Goal: Task Accomplishment & Management: Manage account settings

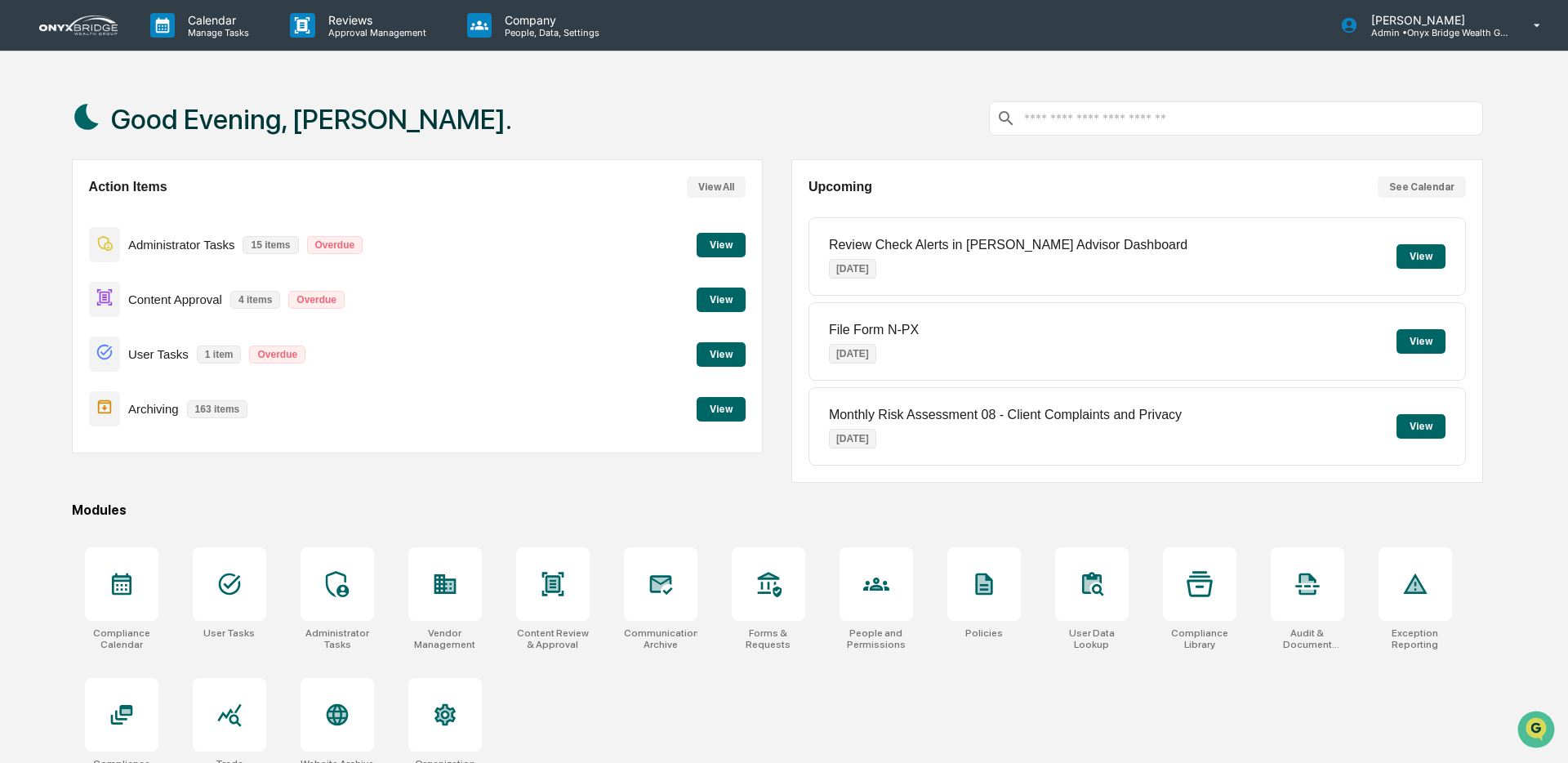
click at [702, 303] on button "View" at bounding box center [720, 299] width 49 height 24
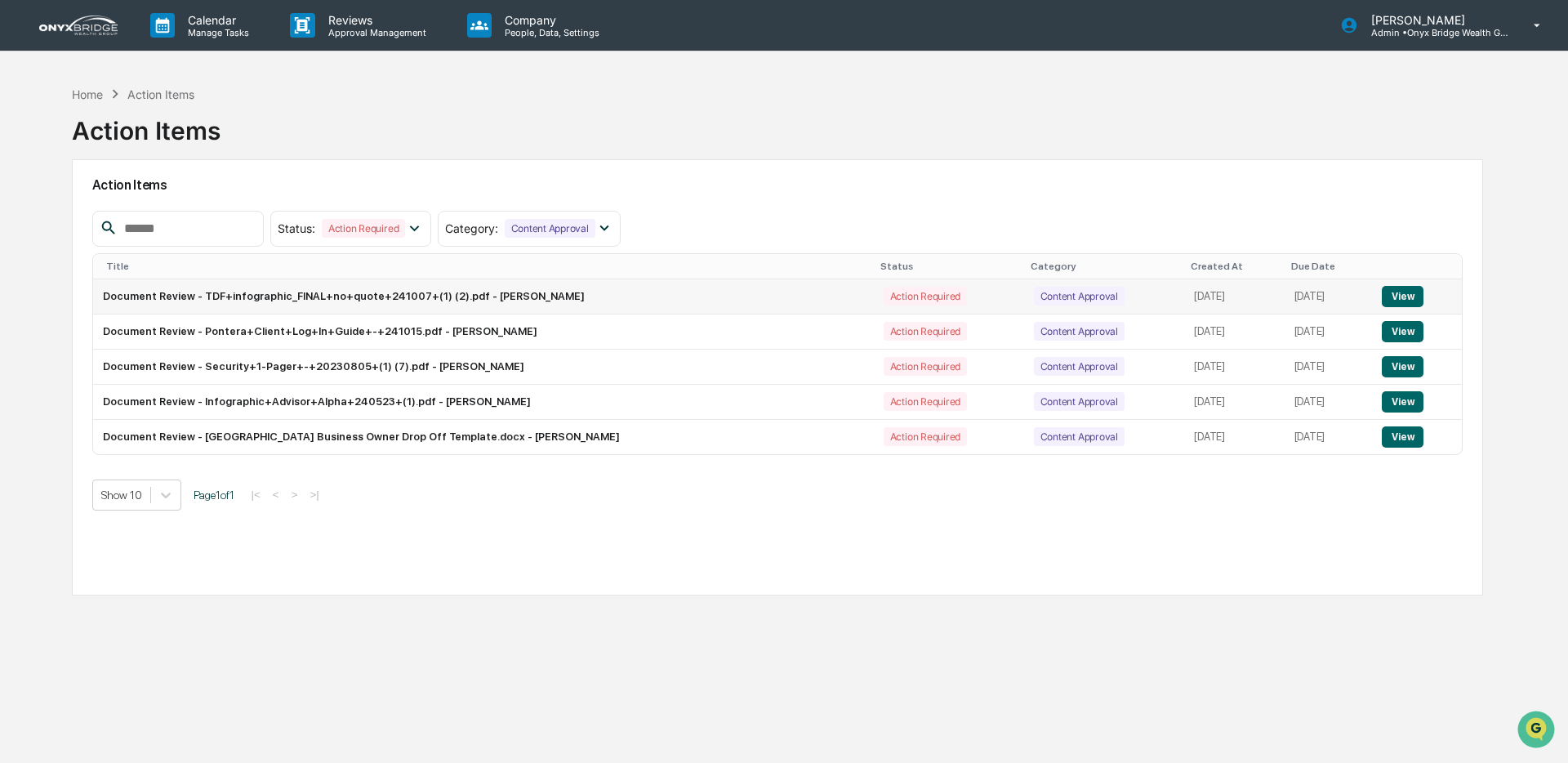
click at [1397, 301] on button "View" at bounding box center [1402, 297] width 42 height 21
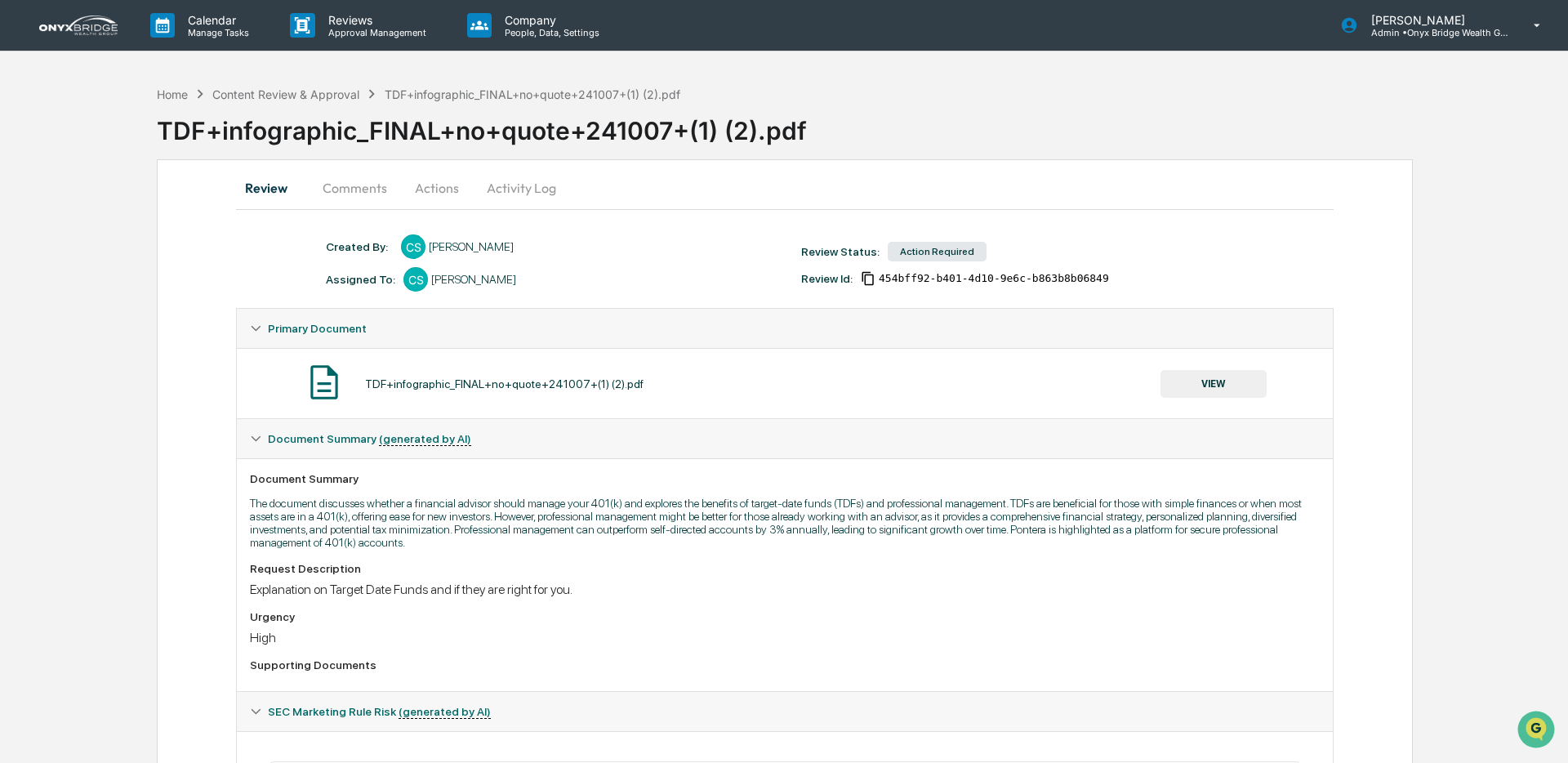
click at [447, 189] on button "Actions" at bounding box center [437, 188] width 74 height 39
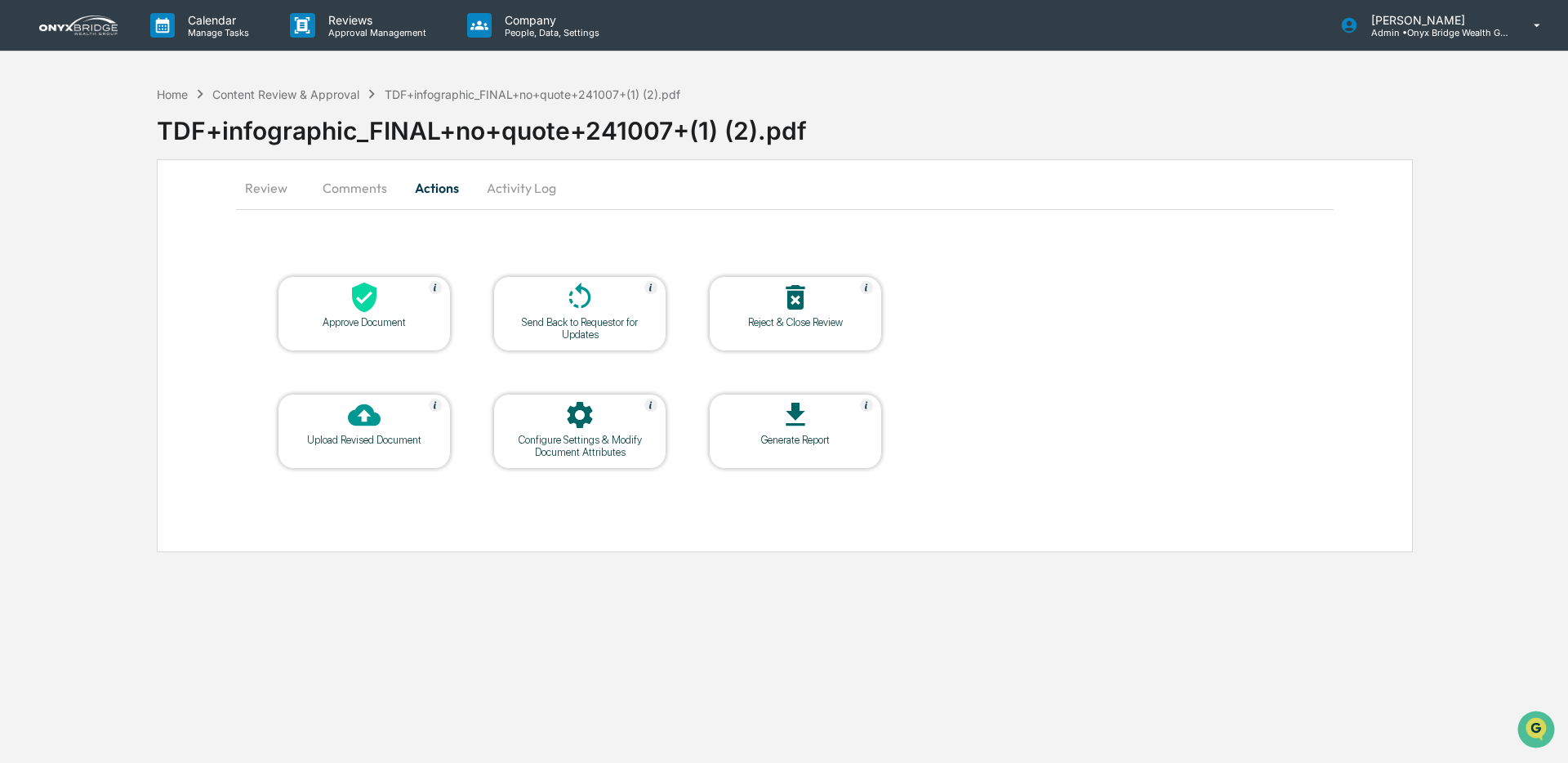
click at [795, 314] on div at bounding box center [795, 299] width 163 height 35
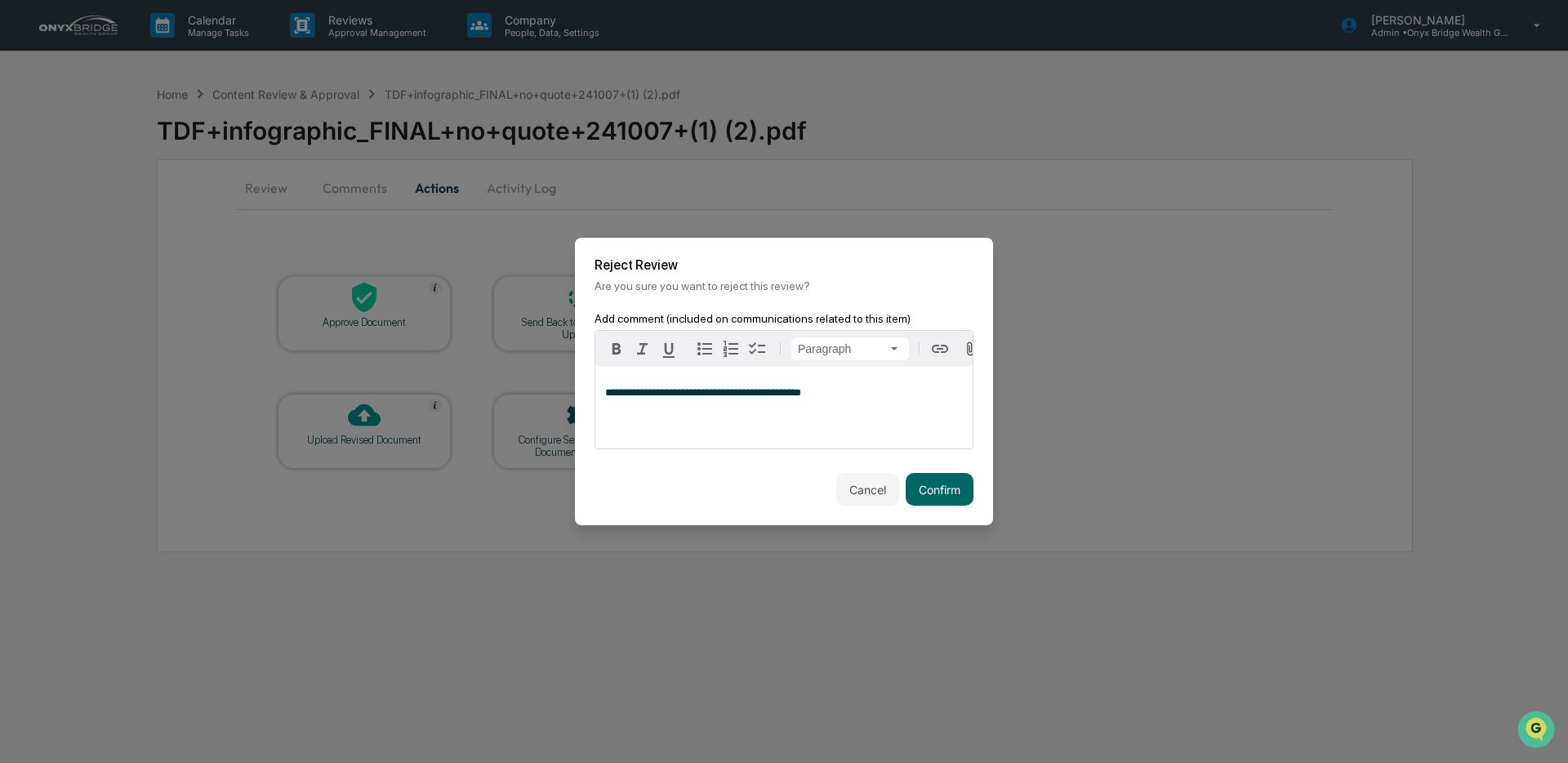
click at [772, 397] on span "**********" at bounding box center [703, 392] width 196 height 11
copy span "**********"
click at [920, 488] on button "Confirm" at bounding box center [940, 490] width 68 height 33
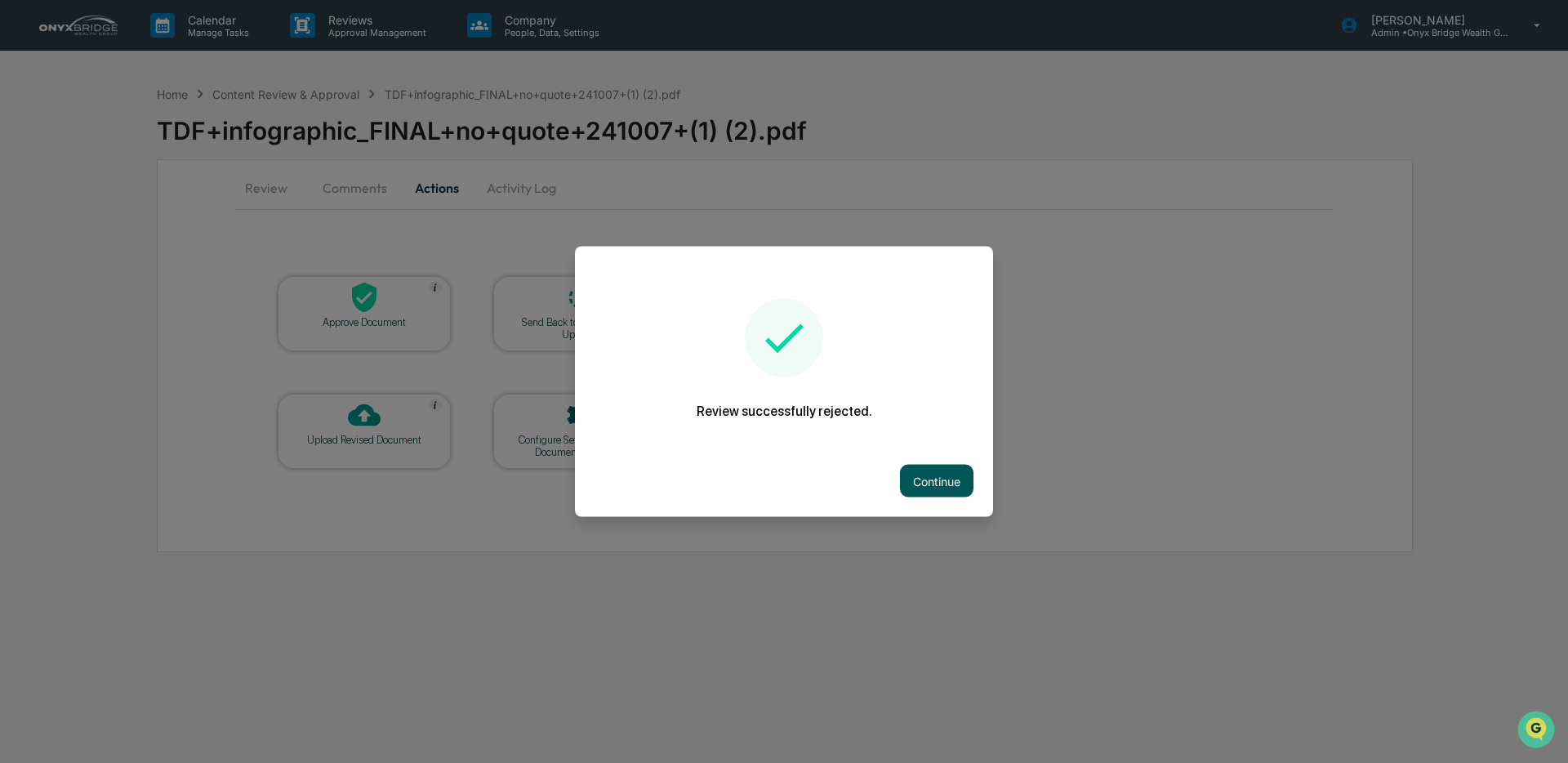
click at [914, 472] on button "Continue" at bounding box center [937, 481] width 74 height 33
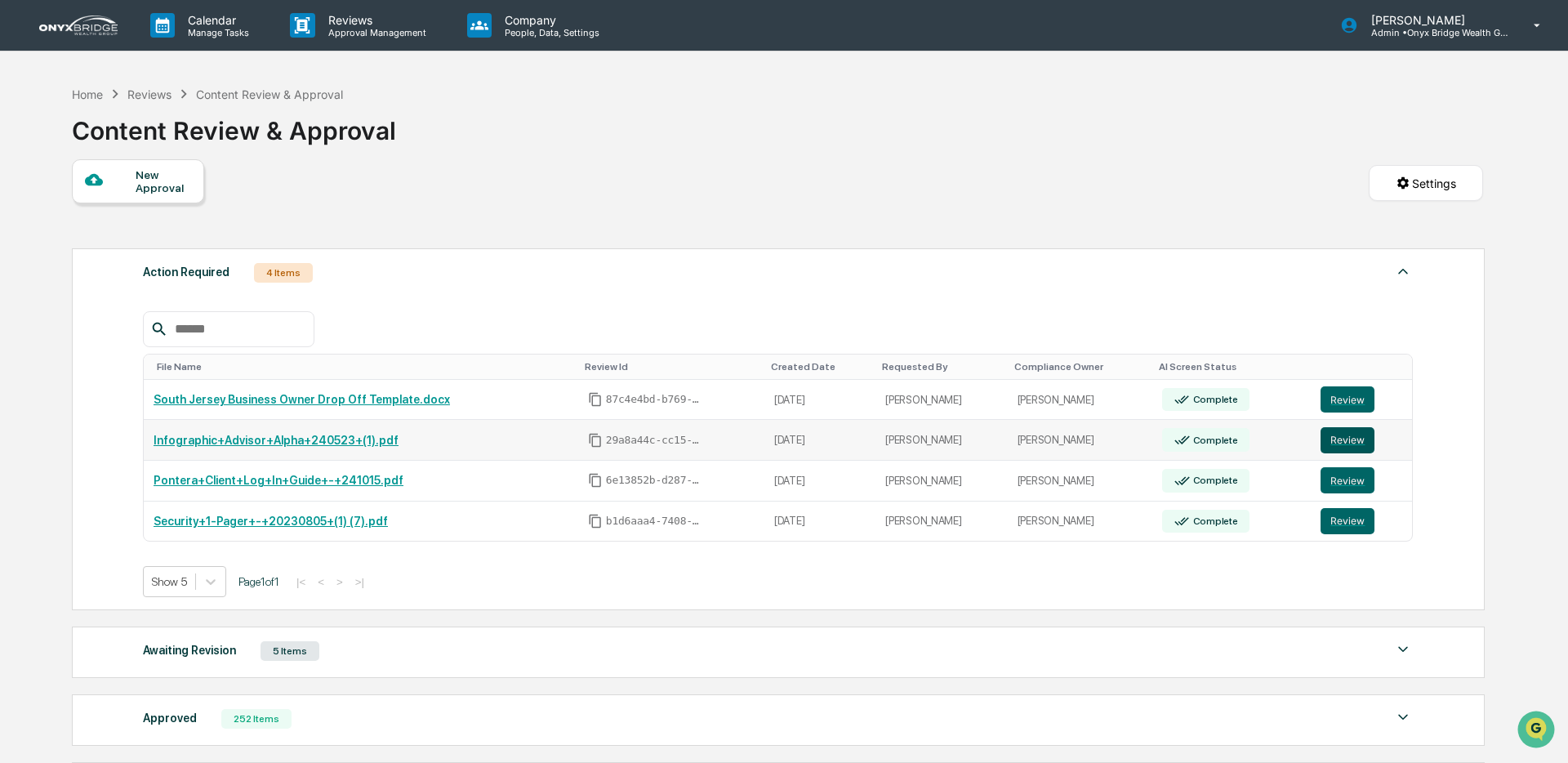
click at [1333, 444] on button "Review" at bounding box center [1348, 440] width 54 height 26
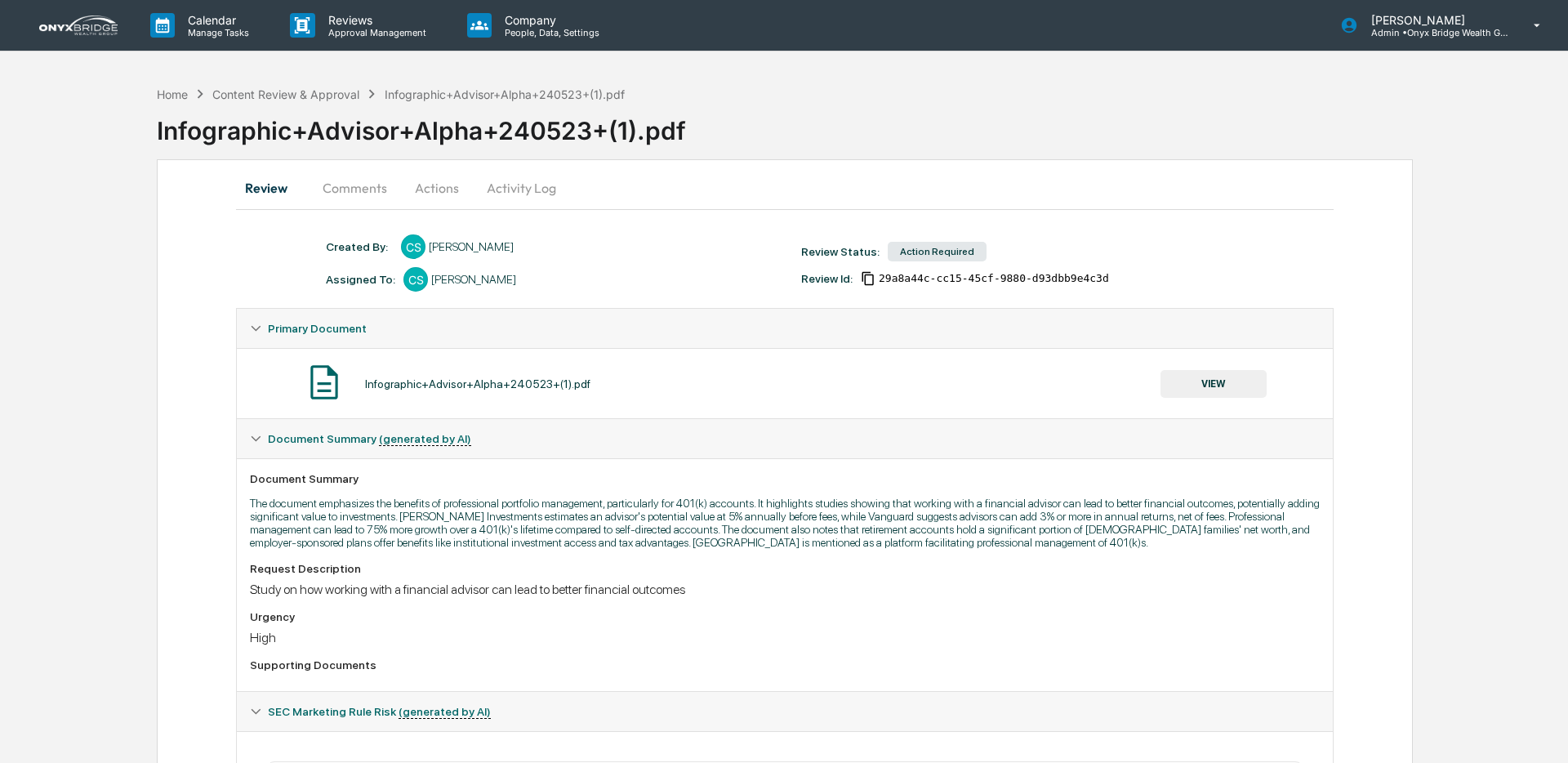
click at [425, 182] on button "Actions" at bounding box center [437, 188] width 74 height 39
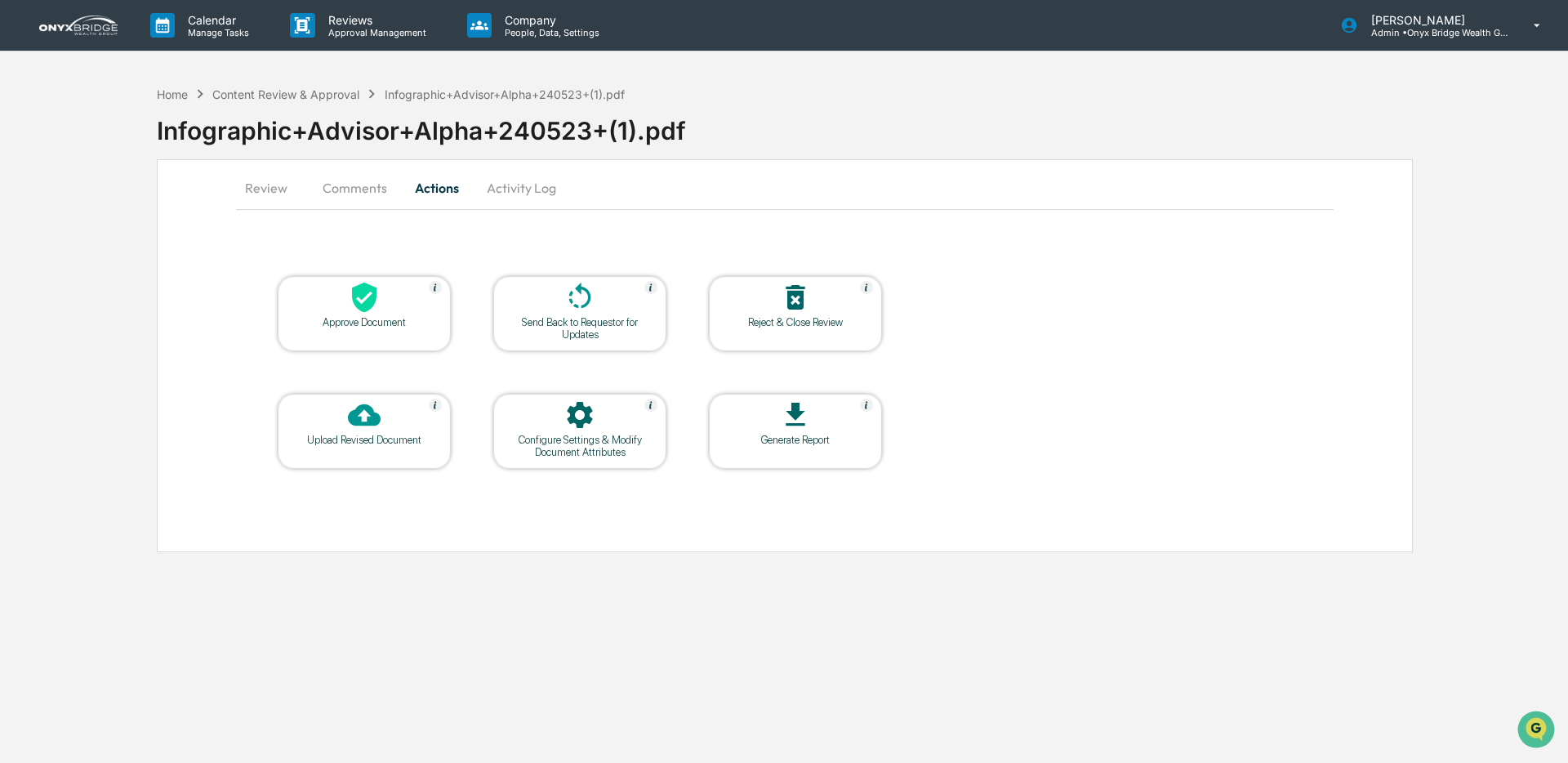
click at [744, 302] on div at bounding box center [795, 299] width 163 height 35
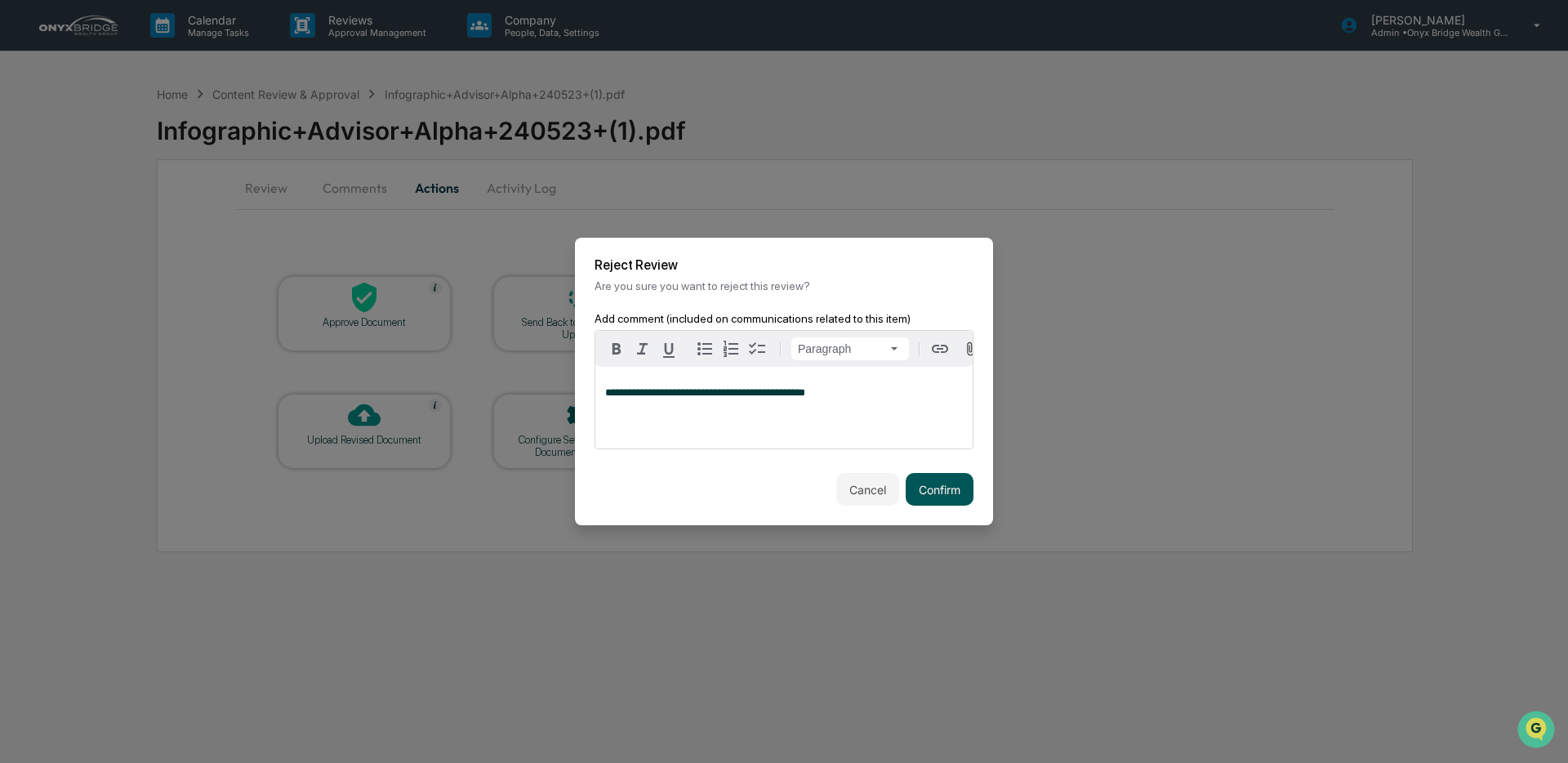
click at [930, 490] on button "Confirm" at bounding box center [940, 490] width 68 height 33
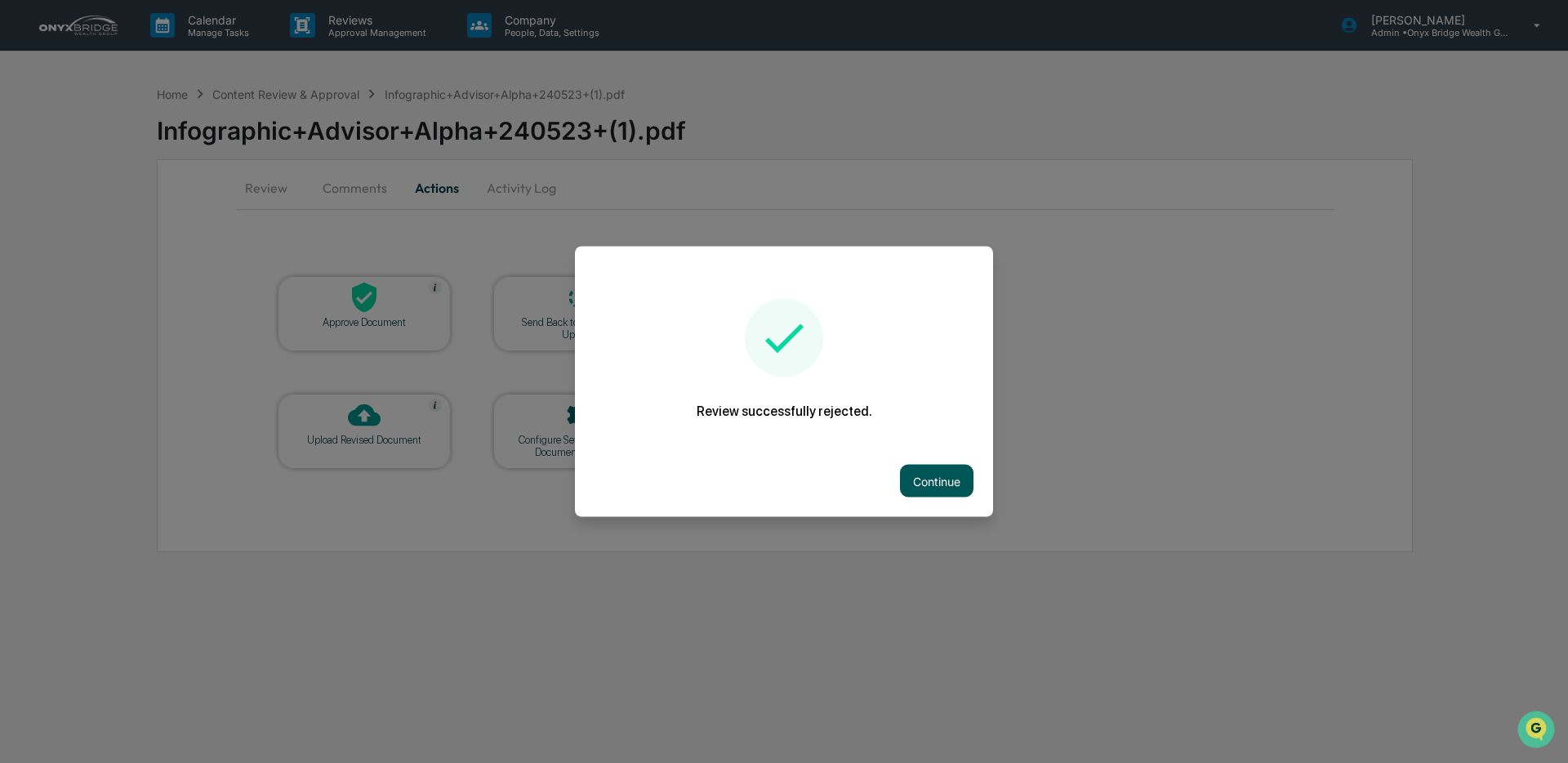
click at [931, 484] on button "Continue" at bounding box center [937, 481] width 74 height 33
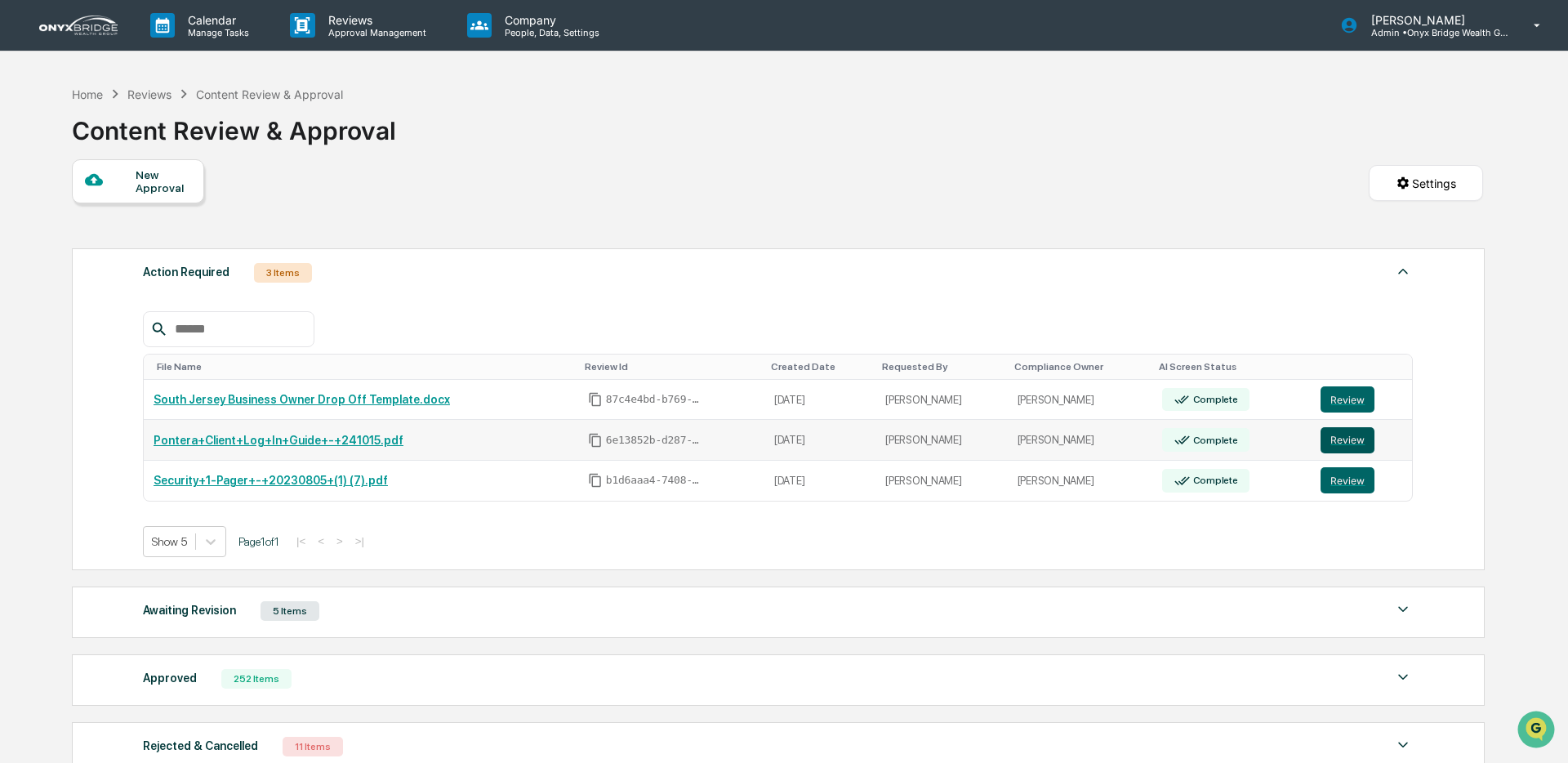
click at [1364, 444] on button "Review" at bounding box center [1348, 440] width 54 height 26
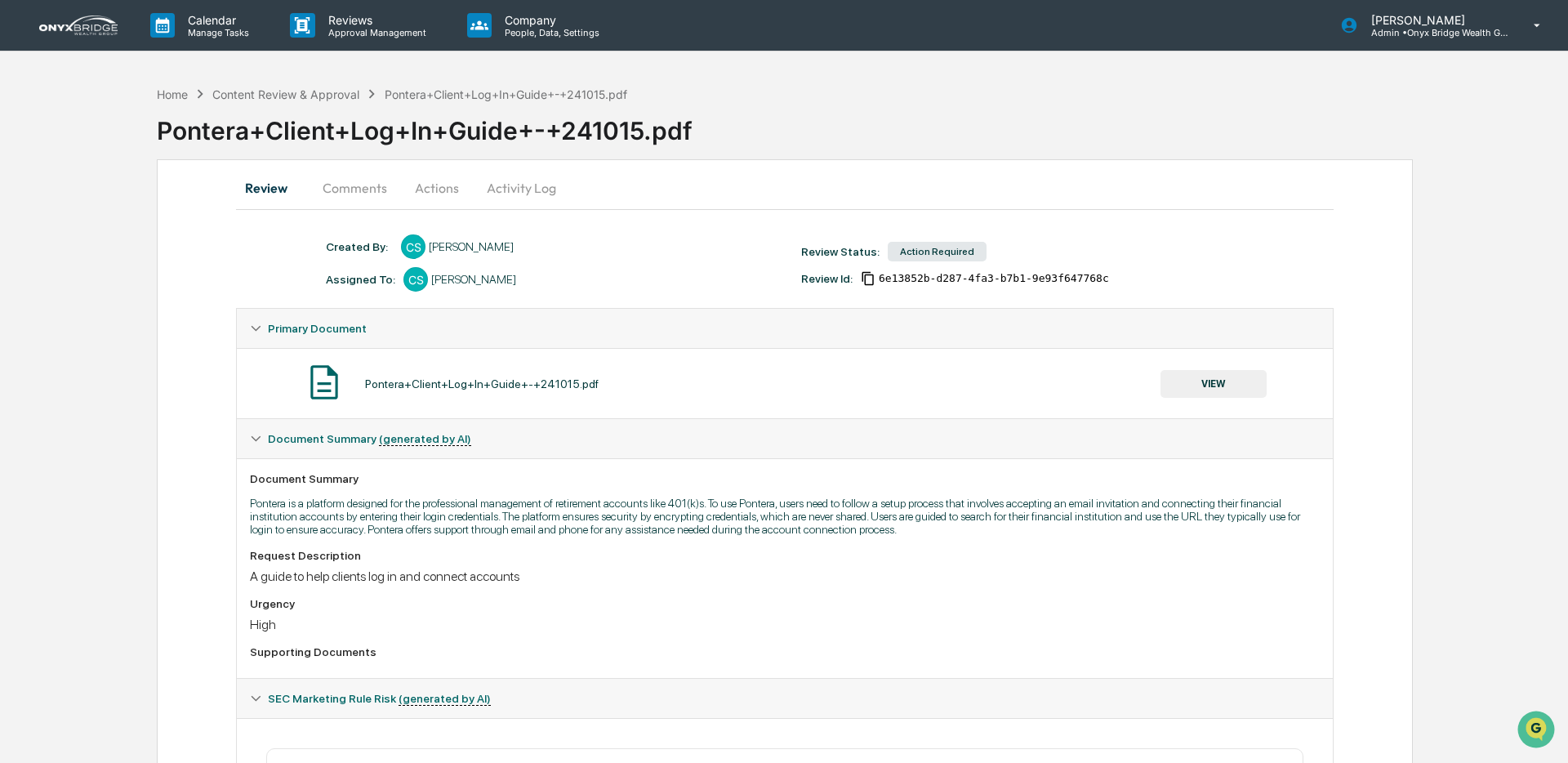
click at [453, 189] on button "Actions" at bounding box center [437, 188] width 74 height 39
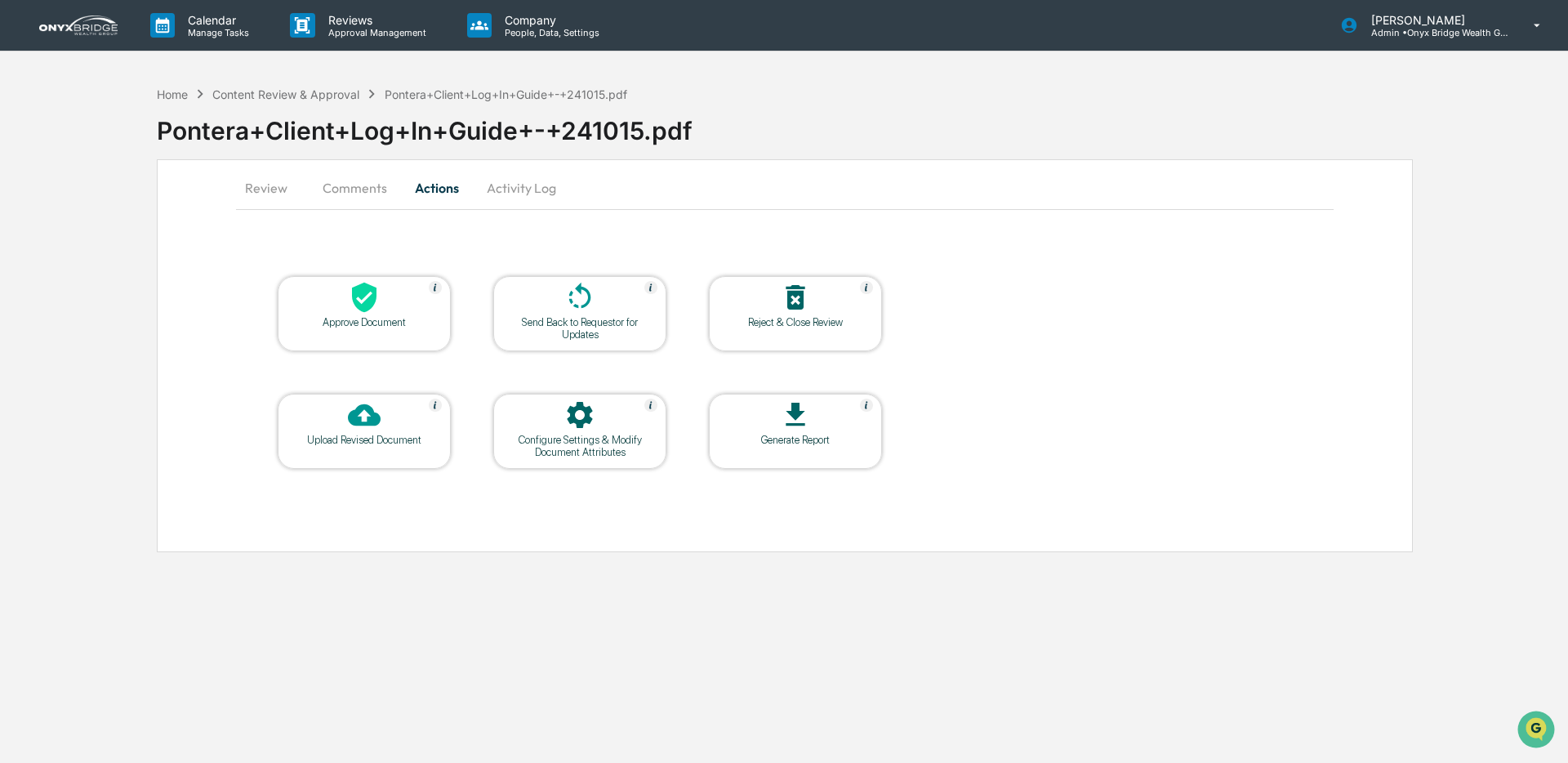
click at [786, 332] on div "Reject & Close Review" at bounding box center [795, 313] width 174 height 75
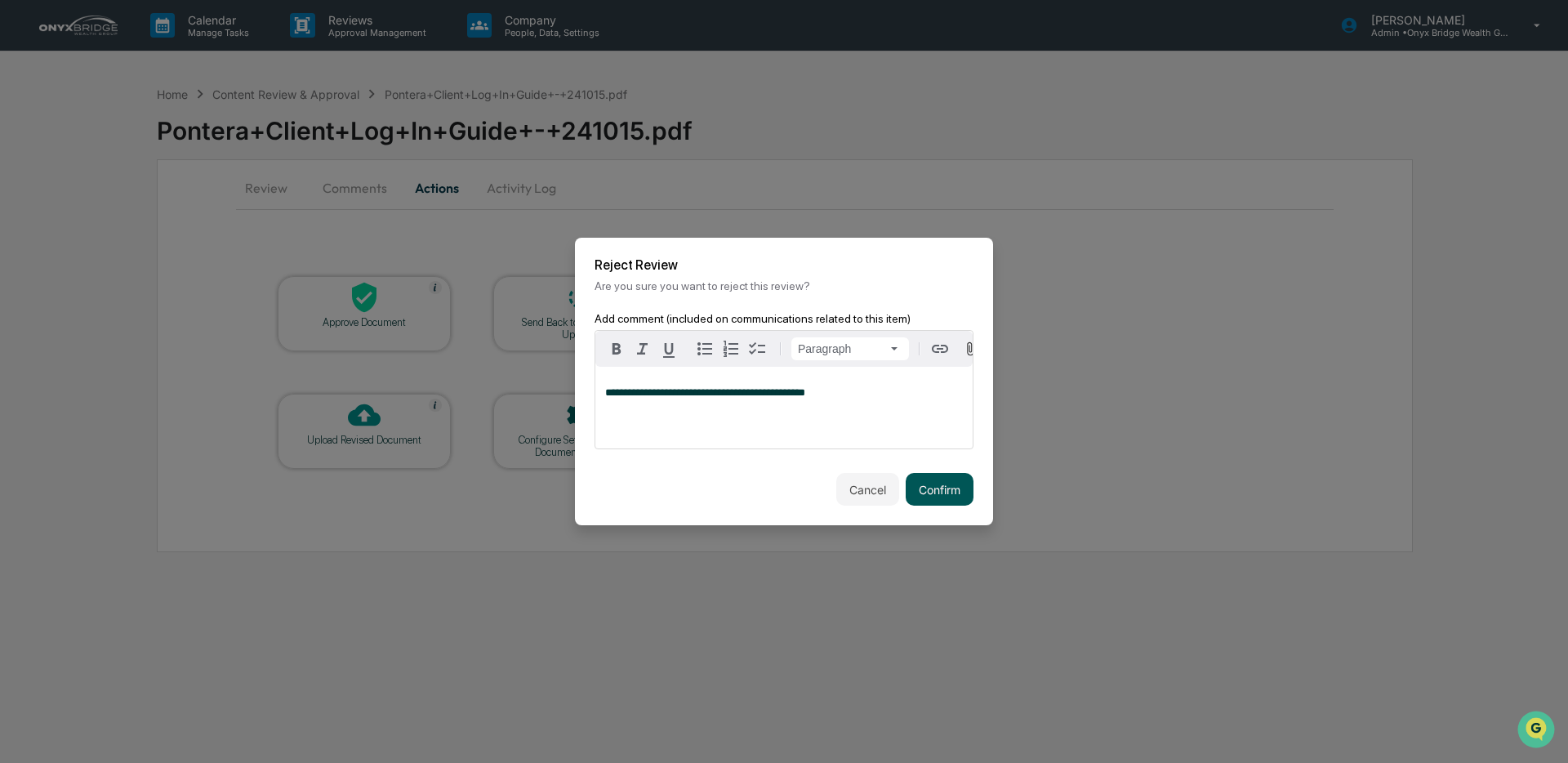
click at [933, 490] on button "Confirm" at bounding box center [940, 490] width 68 height 33
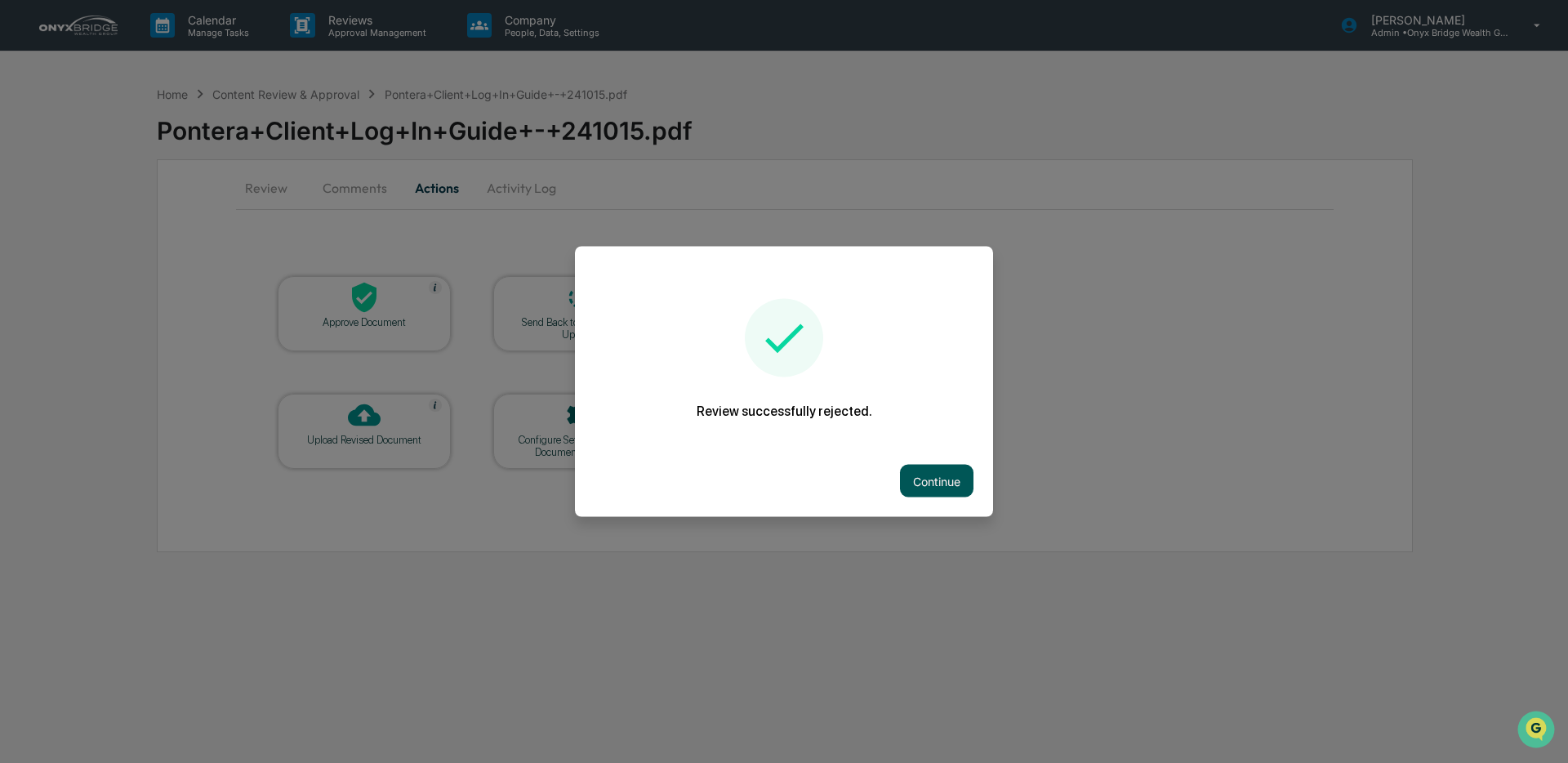
click at [949, 493] on button "Continue" at bounding box center [937, 481] width 74 height 33
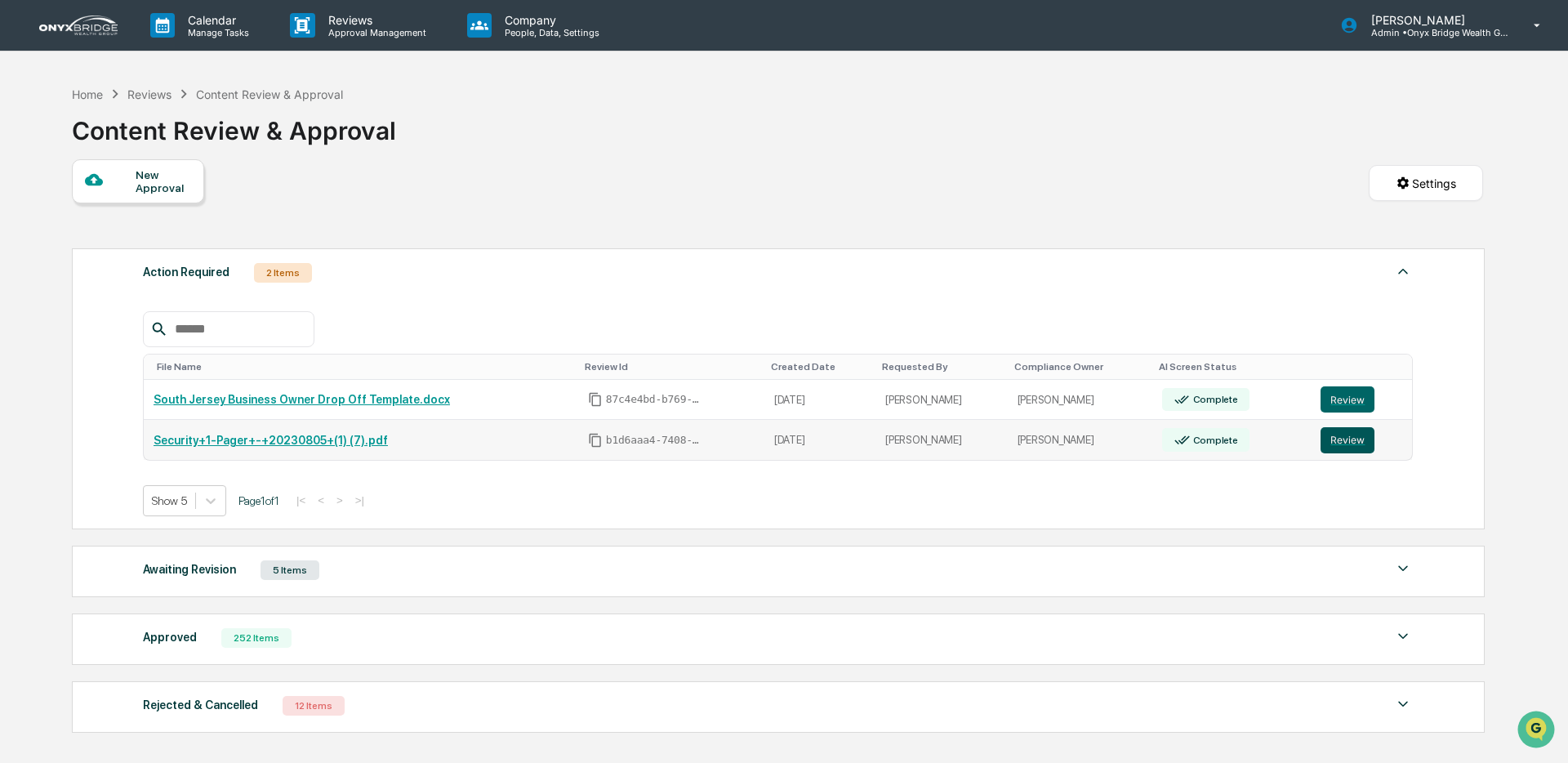
click at [1362, 442] on button "Review" at bounding box center [1348, 440] width 54 height 26
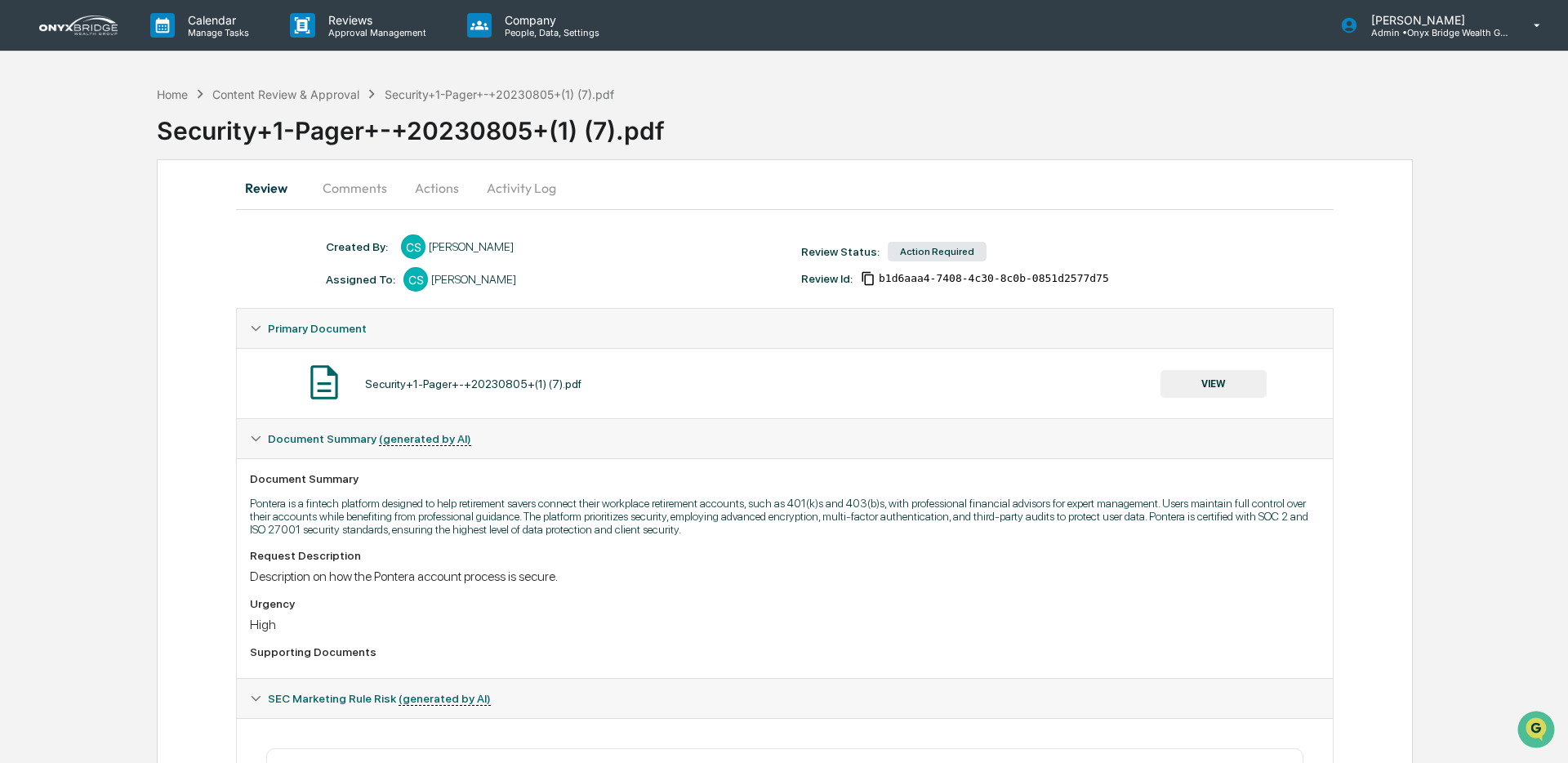
click at [482, 184] on button "Activity Log" at bounding box center [522, 188] width 96 height 39
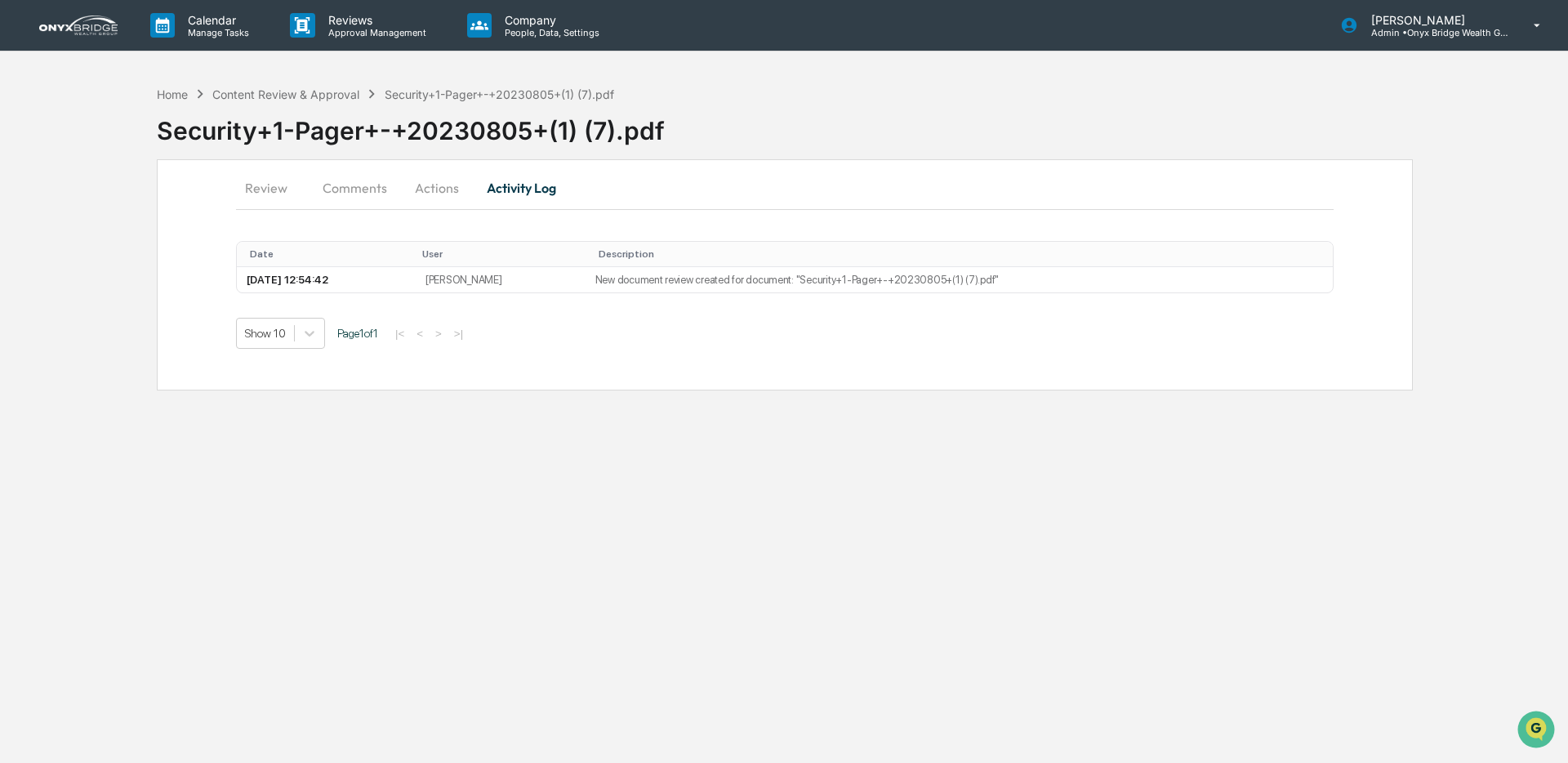
click at [410, 180] on button "Actions" at bounding box center [437, 188] width 74 height 39
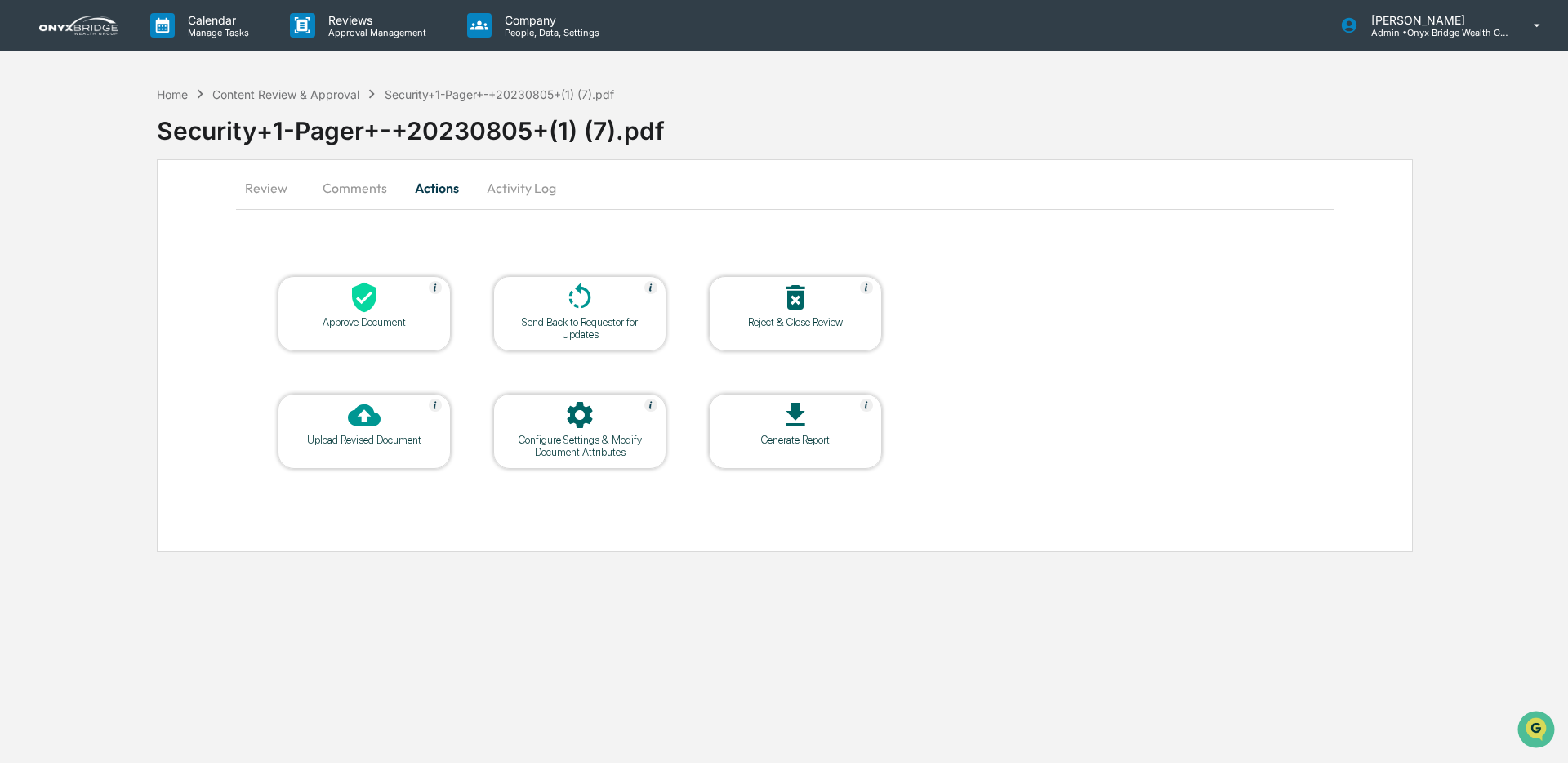
click at [758, 334] on div "Reject & Close Review" at bounding box center [795, 313] width 174 height 75
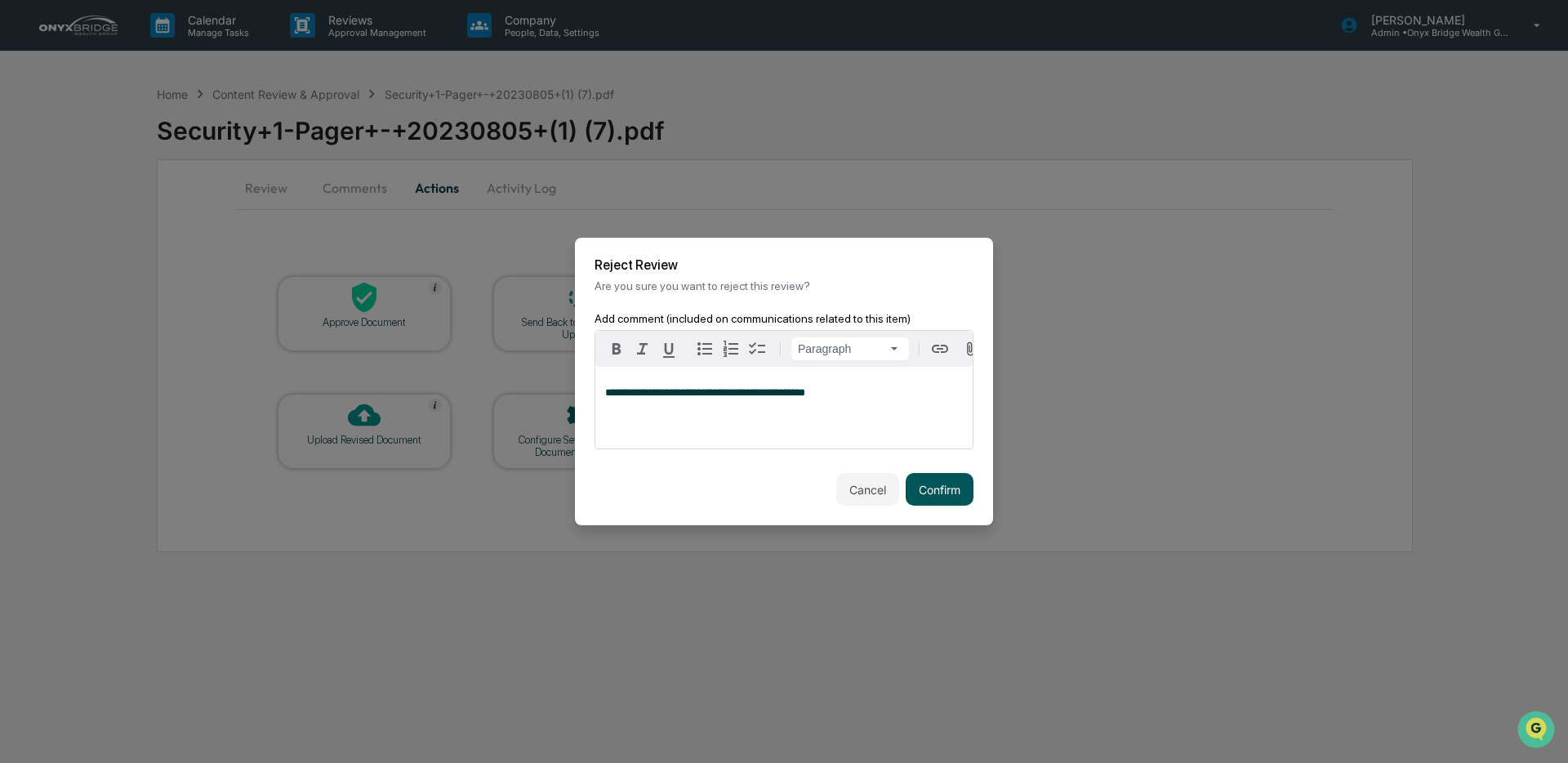
click at [953, 493] on button "Confirm" at bounding box center [940, 490] width 68 height 33
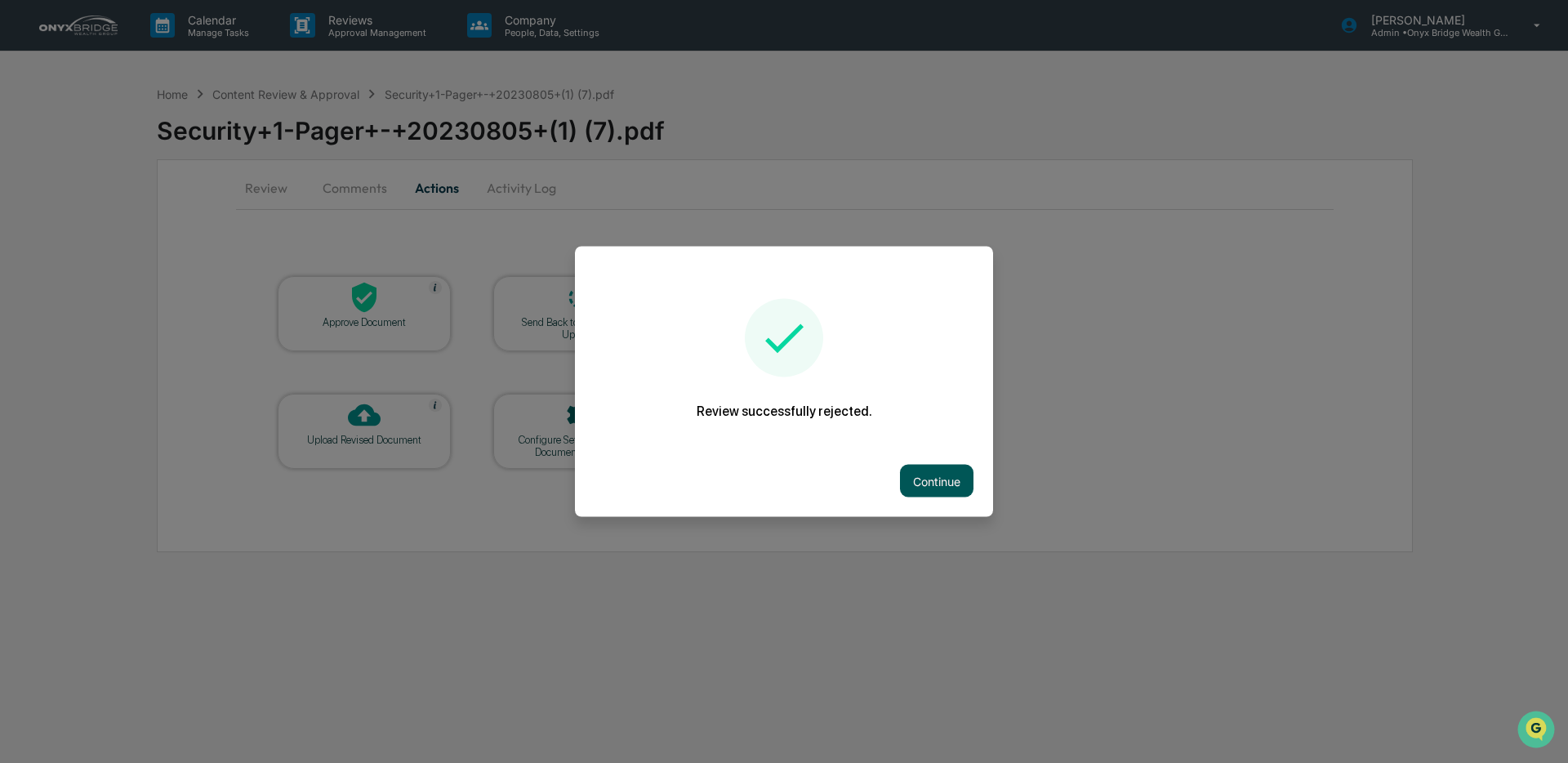
click at [949, 486] on button "Continue" at bounding box center [937, 481] width 74 height 33
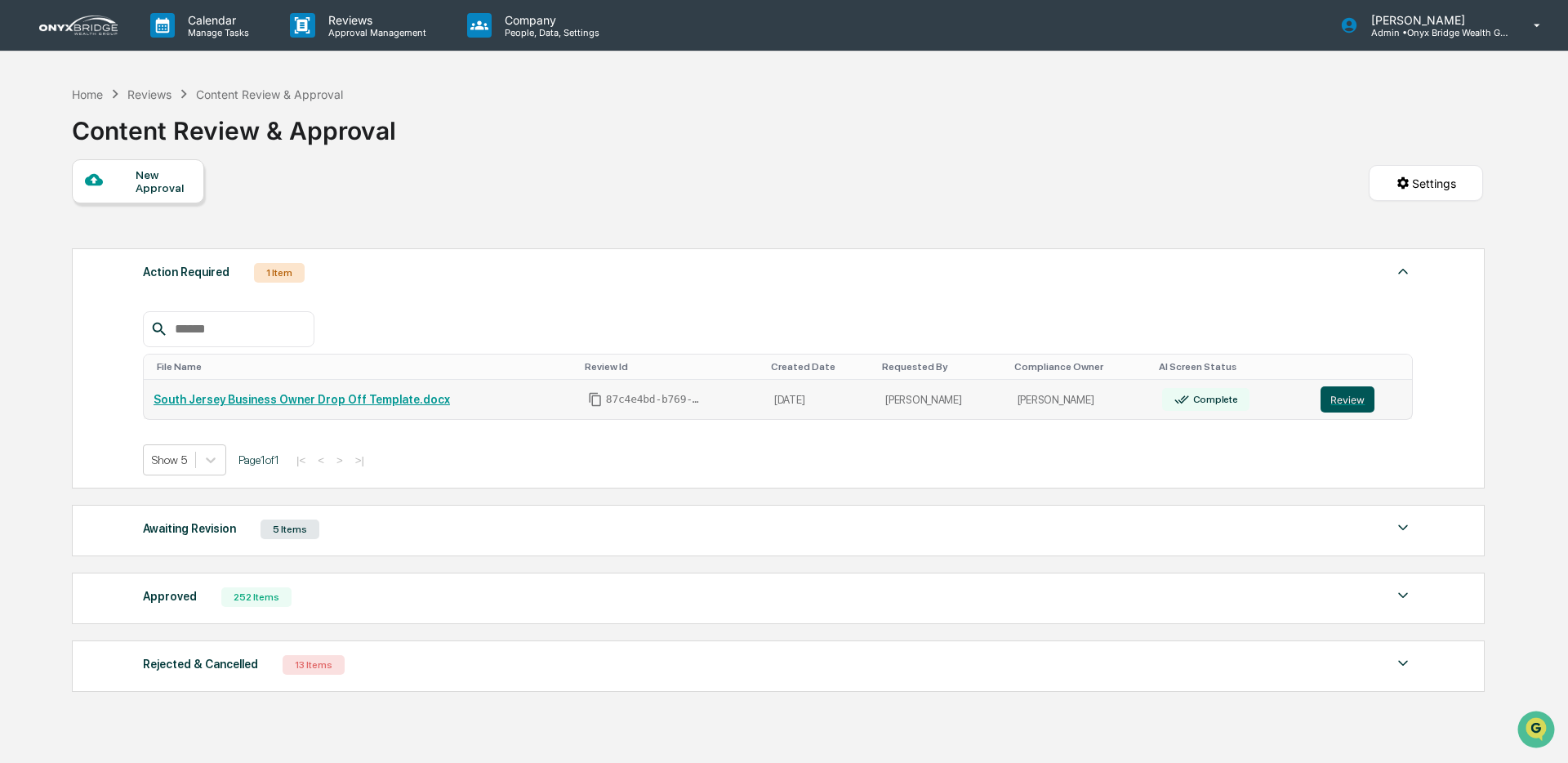
click at [1350, 412] on button "Review" at bounding box center [1348, 398] width 54 height 26
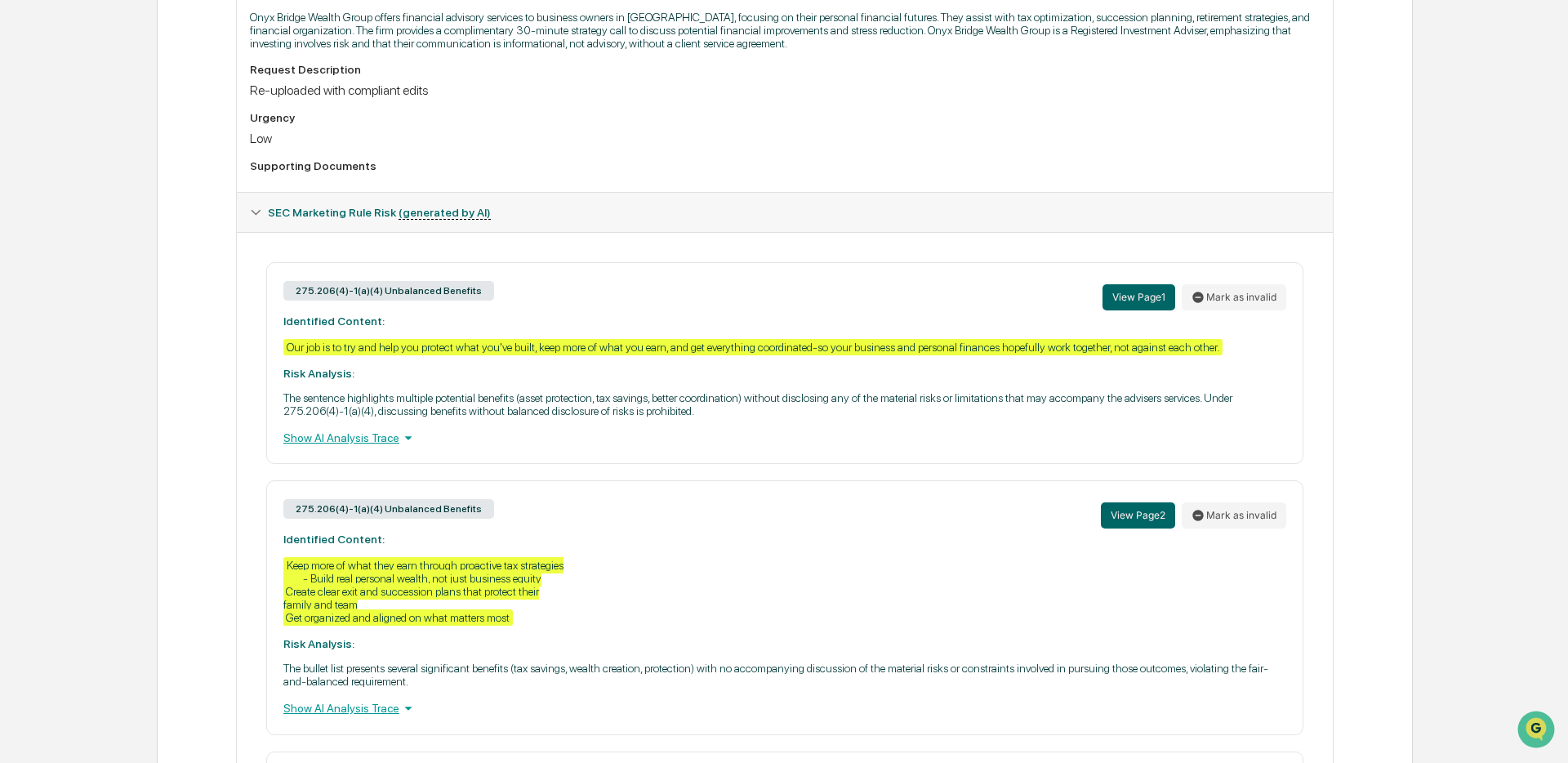
scroll to position [490, 0]
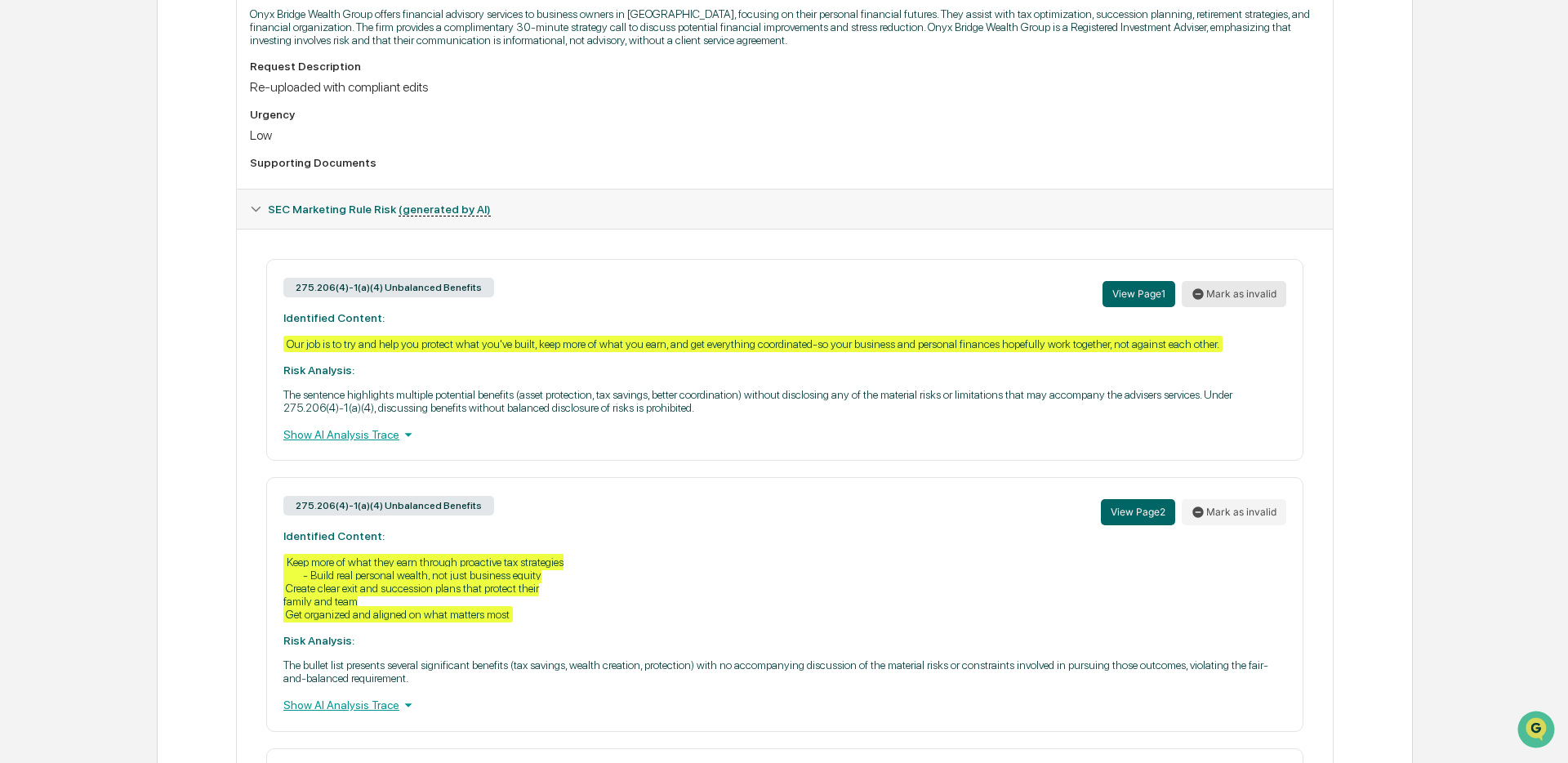
click at [1242, 300] on button "Mark as invalid" at bounding box center [1234, 294] width 105 height 26
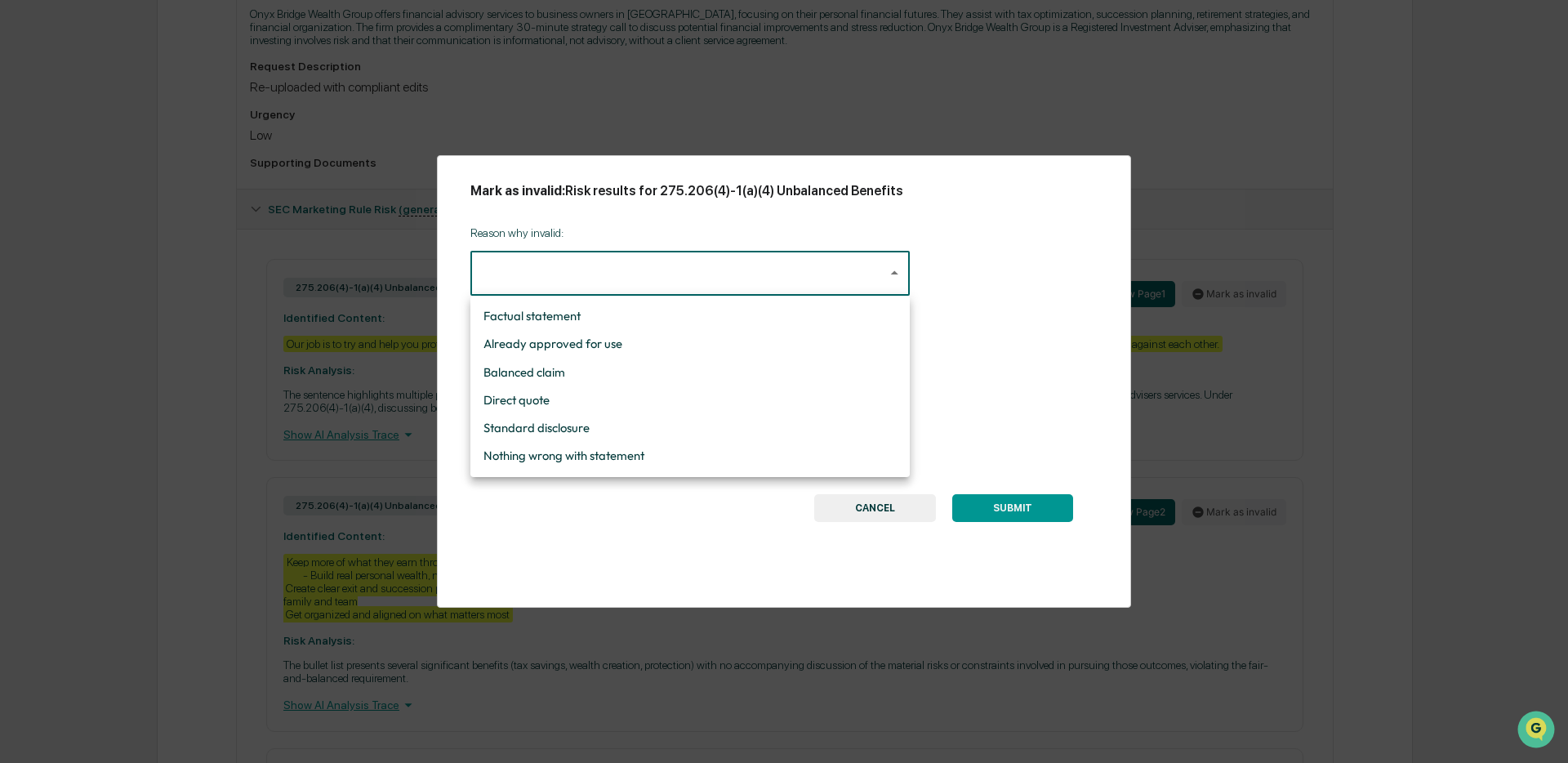
click at [702, 271] on body "Calendar Manage Tasks Reviews Approval Management Company People, Data, Setting…" at bounding box center [784, 278] width 1568 height 1537
click at [642, 455] on li "Nothing wrong with statement" at bounding box center [689, 456] width 439 height 28
type input "**********"
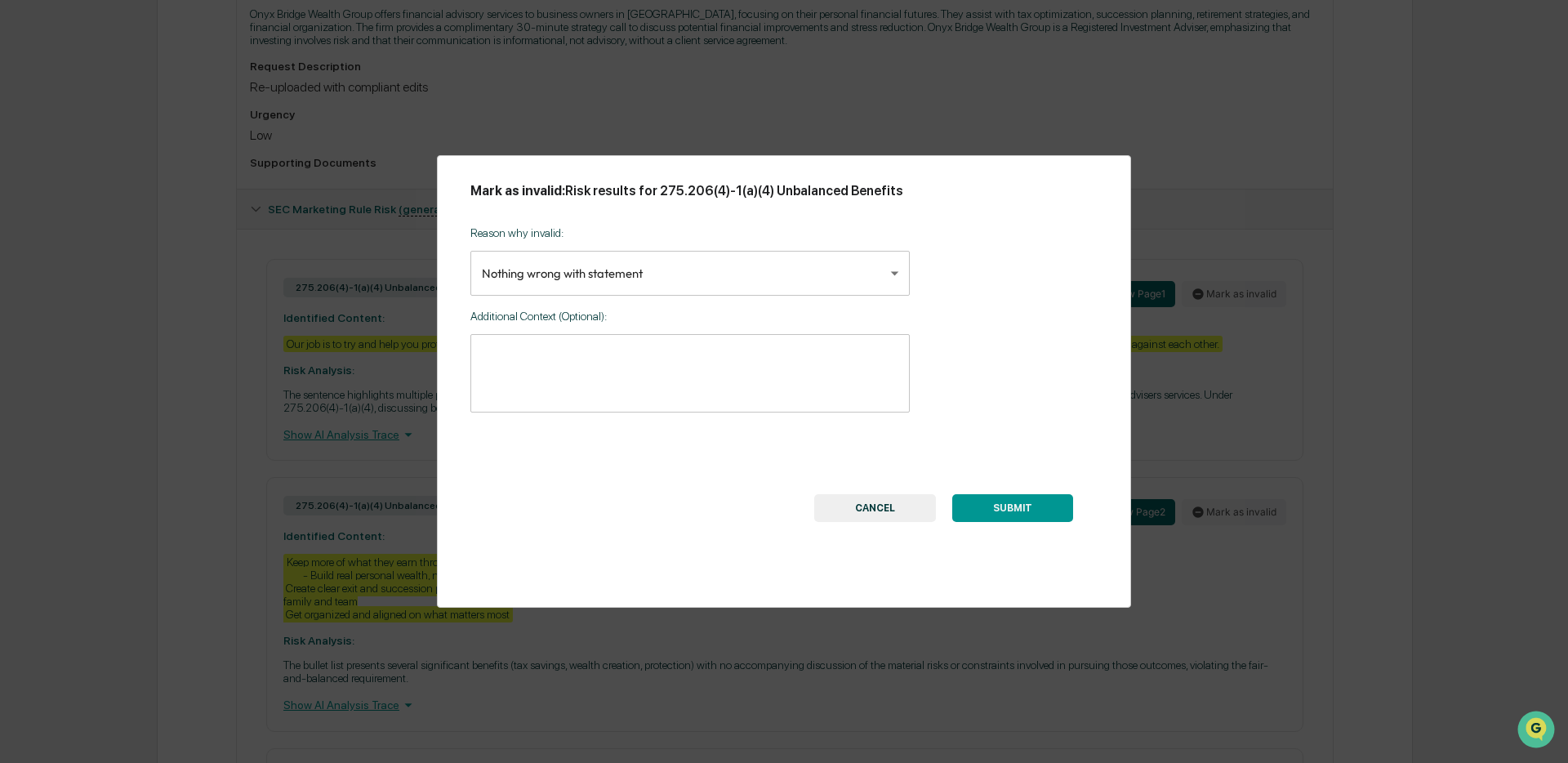
click at [1028, 515] on button "SUBMIT" at bounding box center [1012, 508] width 121 height 28
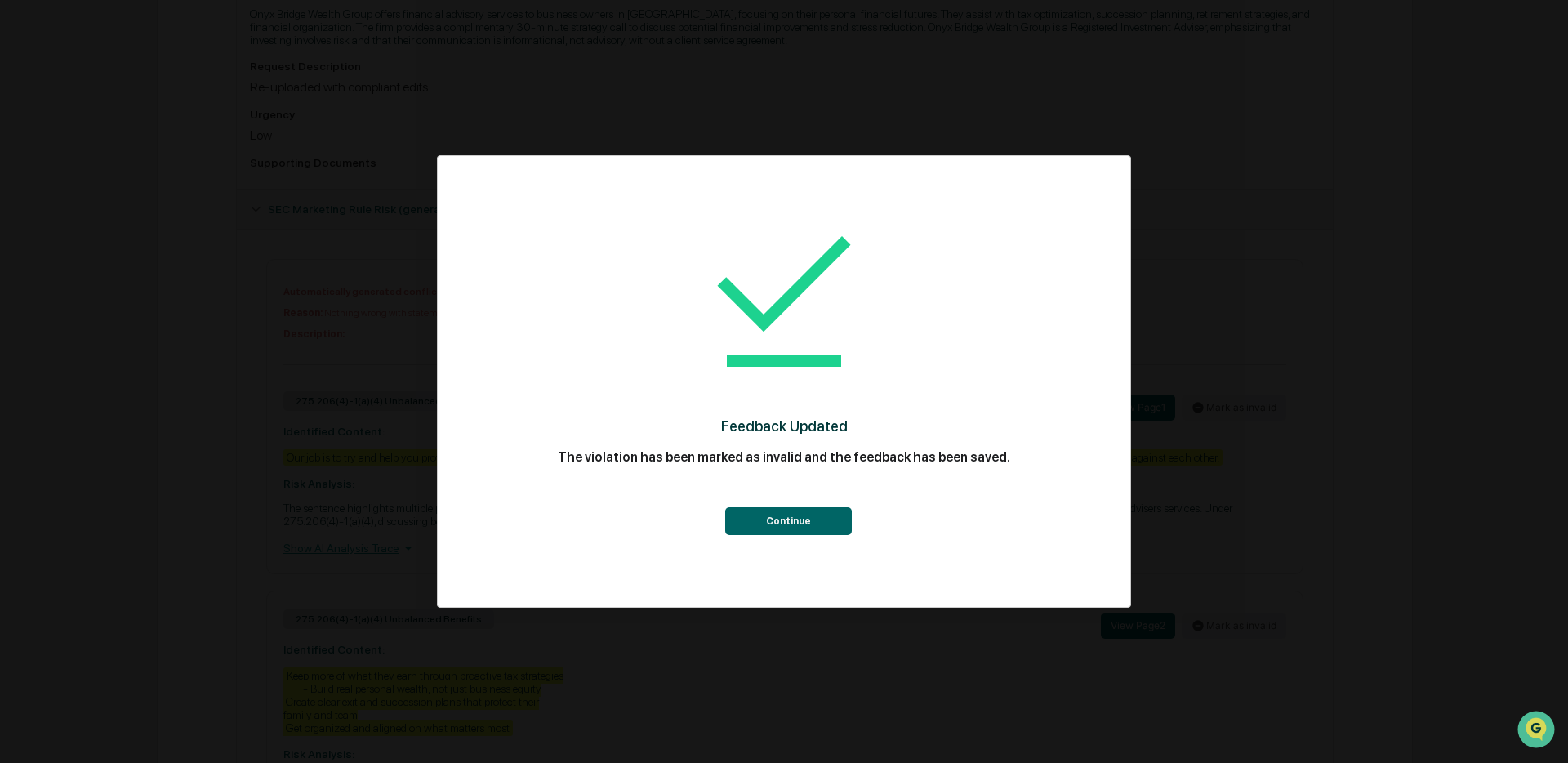
click at [734, 524] on button "Continue" at bounding box center [788, 521] width 127 height 28
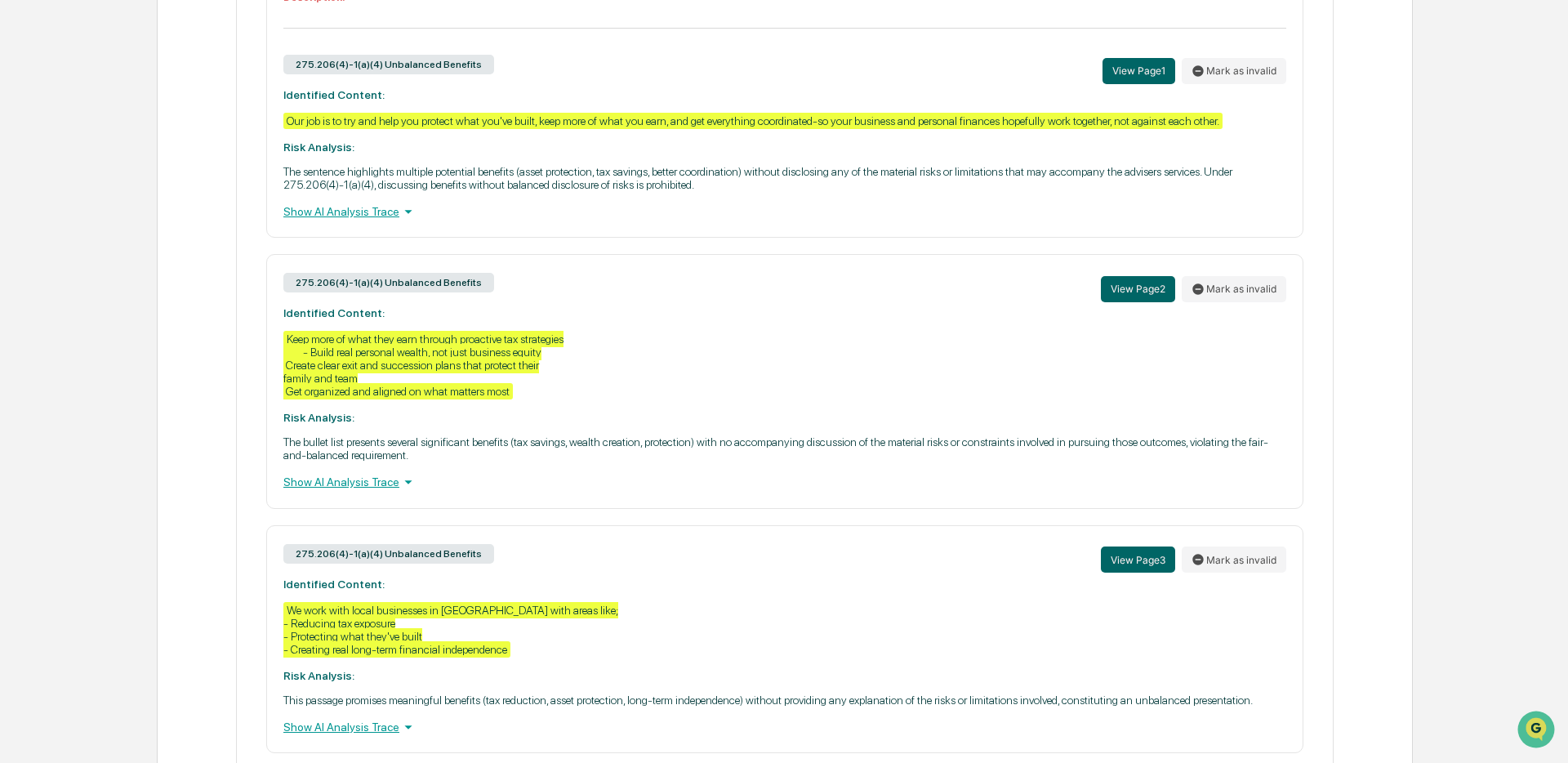
scroll to position [876, 0]
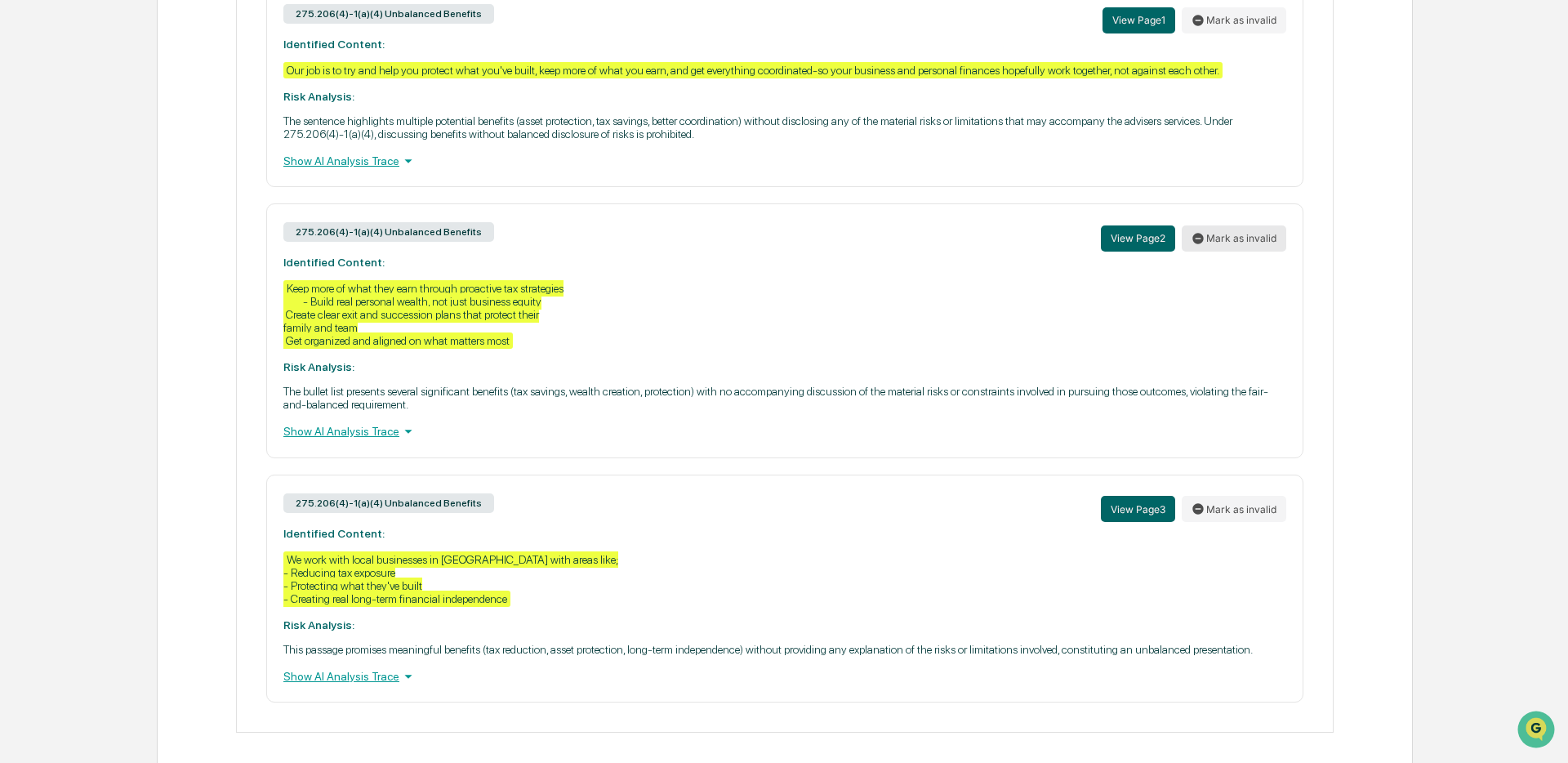
click at [1240, 251] on button "Mark as invalid" at bounding box center [1234, 238] width 105 height 26
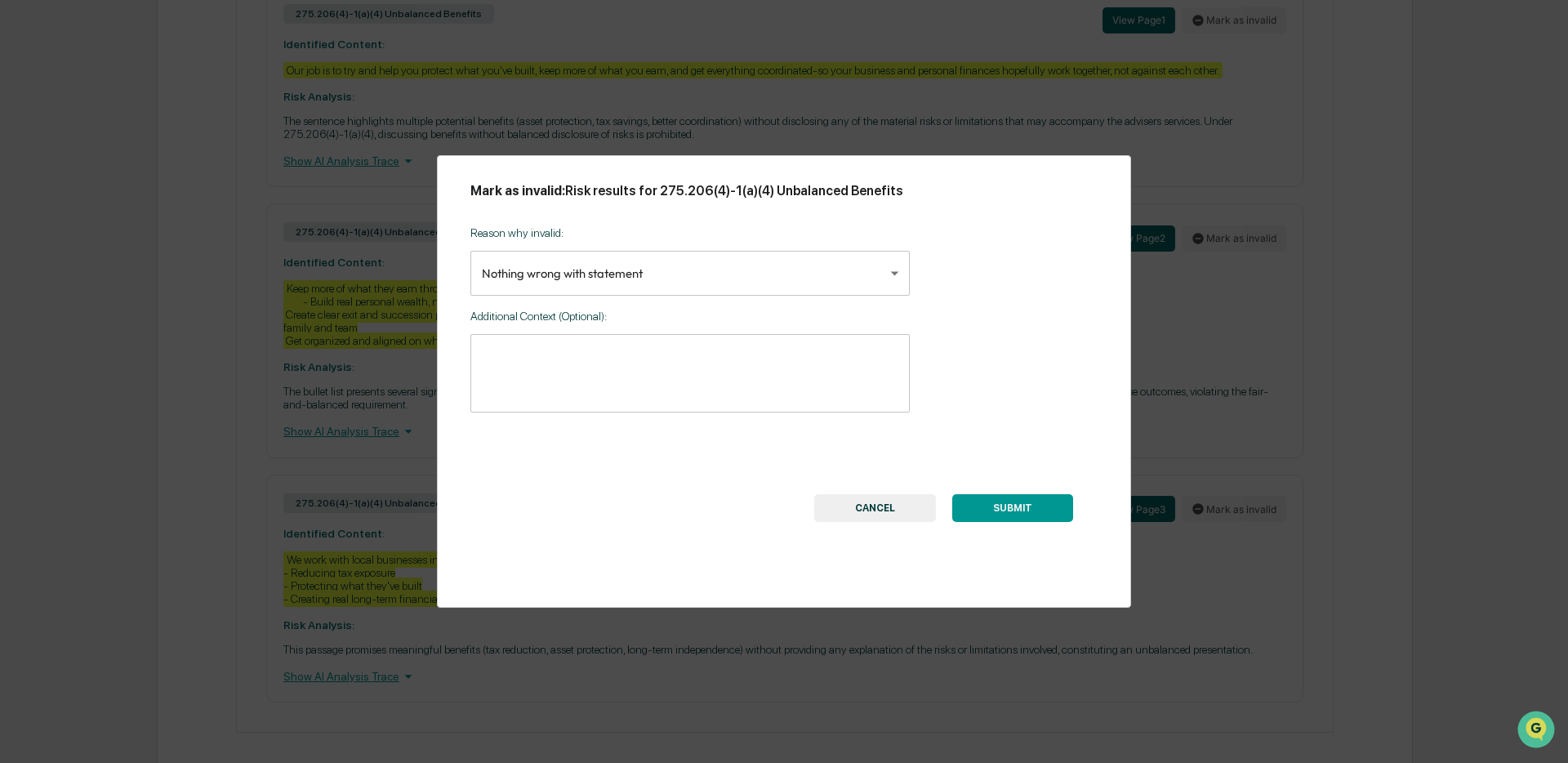
click at [1015, 506] on button "SUBMIT" at bounding box center [1012, 508] width 121 height 28
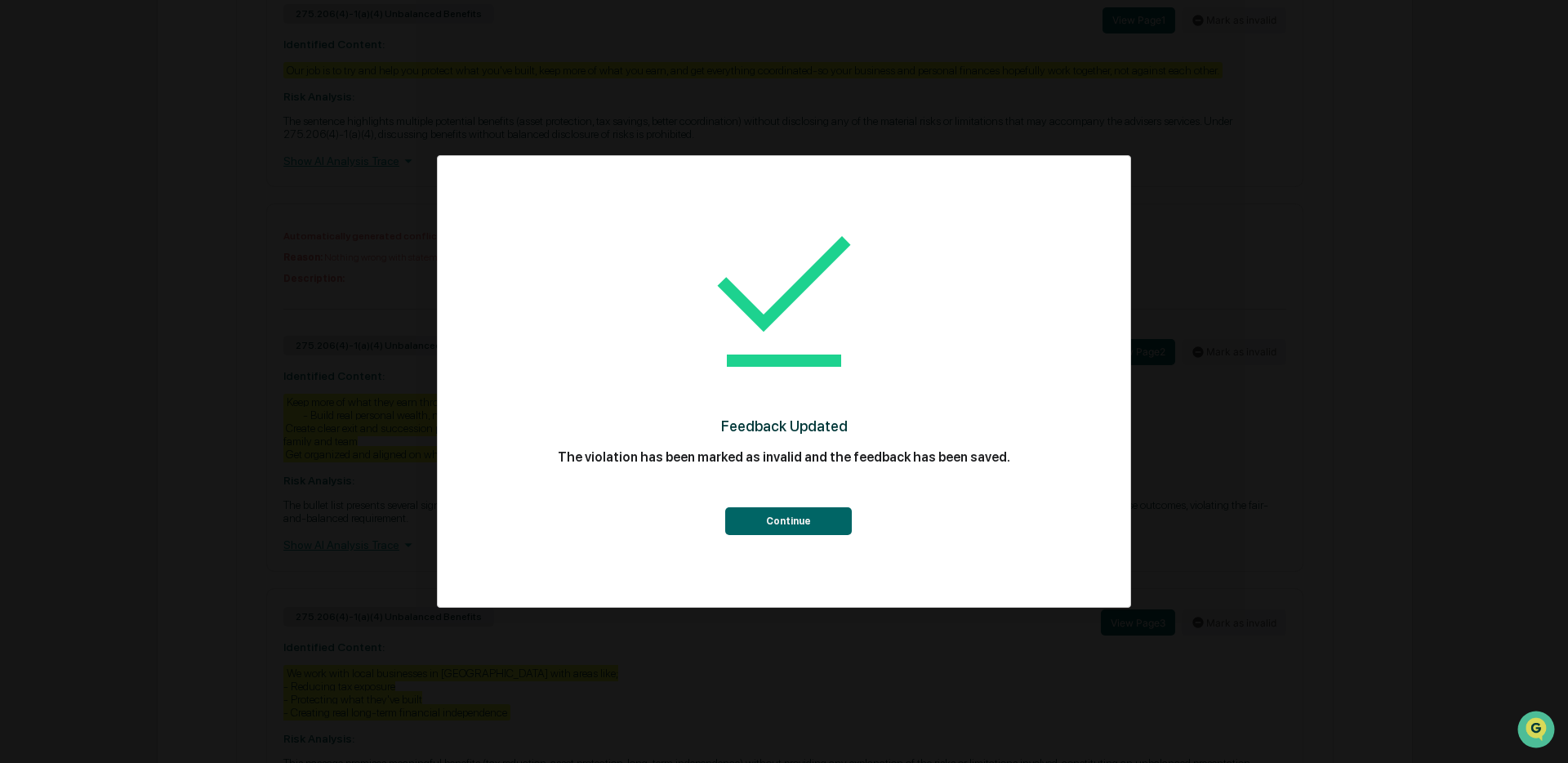
click at [774, 521] on button "Continue" at bounding box center [788, 521] width 127 height 28
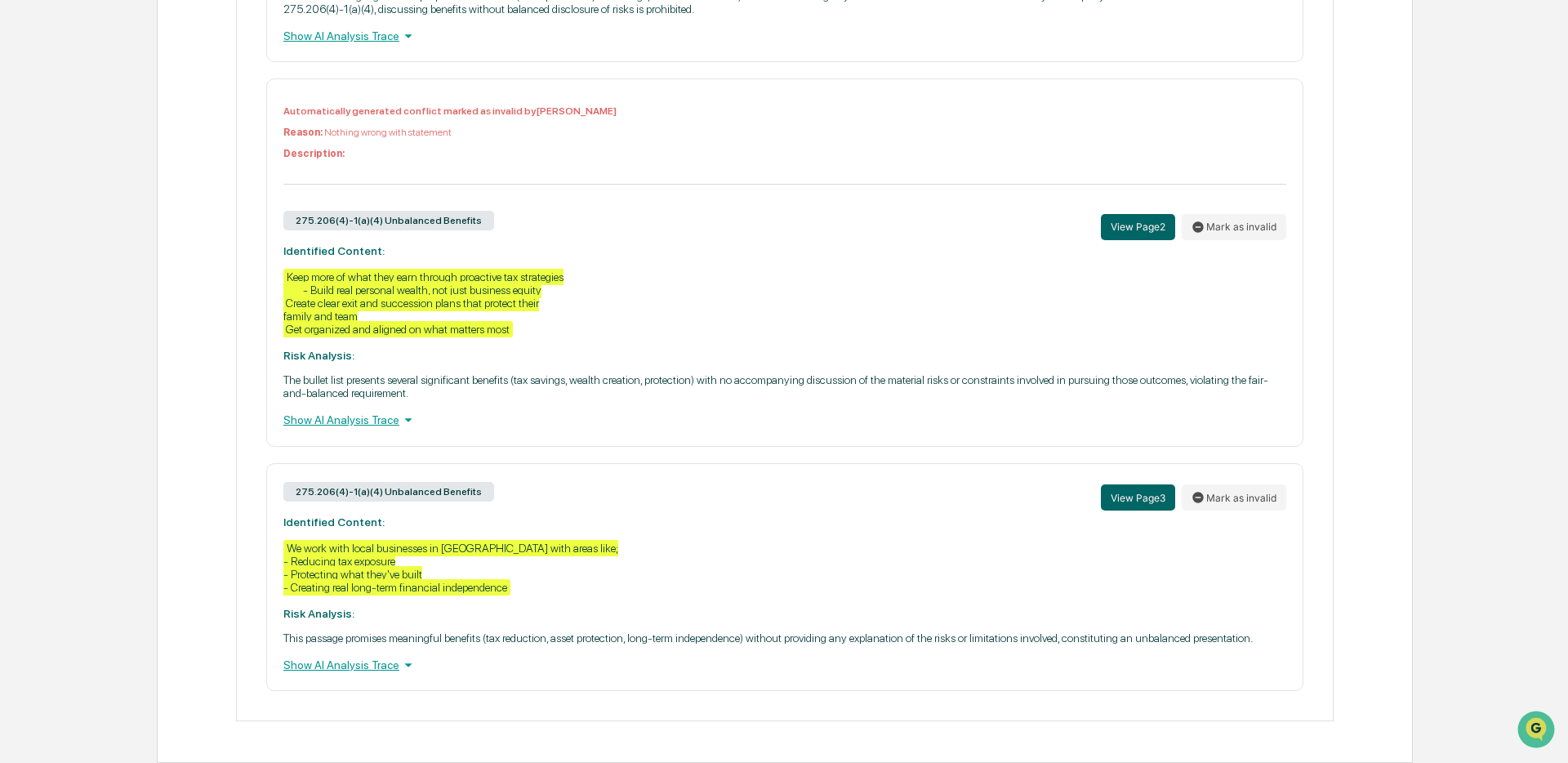
scroll to position [1065, 0]
click at [1220, 484] on button "Mark as invalid" at bounding box center [1234, 496] width 105 height 26
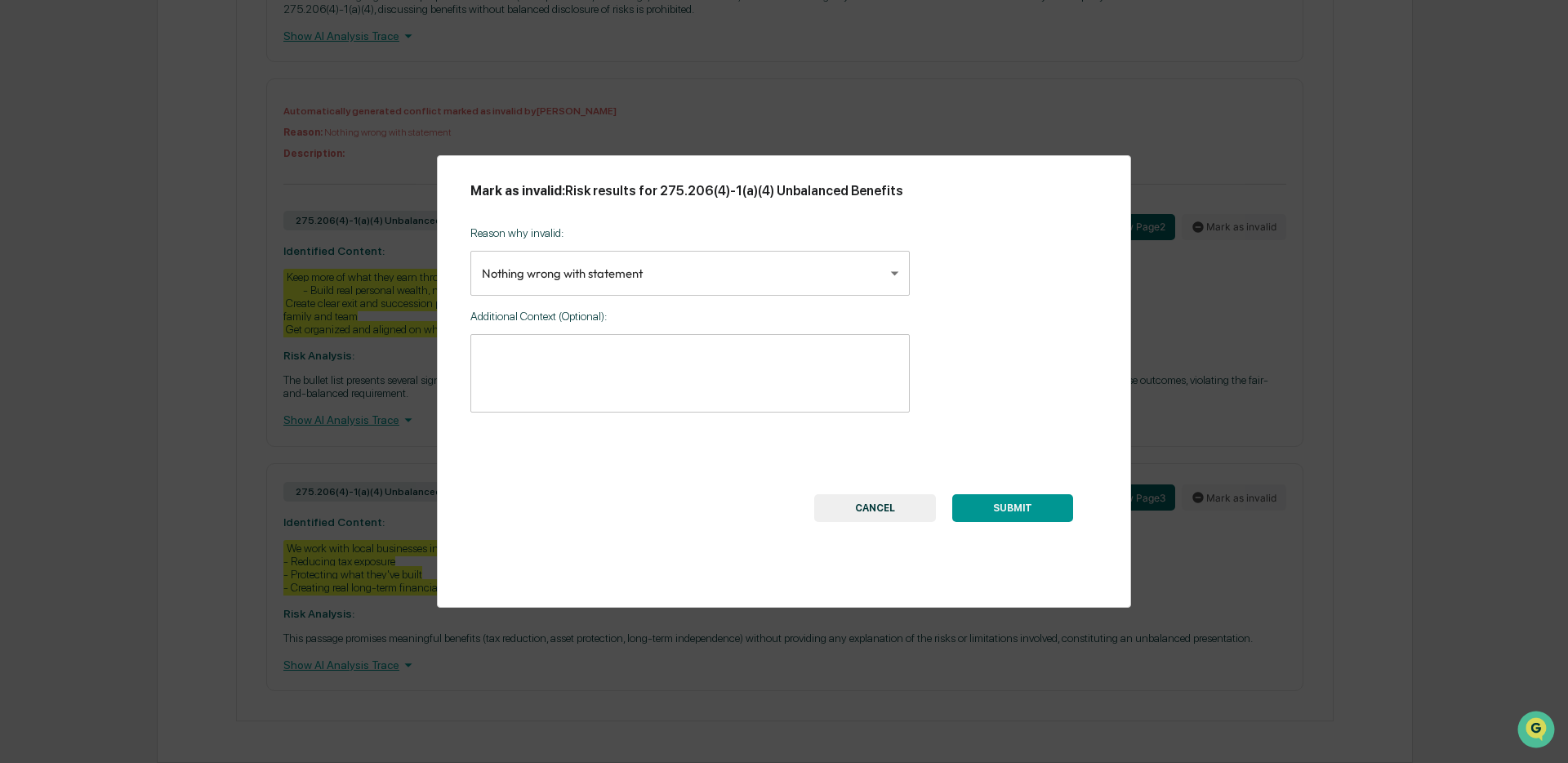
click at [1012, 521] on button "SUBMIT" at bounding box center [1012, 508] width 121 height 28
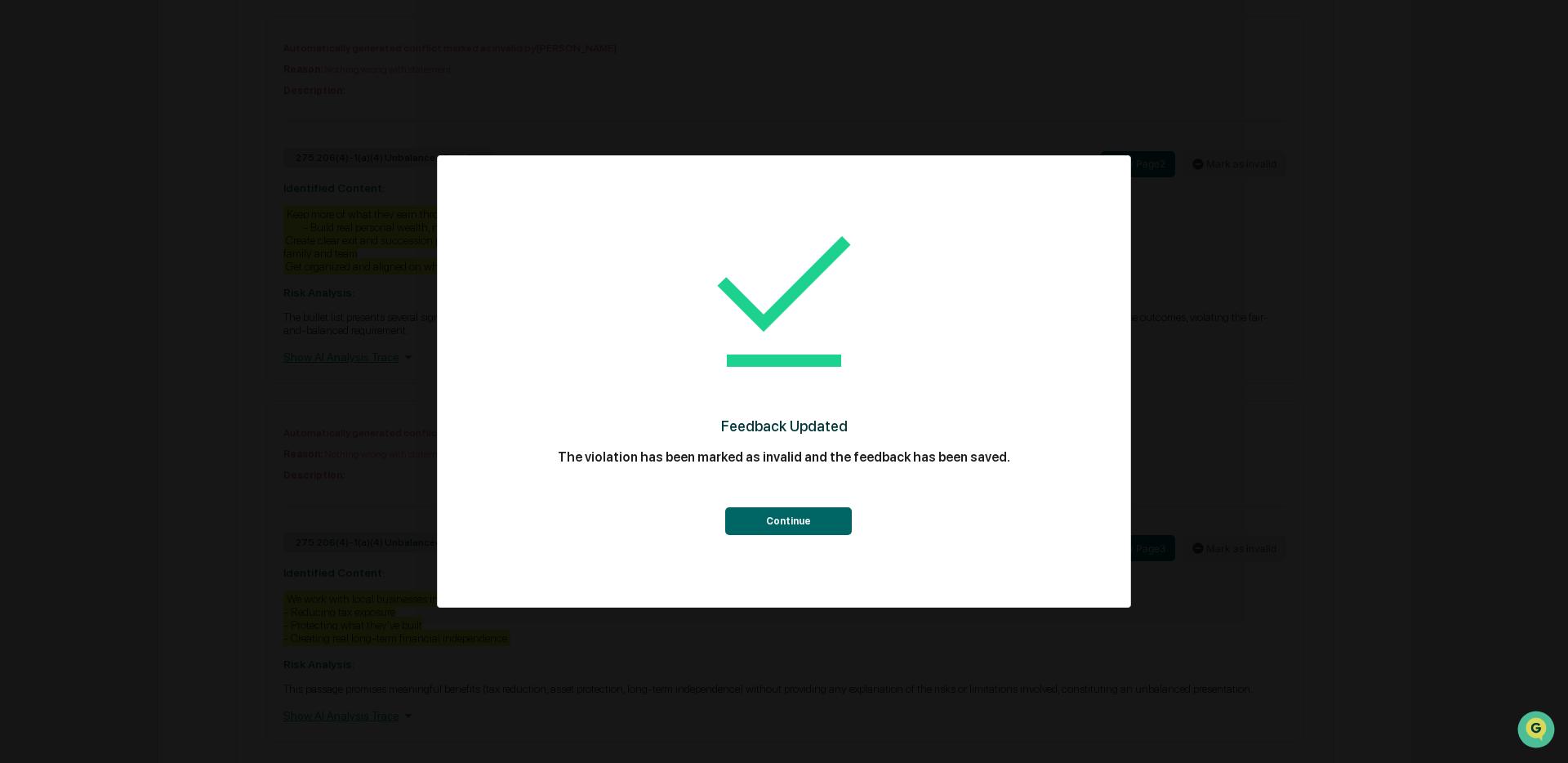
click at [812, 520] on button "Continue" at bounding box center [788, 521] width 127 height 28
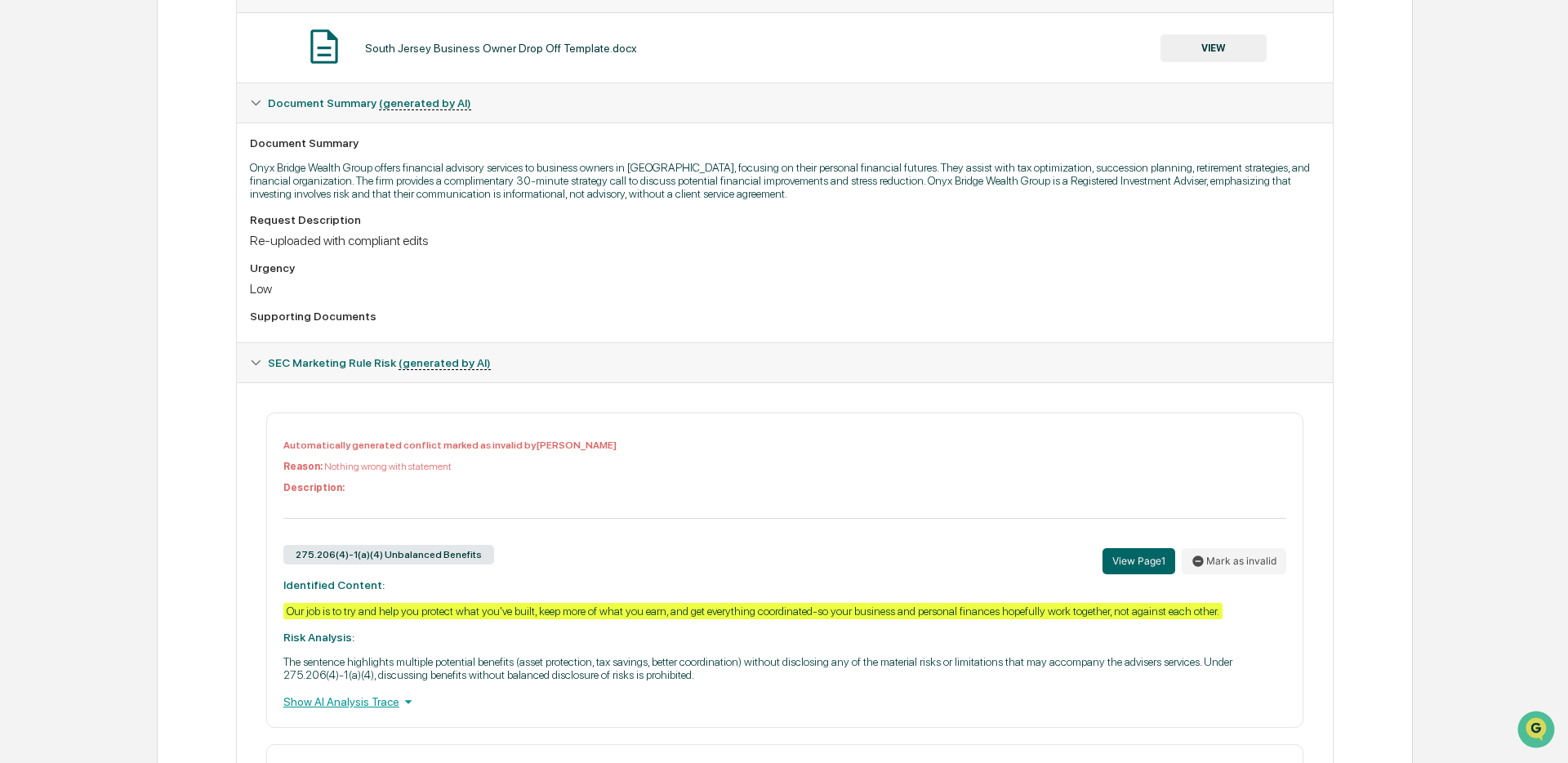
scroll to position [68, 0]
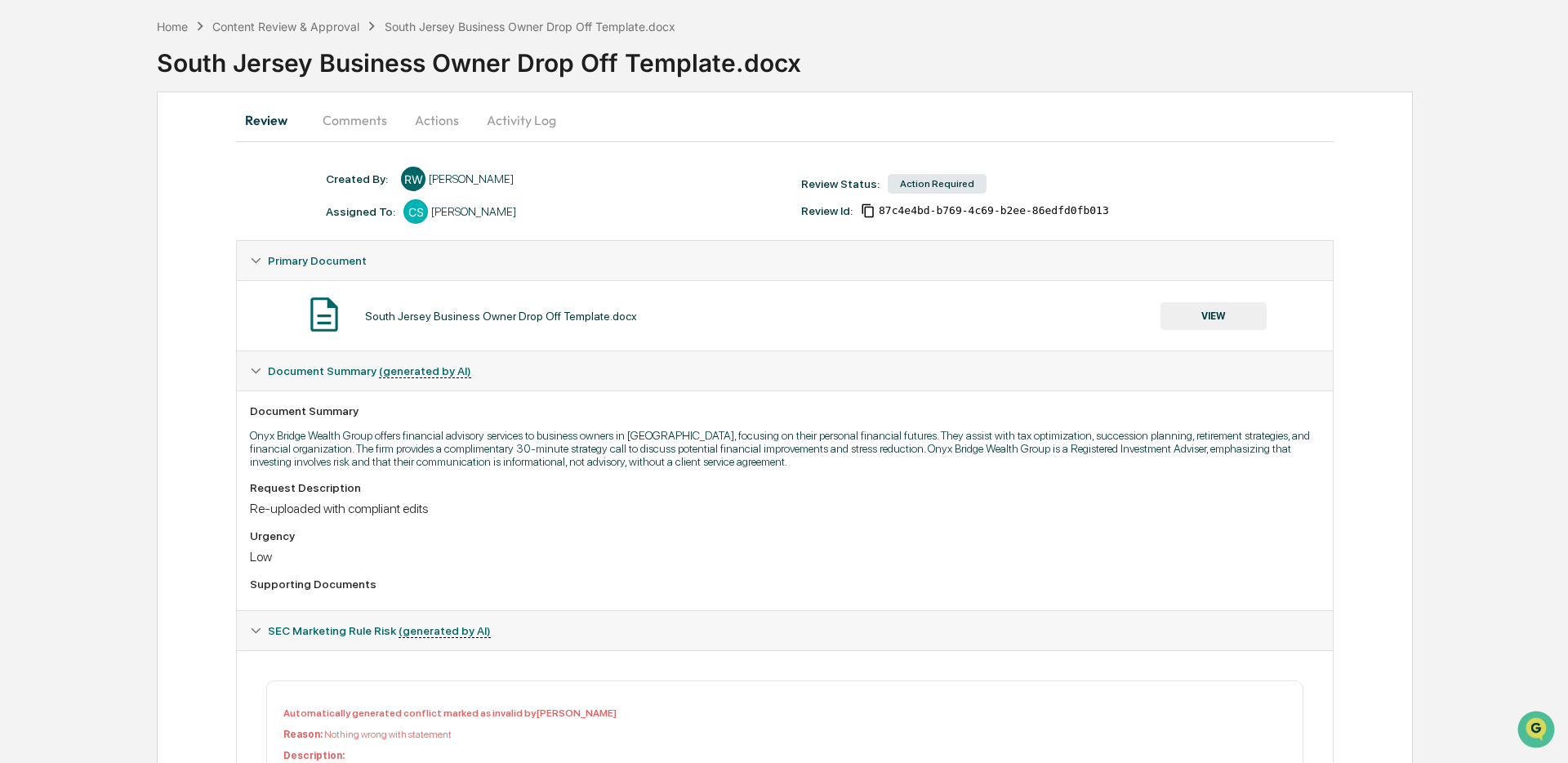
click at [1190, 319] on button "VIEW" at bounding box center [1213, 316] width 106 height 28
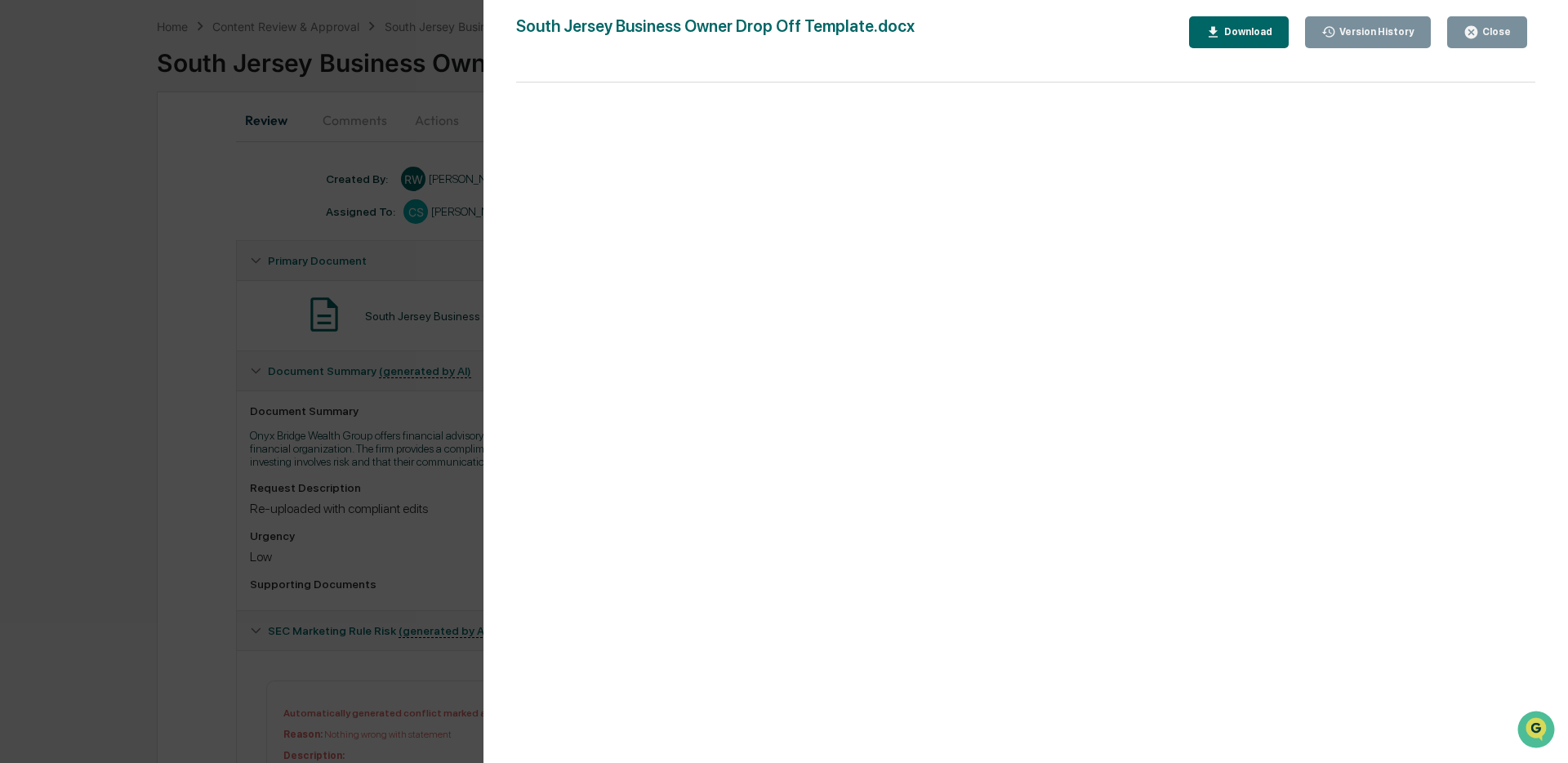
click at [1497, 42] on button "Close" at bounding box center [1488, 32] width 80 height 32
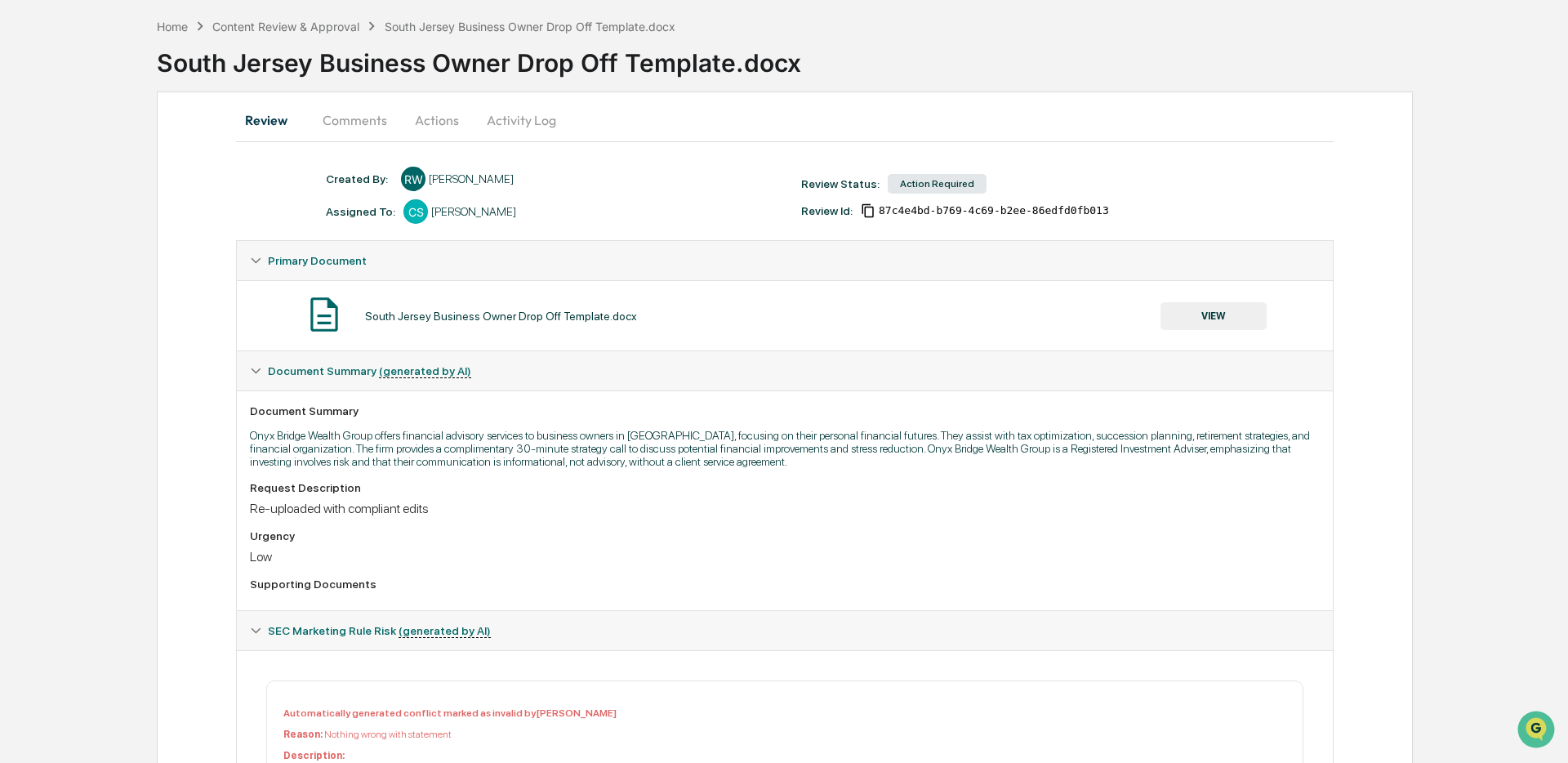
click at [445, 125] on button "Actions" at bounding box center [437, 120] width 74 height 39
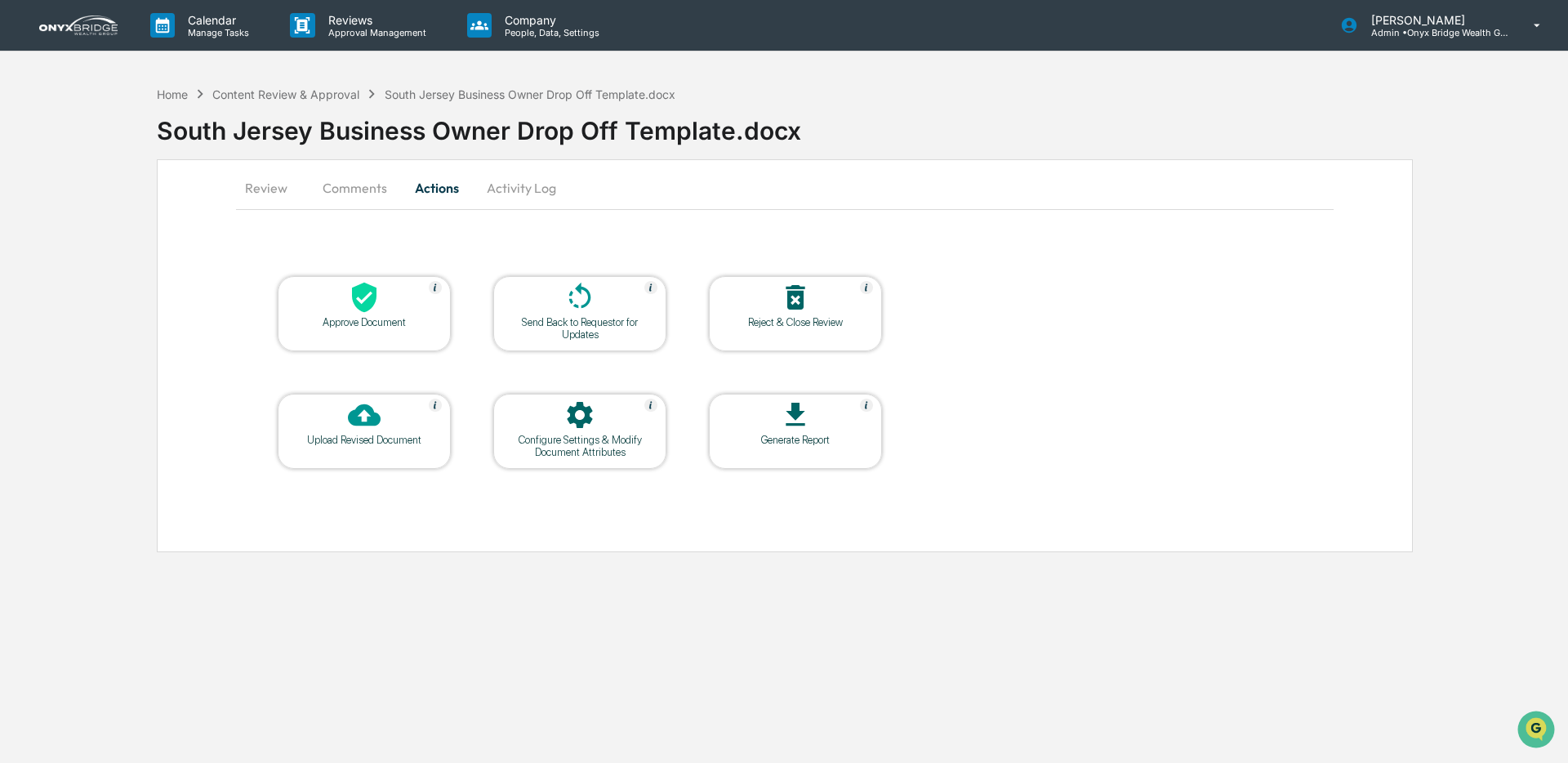
scroll to position [0, 0]
click at [392, 282] on div at bounding box center [364, 299] width 163 height 35
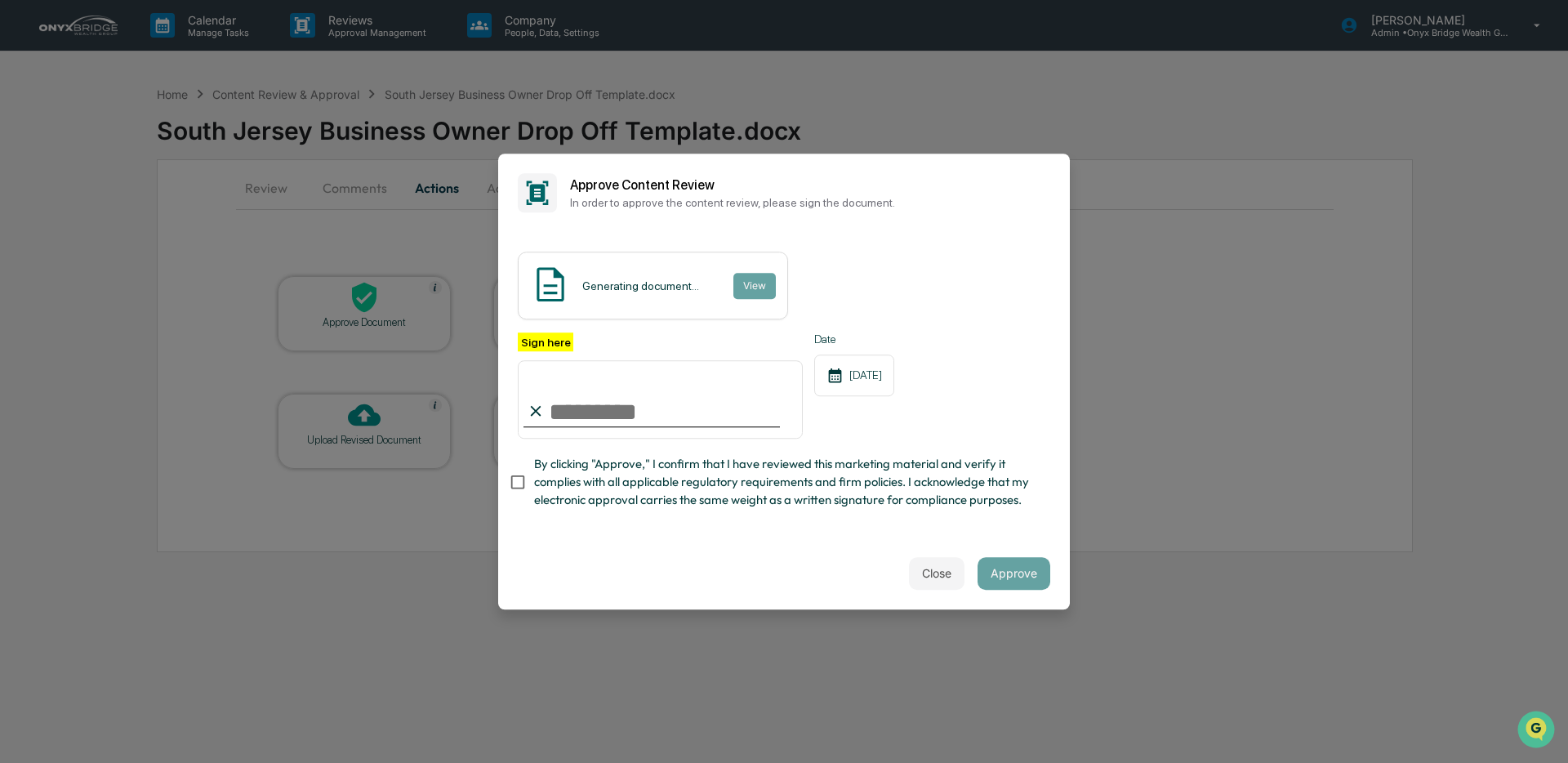
click at [673, 399] on input "Sign here" at bounding box center [660, 398] width 285 height 79
type input "**********"
click at [1008, 577] on button "Approve" at bounding box center [1013, 573] width 73 height 33
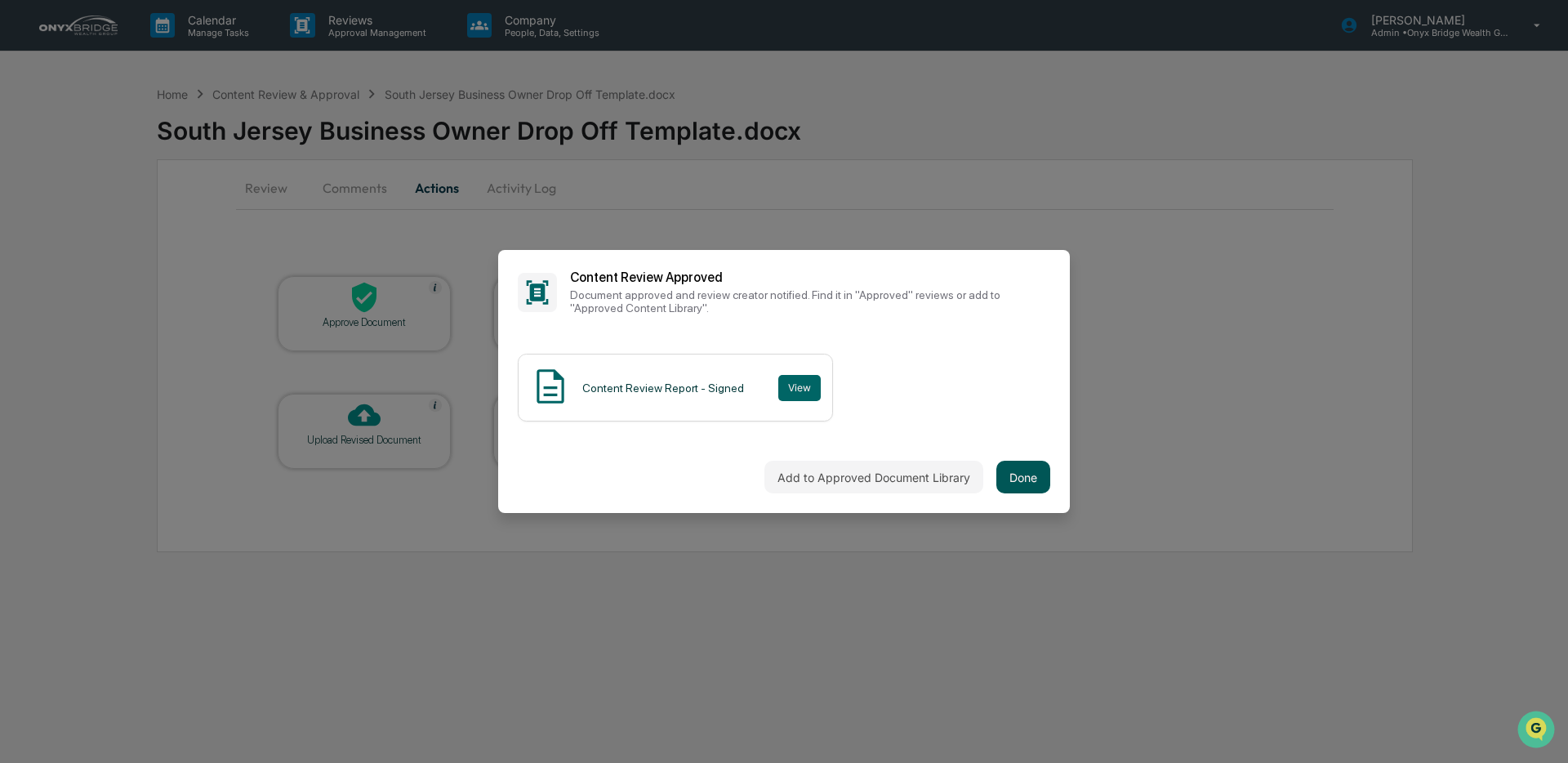
click at [1018, 481] on button "Done" at bounding box center [1024, 477] width 54 height 33
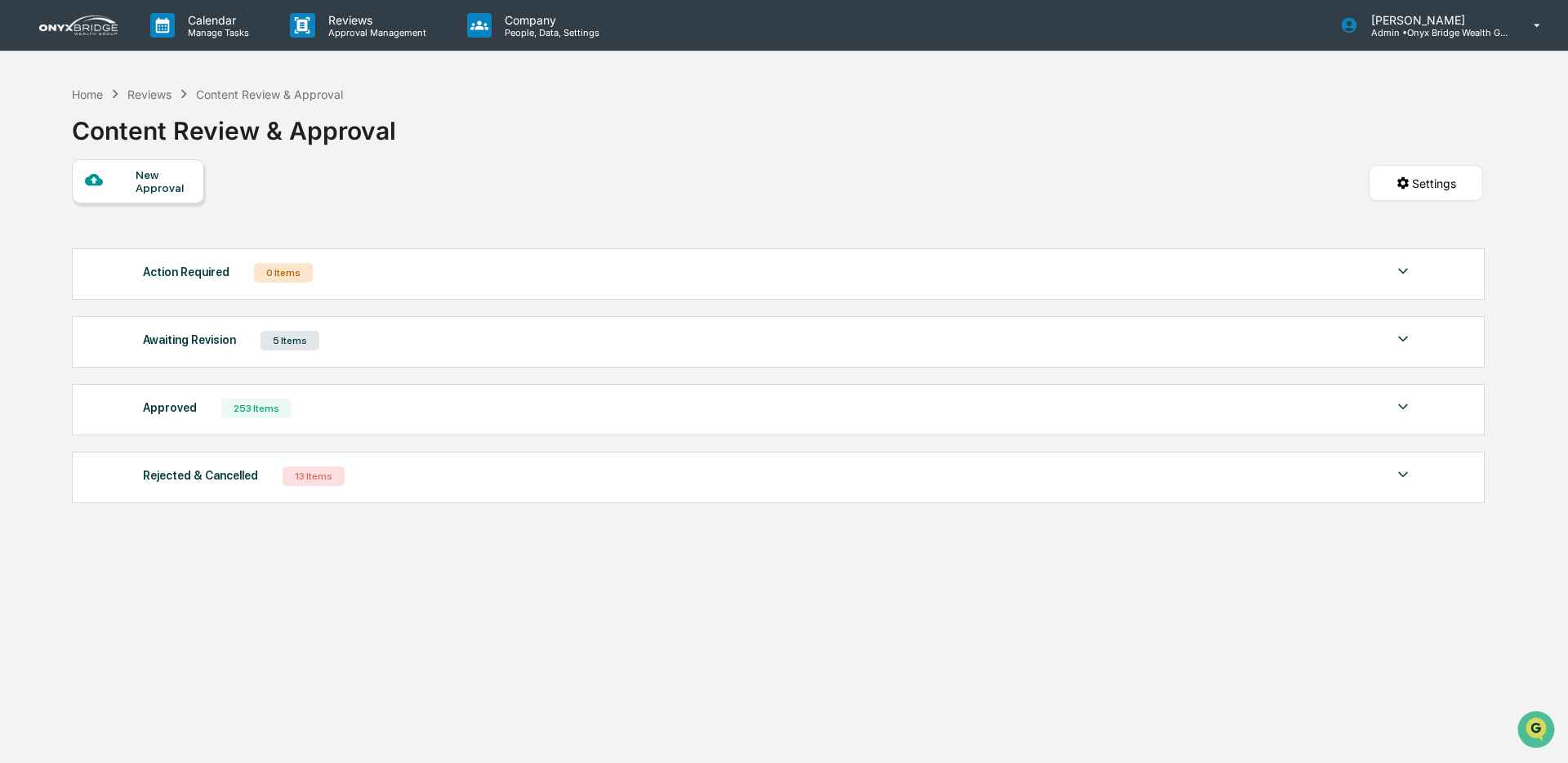
click at [389, 408] on div "Approved 253 Items" at bounding box center [778, 408] width 1270 height 23
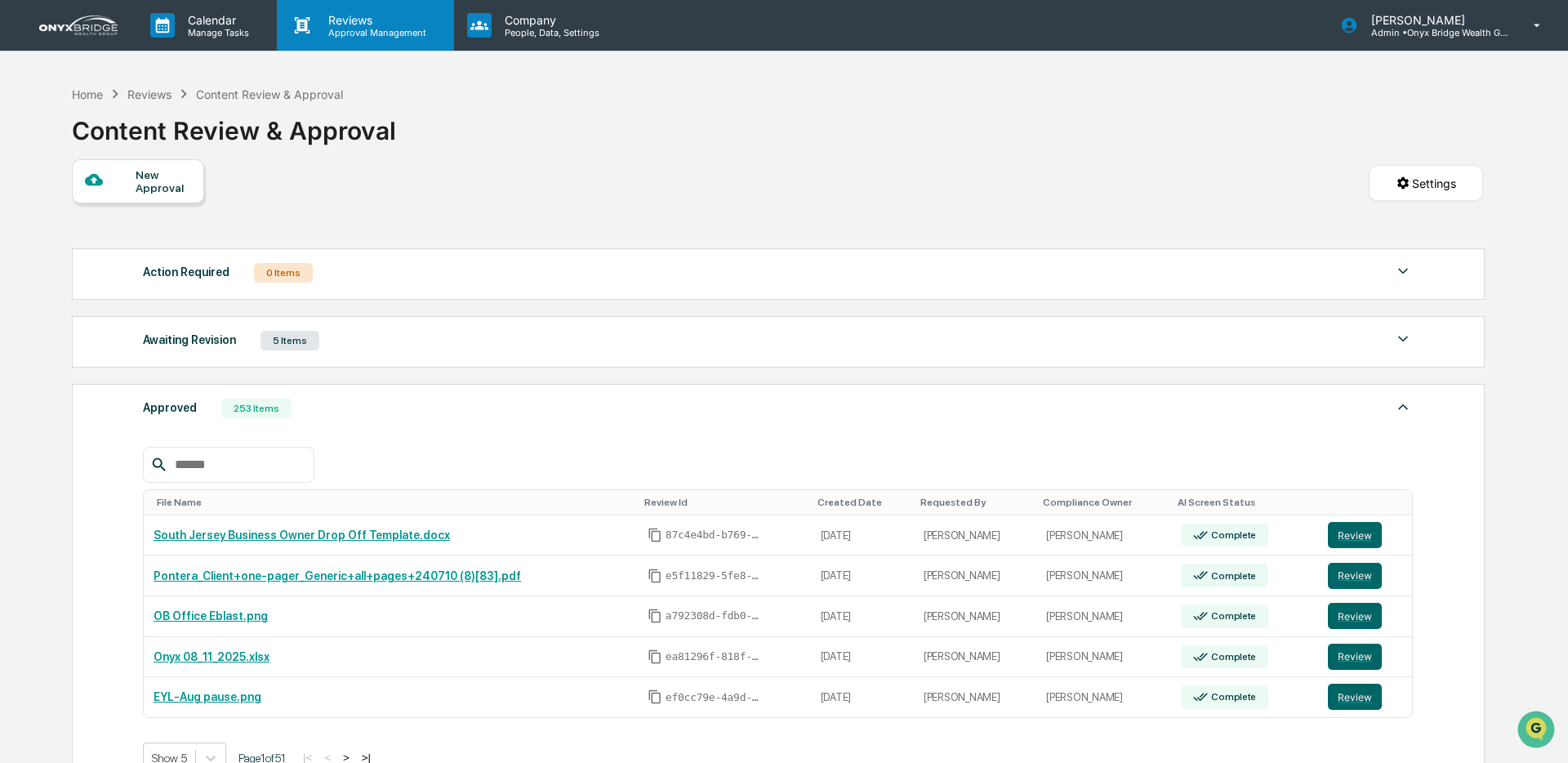
click at [395, 39] on div "Reviews Approval Management" at bounding box center [366, 25] width 176 height 50
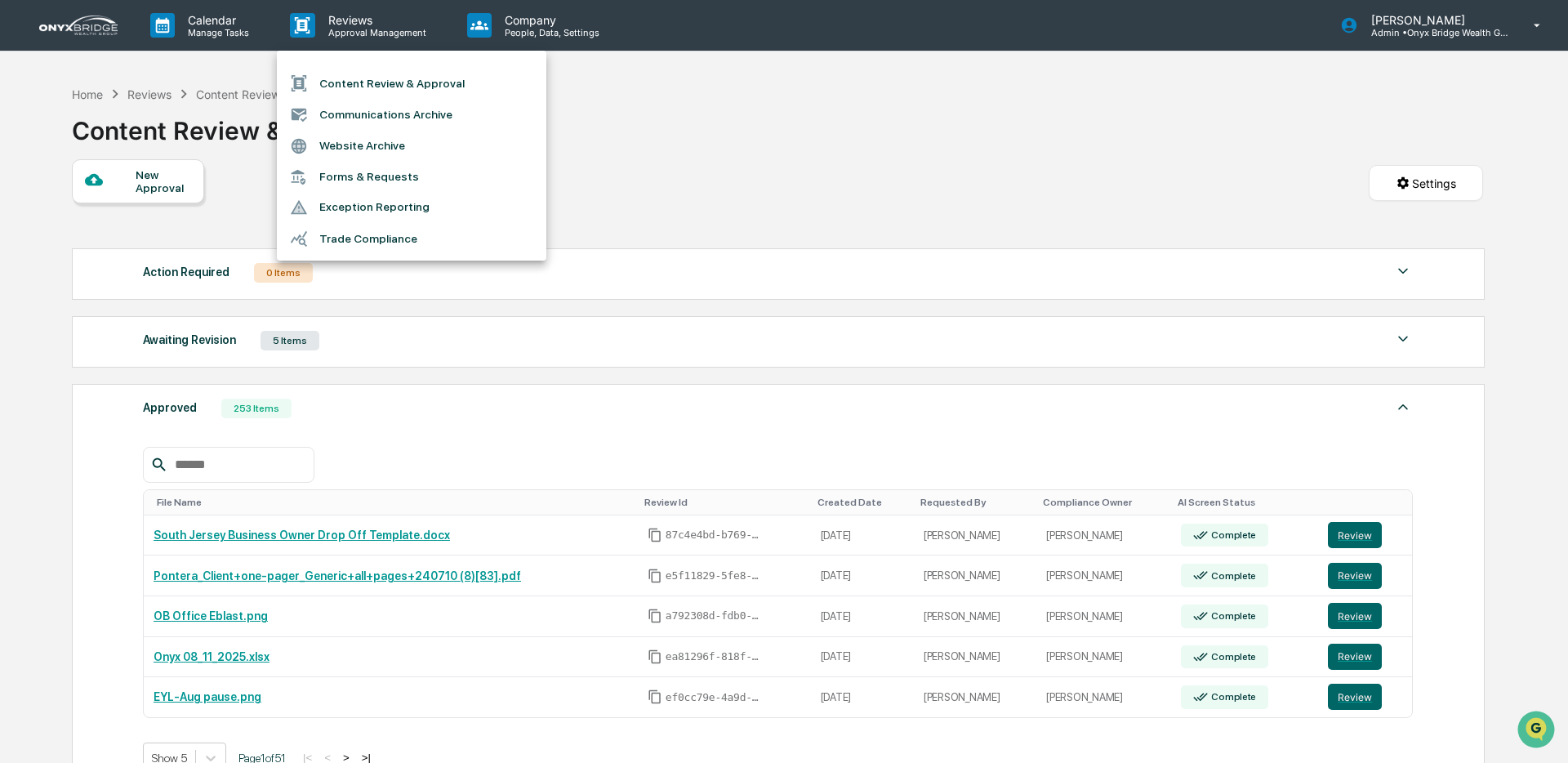
click at [752, 140] on div at bounding box center [784, 381] width 1568 height 763
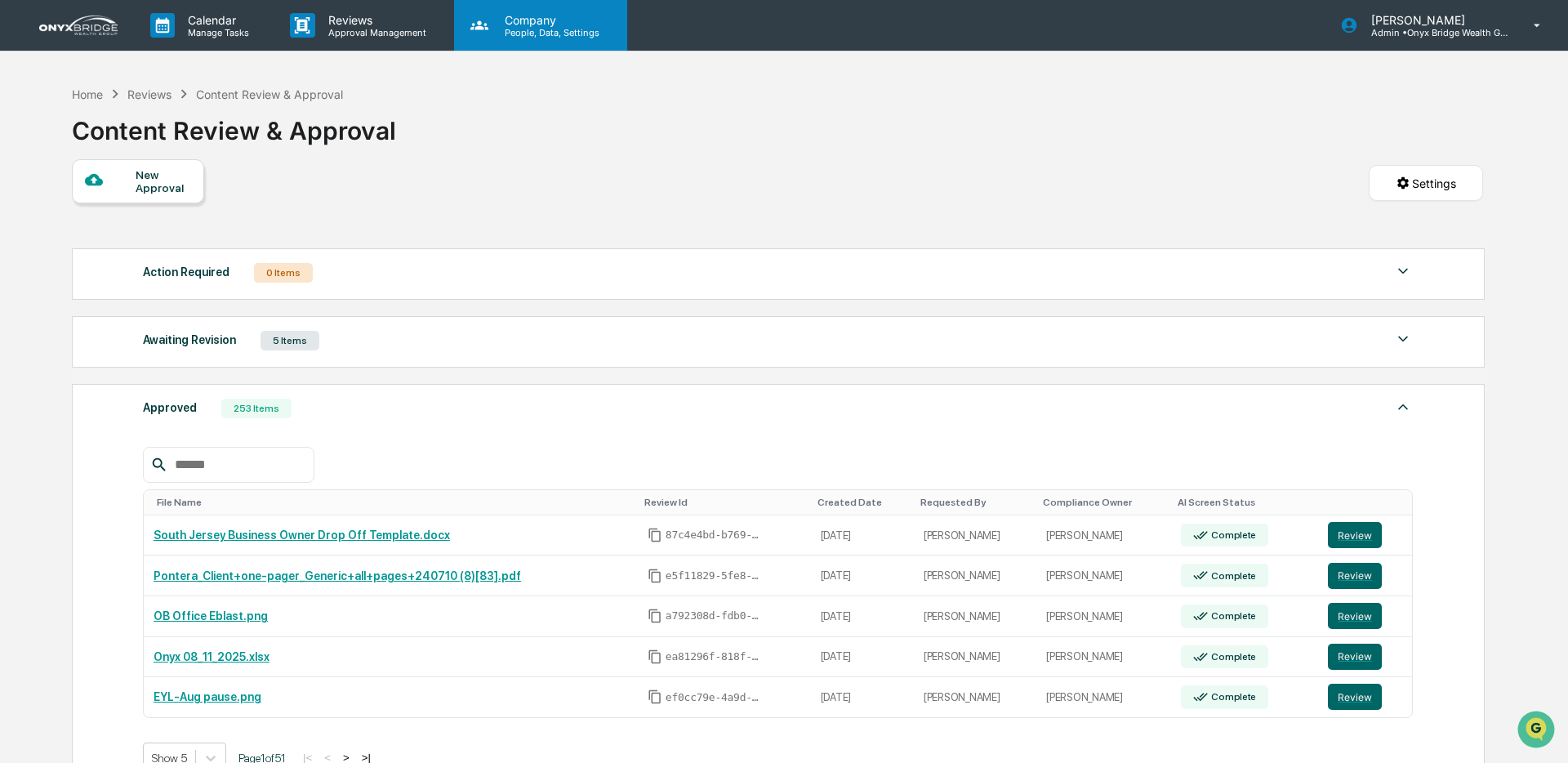
click at [524, 40] on div "Company People, Data, Settings" at bounding box center [540, 25] width 174 height 50
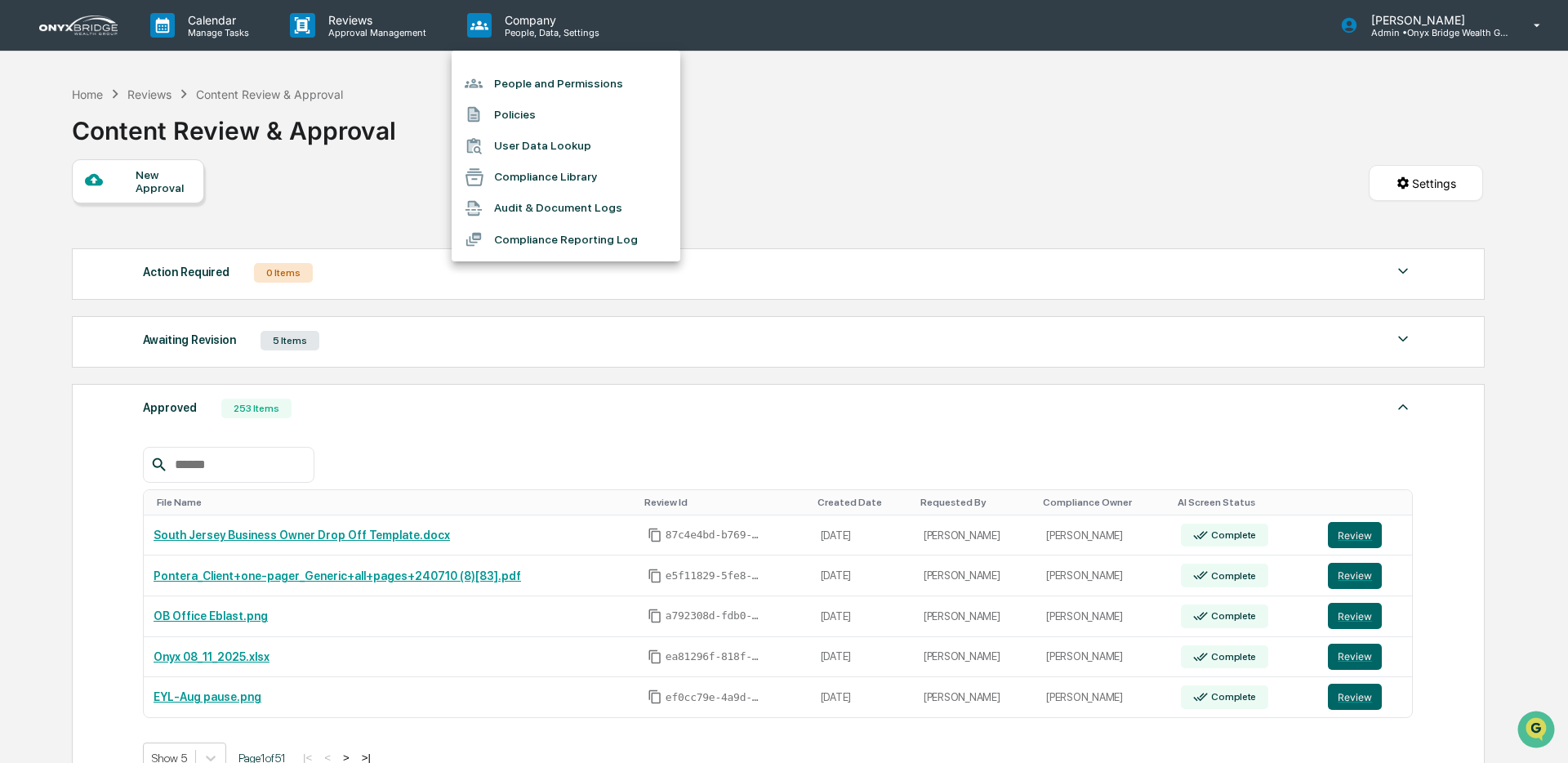
click at [342, 17] on div at bounding box center [784, 381] width 1568 height 763
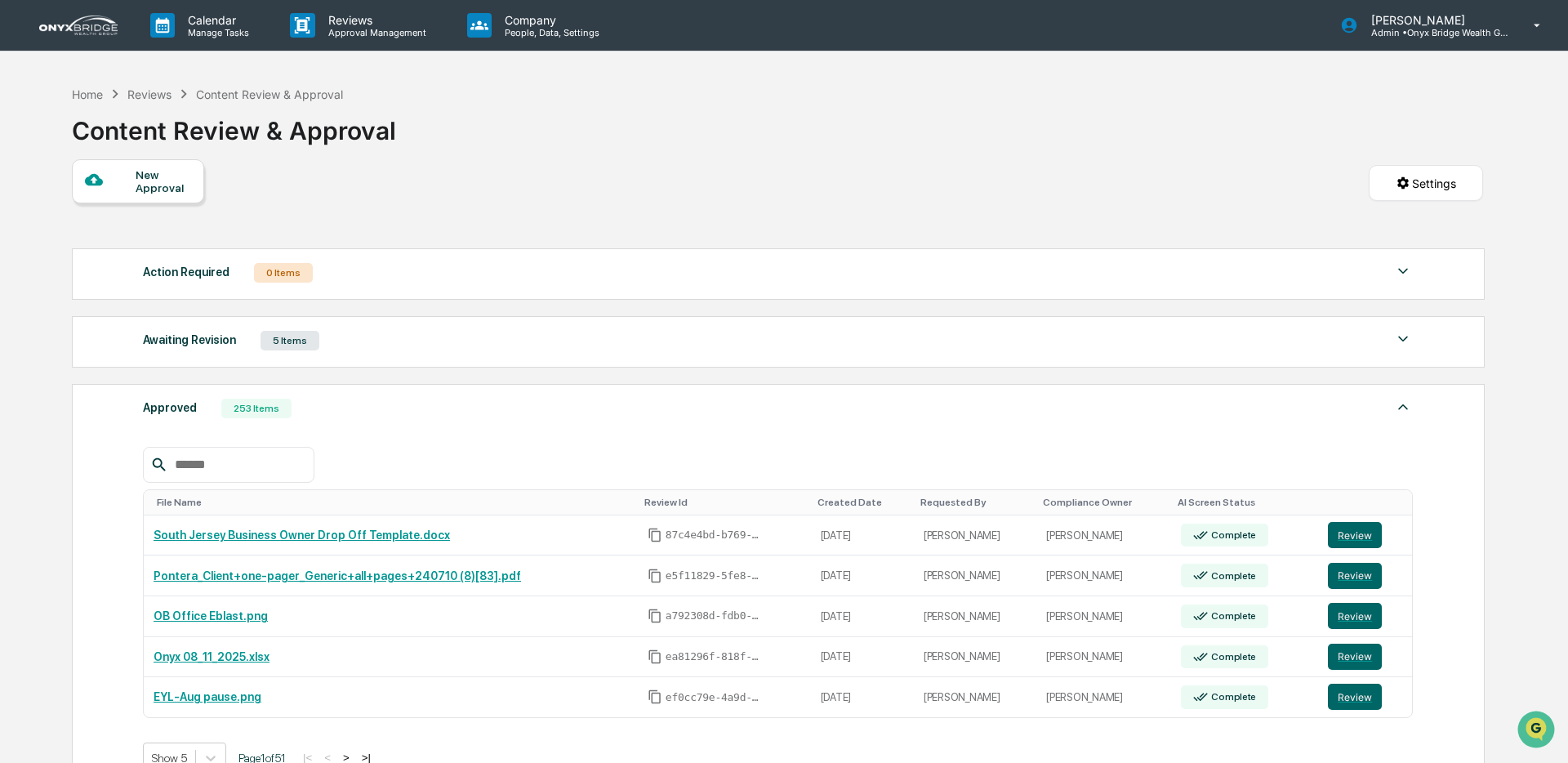
click at [344, 25] on p "Reviews" at bounding box center [374, 19] width 119 height 14
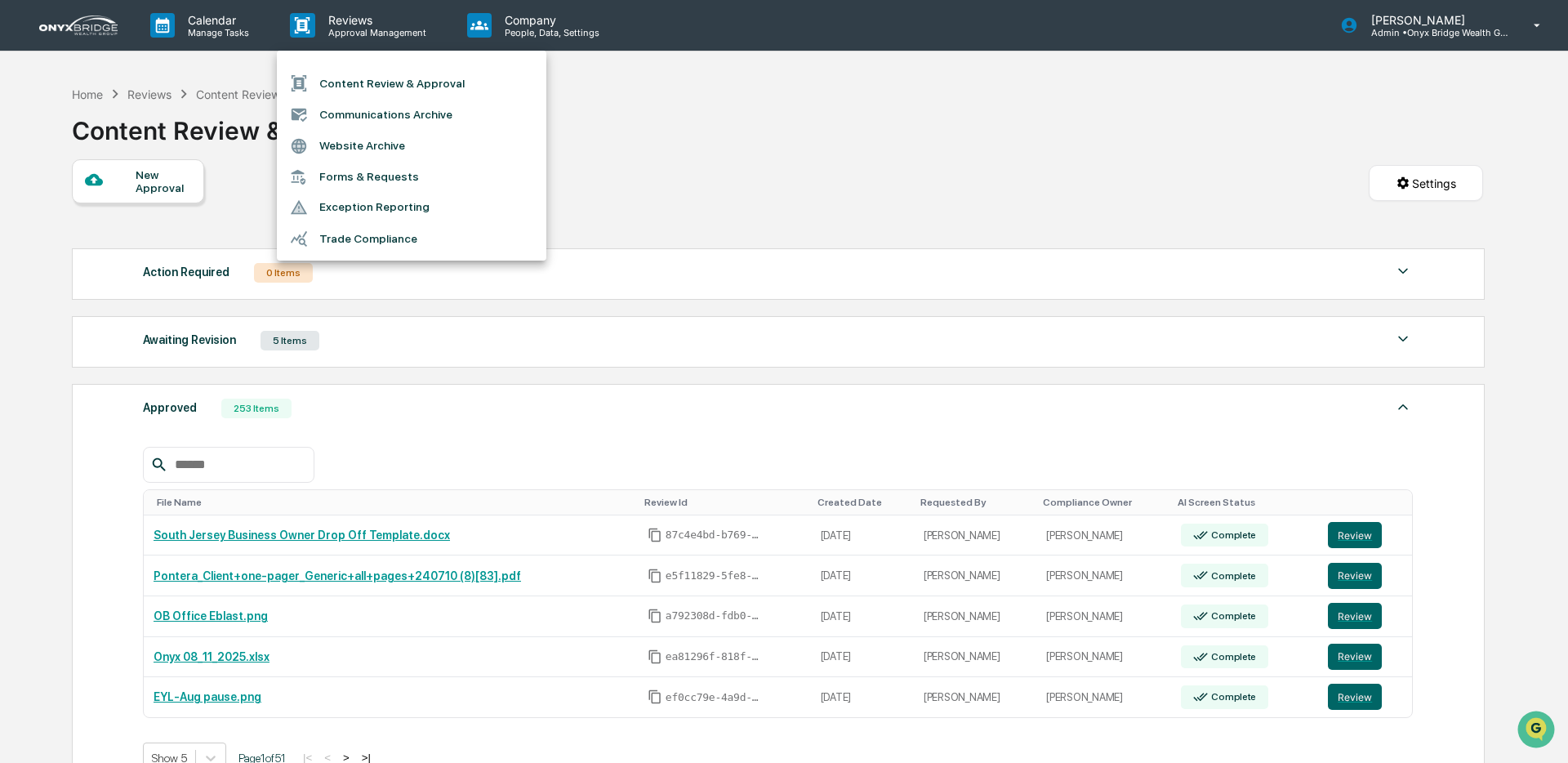
click at [527, 33] on div at bounding box center [784, 381] width 1568 height 763
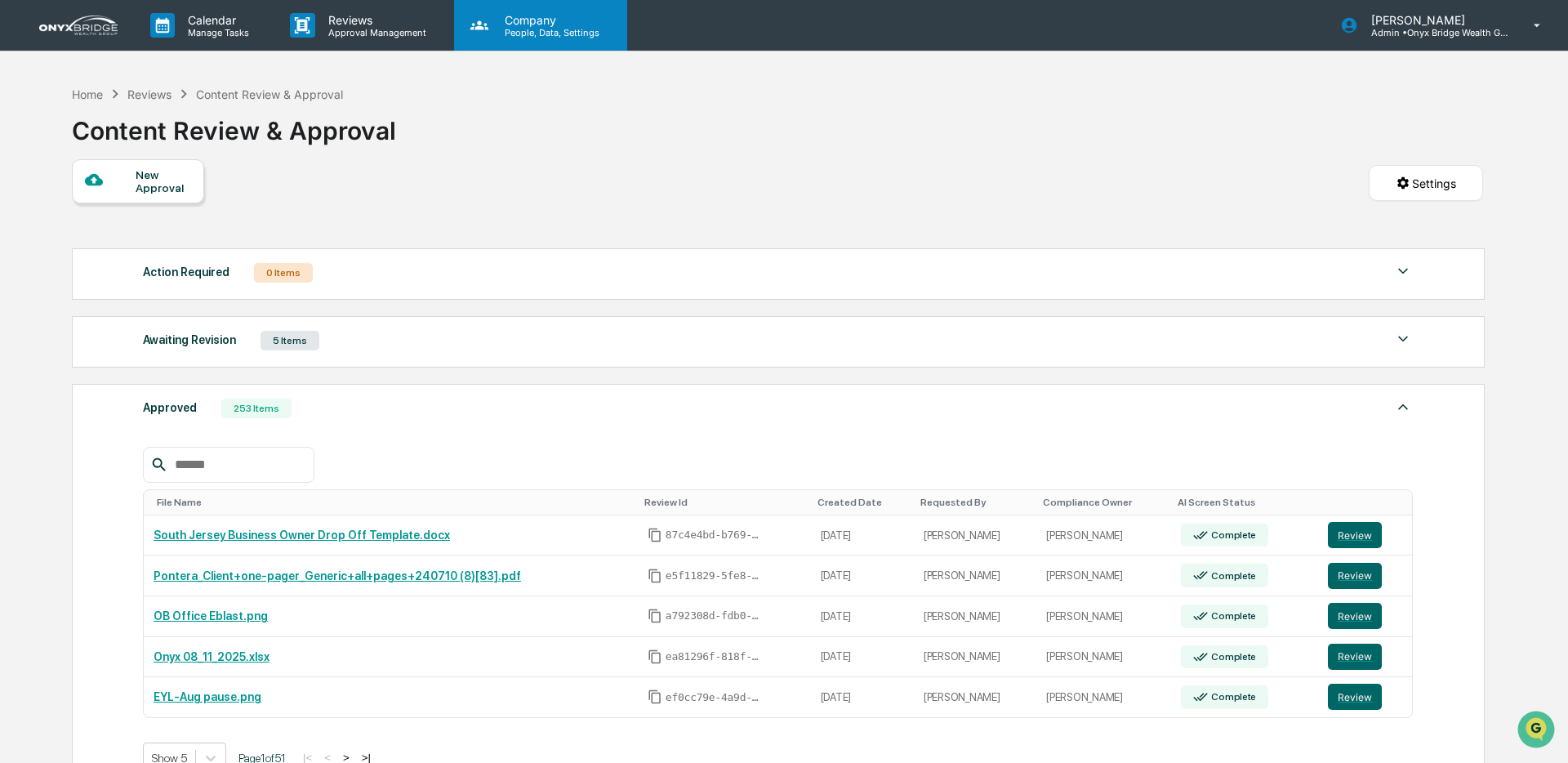
click at [526, 38] on div "Company People, Data, Settings" at bounding box center [540, 25] width 174 height 50
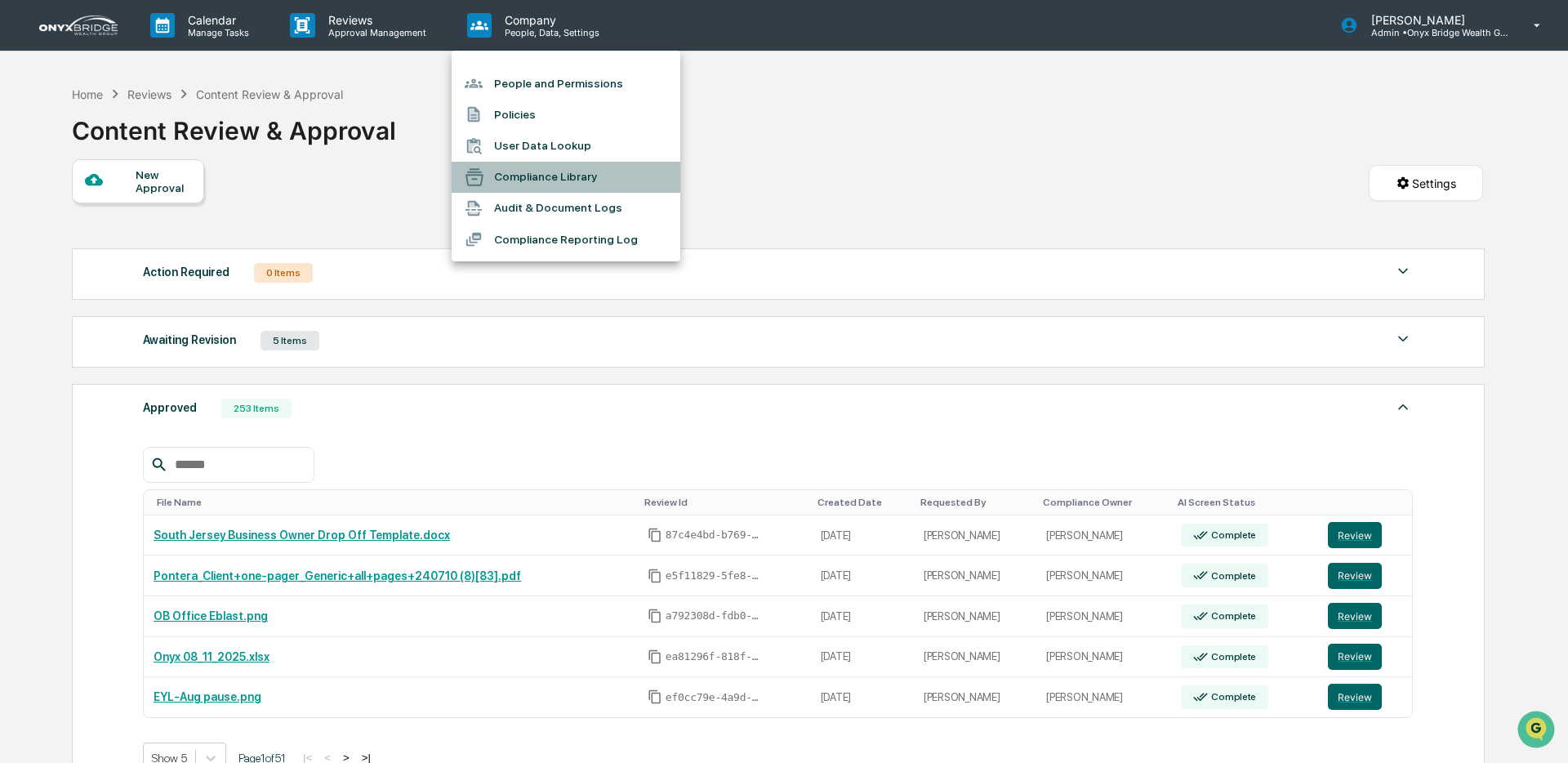
click at [539, 178] on li "Compliance Library" at bounding box center [566, 177] width 229 height 31
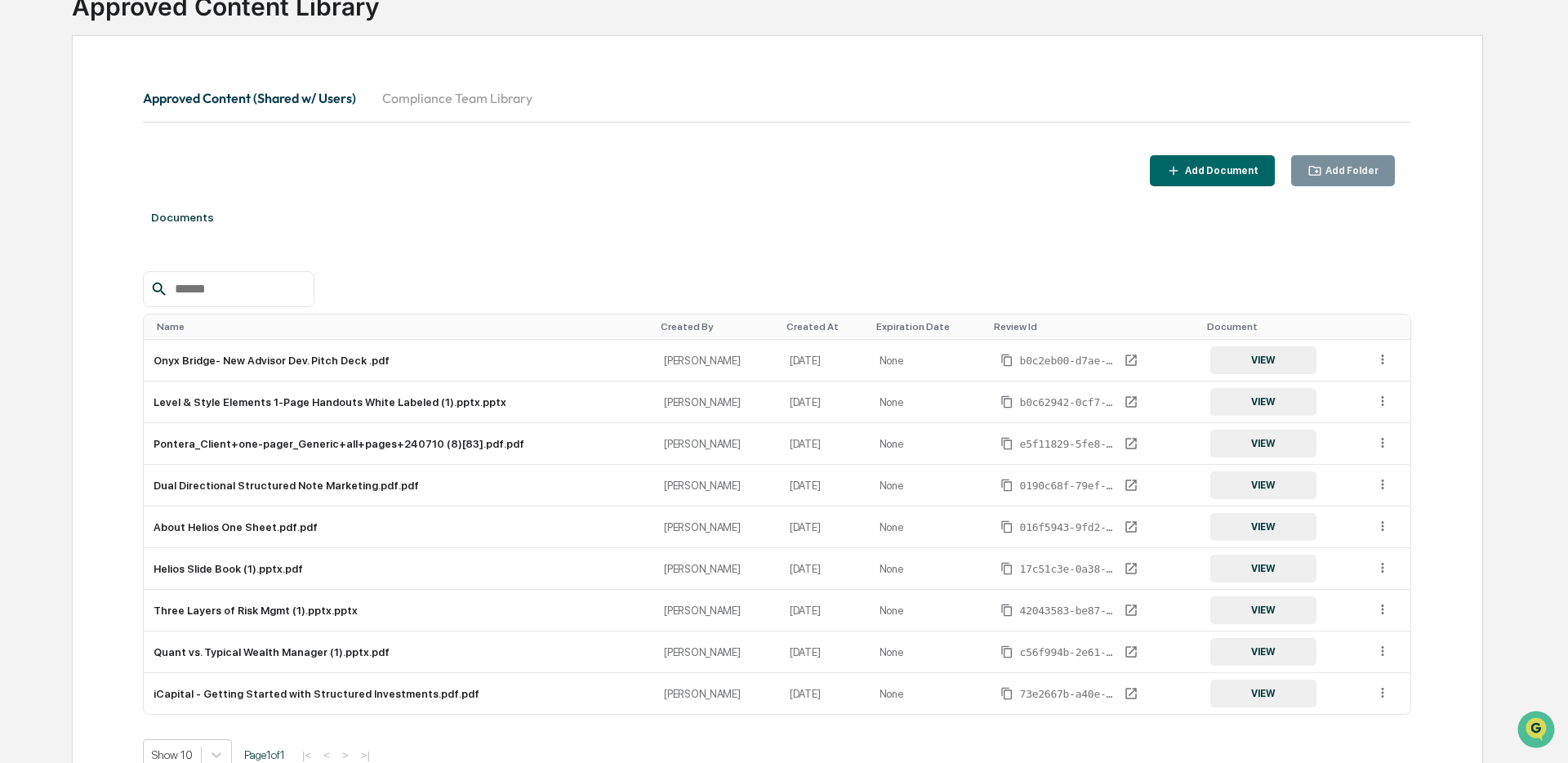
scroll to position [223, 0]
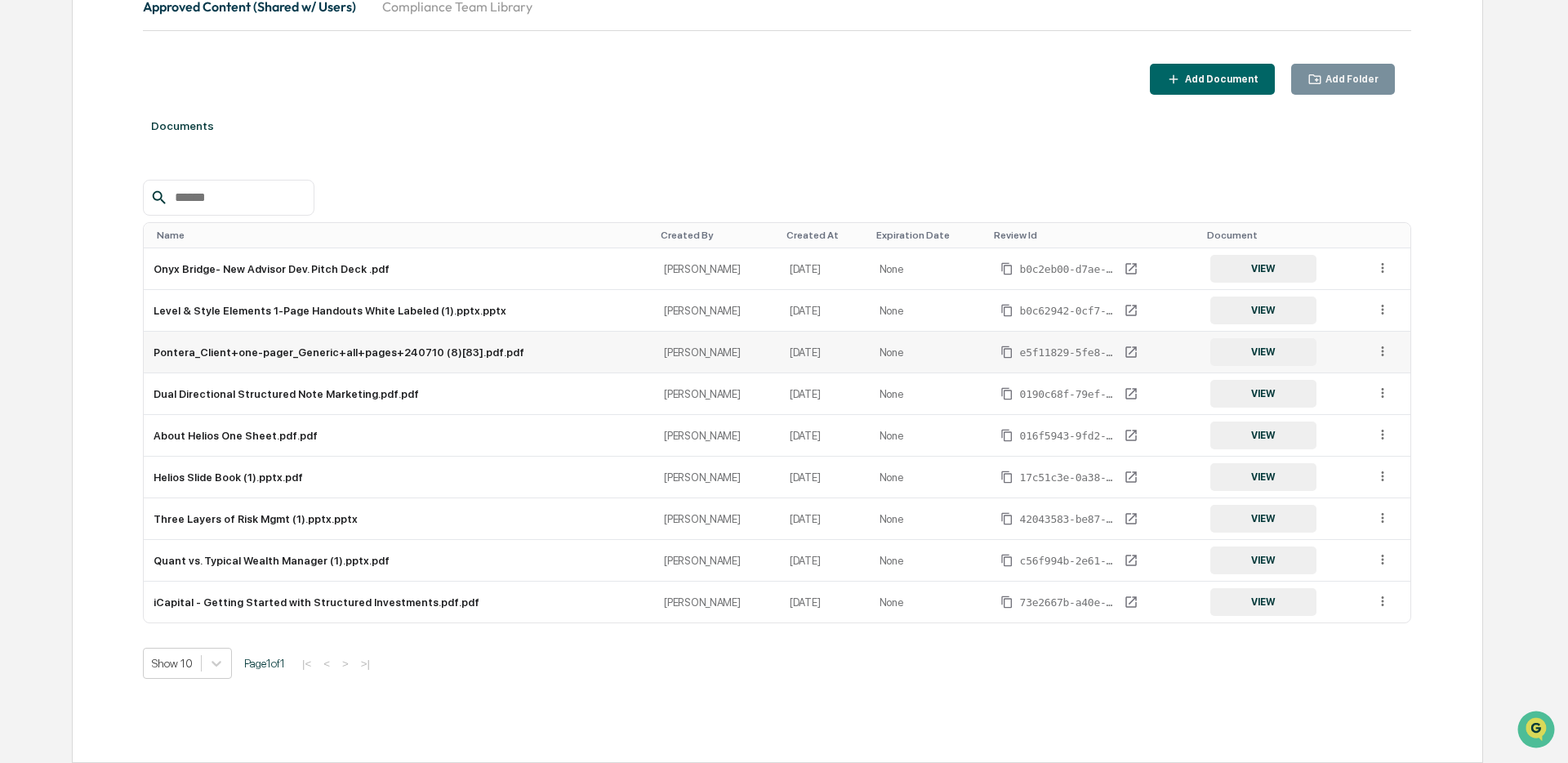
click at [1379, 344] on icon at bounding box center [1383, 352] width 16 height 16
click at [1344, 417] on div "Archive" at bounding box center [1344, 426] width 90 height 26
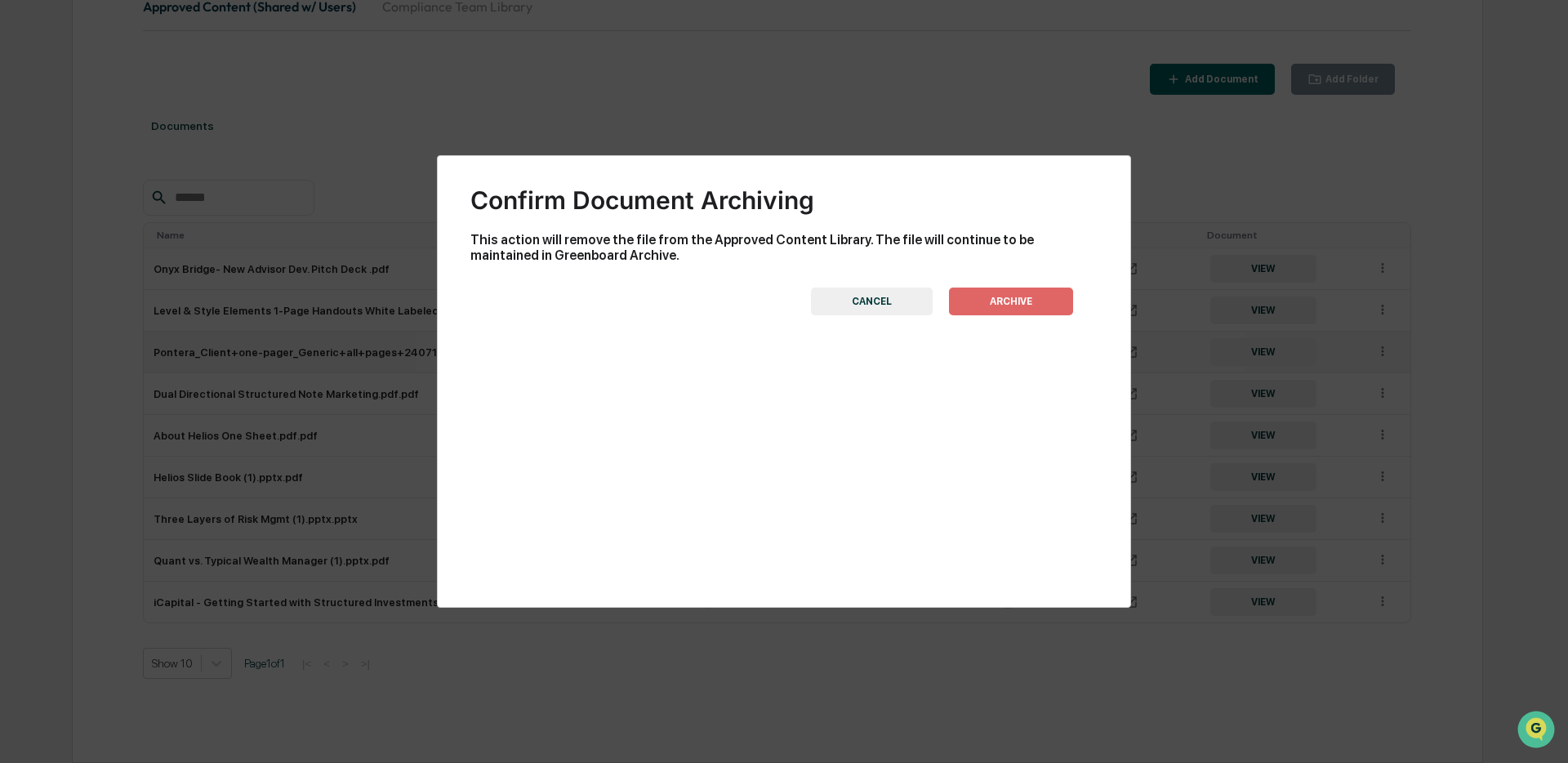
click at [1004, 302] on button "ARCHIVE" at bounding box center [1011, 301] width 124 height 28
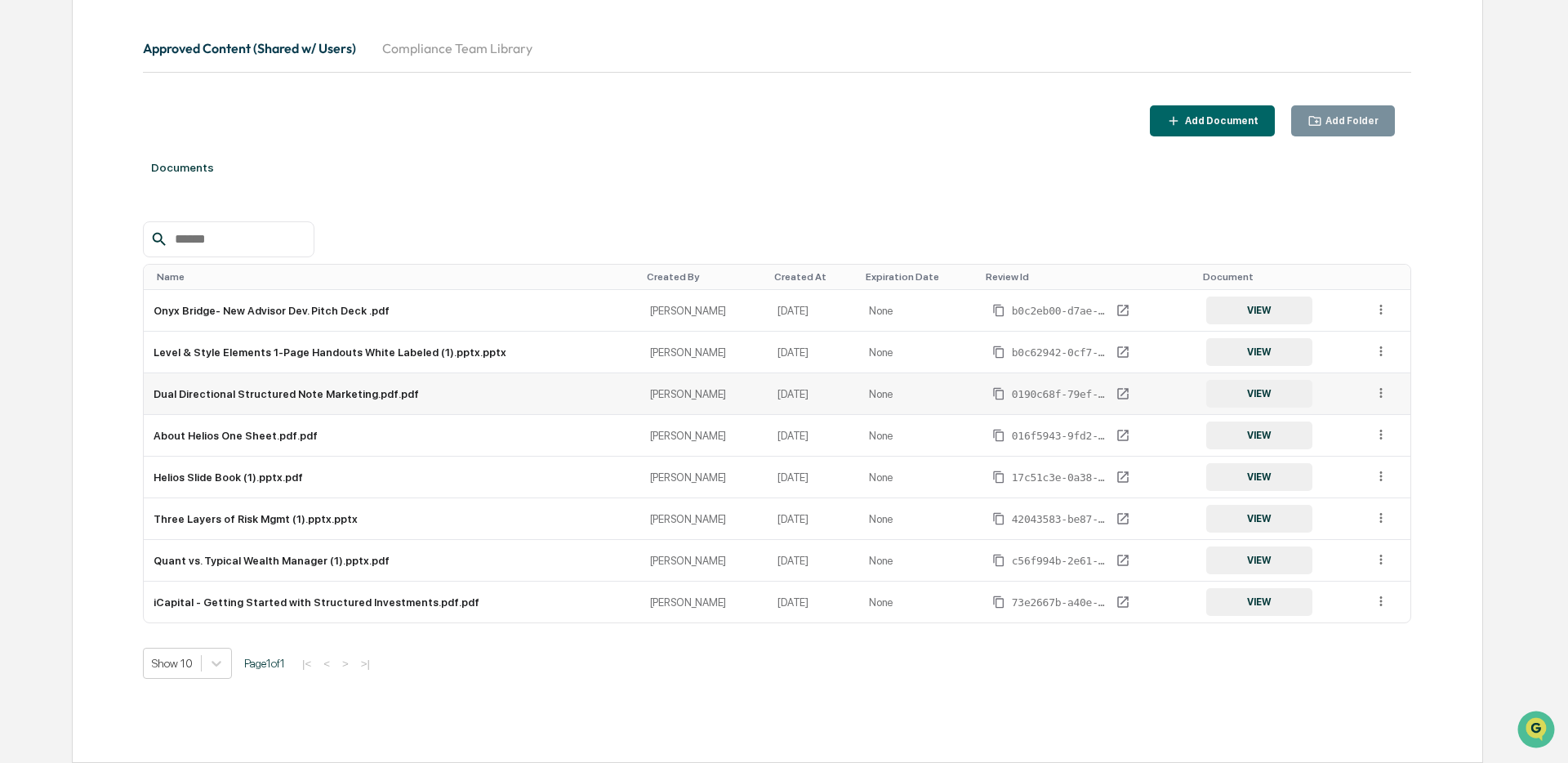
scroll to position [0, 0]
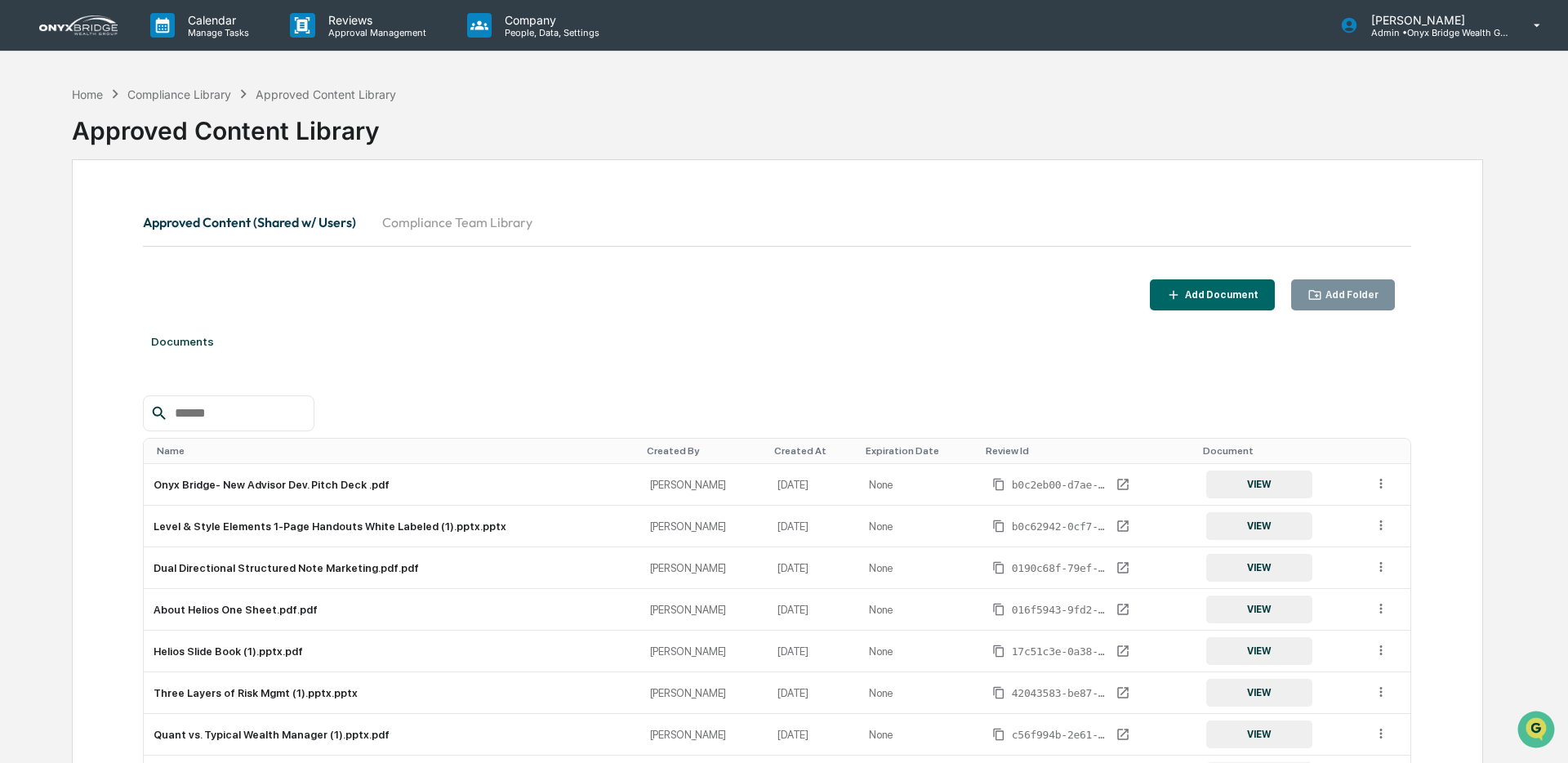
click at [454, 223] on button "Compliance Team Library" at bounding box center [458, 222] width 176 height 39
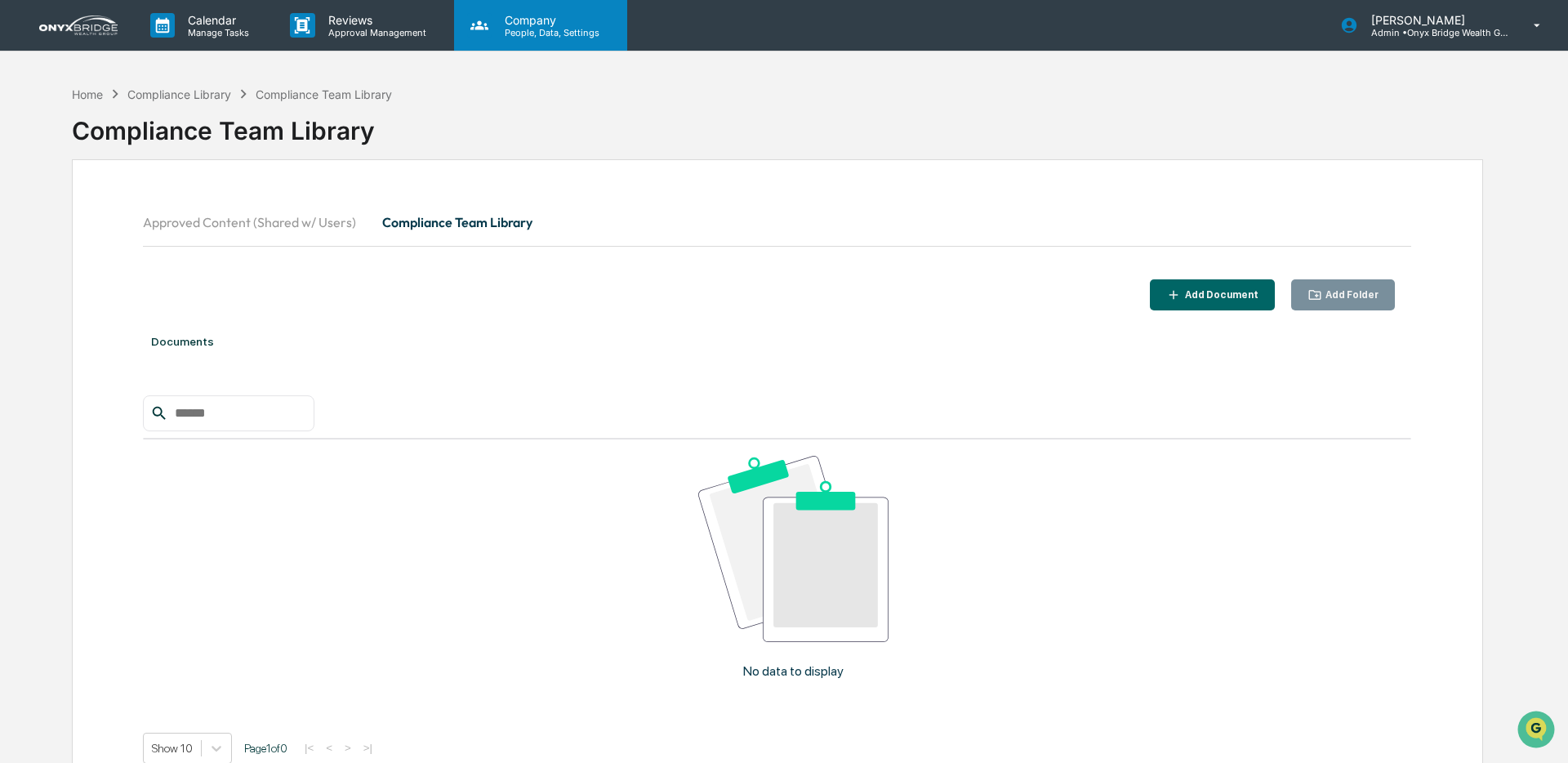
click at [523, 27] on p "People, Data, Settings" at bounding box center [550, 33] width 116 height 12
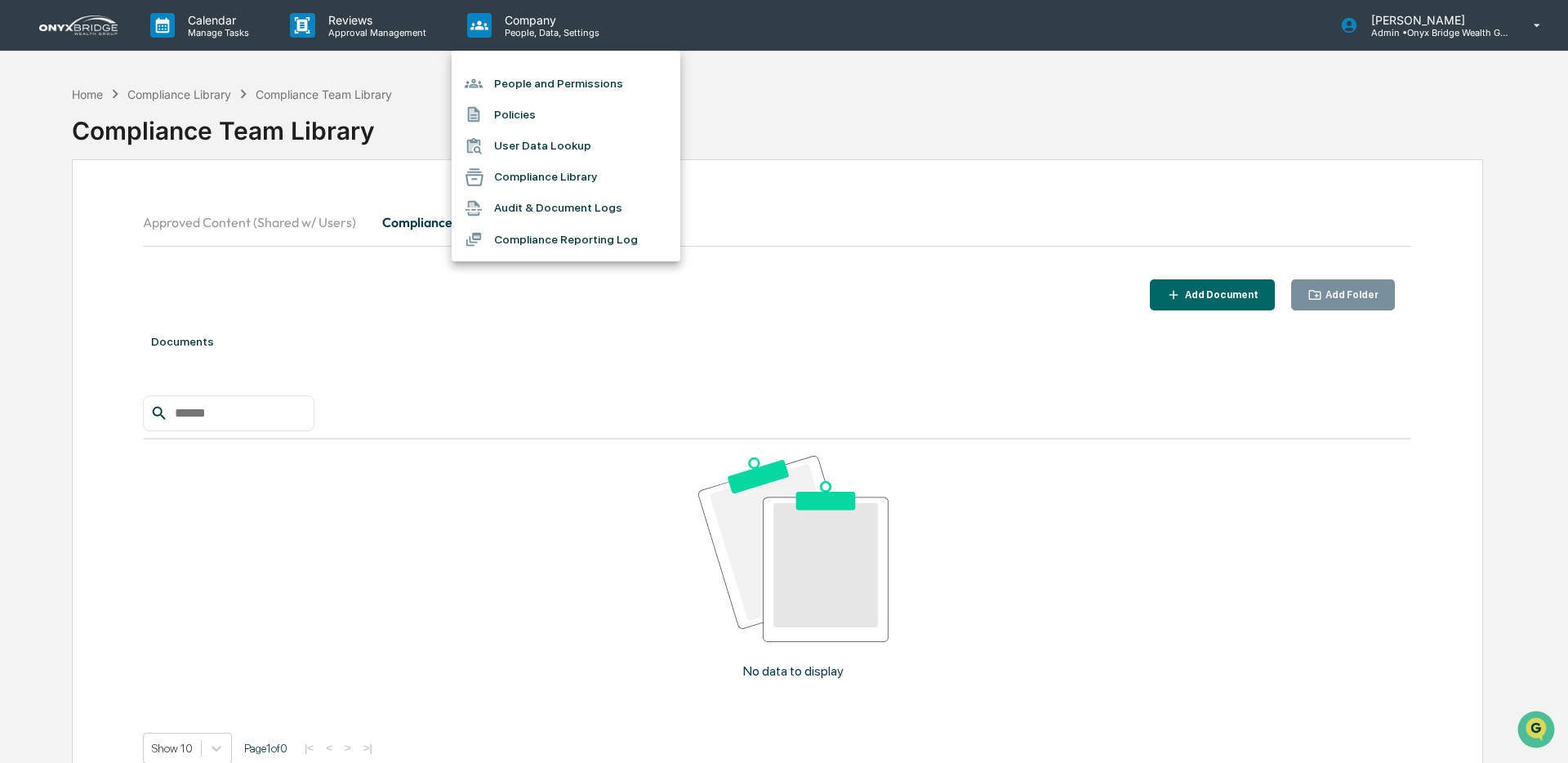
click at [521, 106] on li "Policies" at bounding box center [566, 114] width 229 height 31
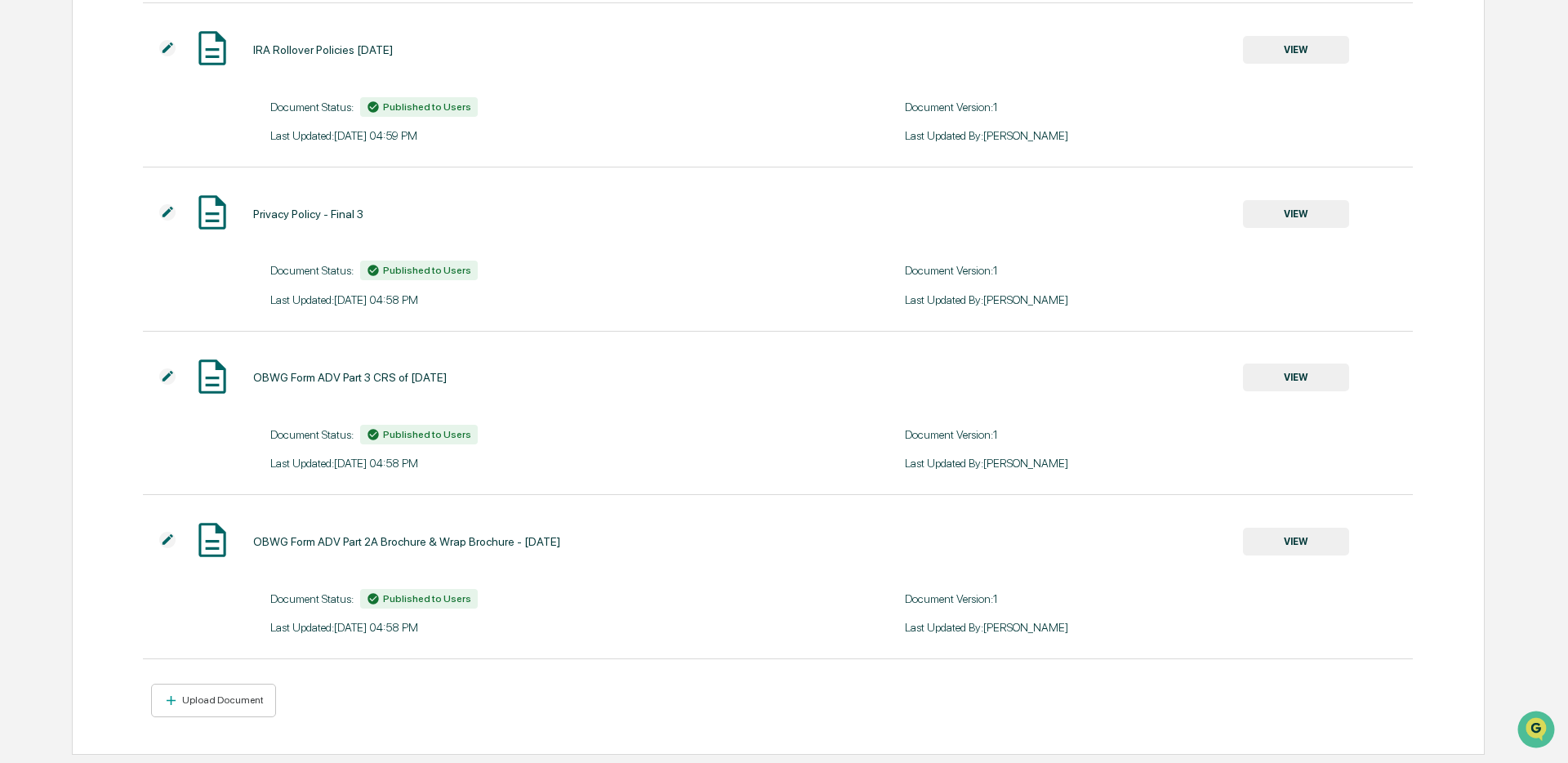
scroll to position [1354, 0]
click at [166, 375] on img at bounding box center [167, 376] width 16 height 16
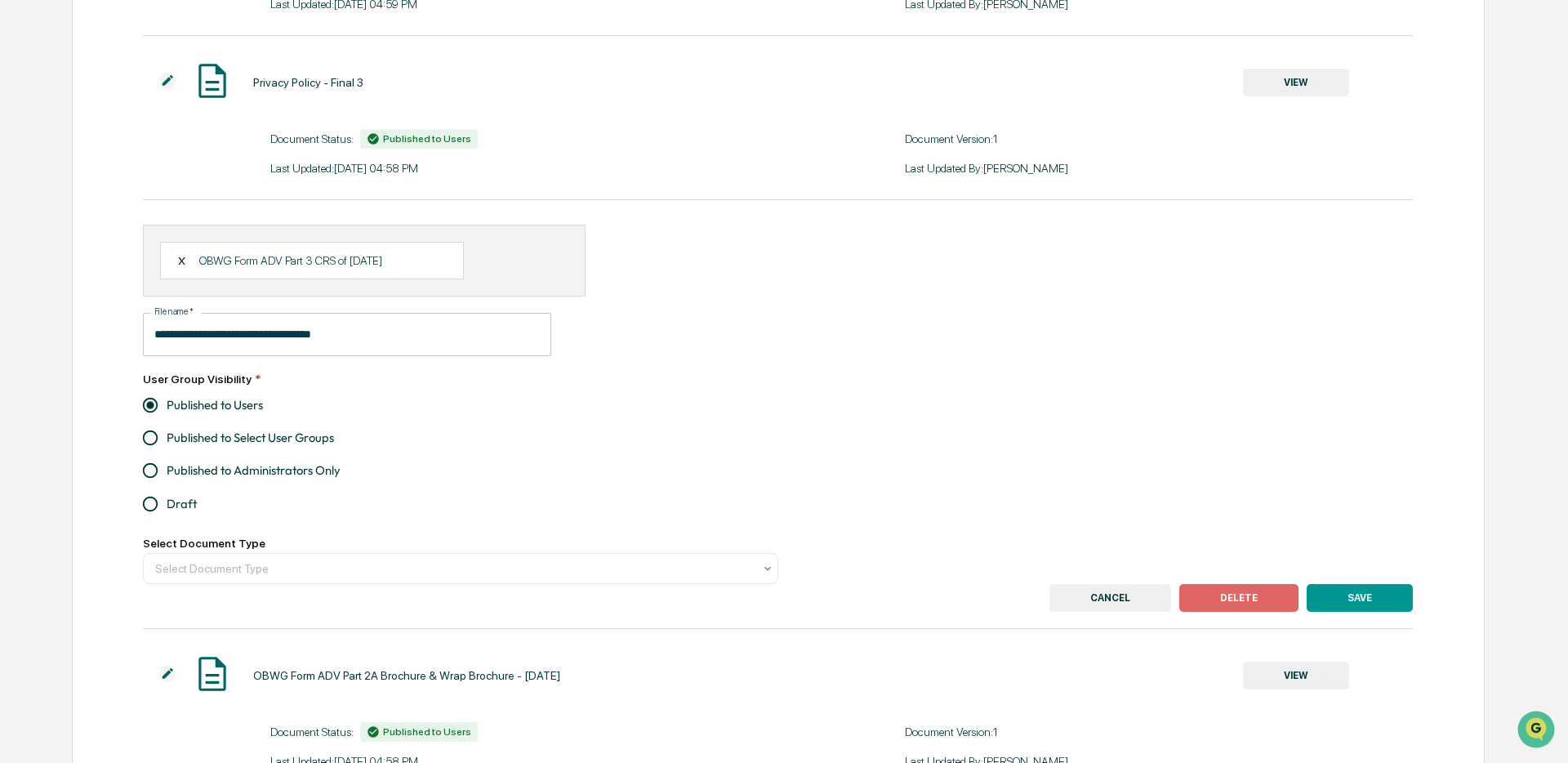
scroll to position [1478, 0]
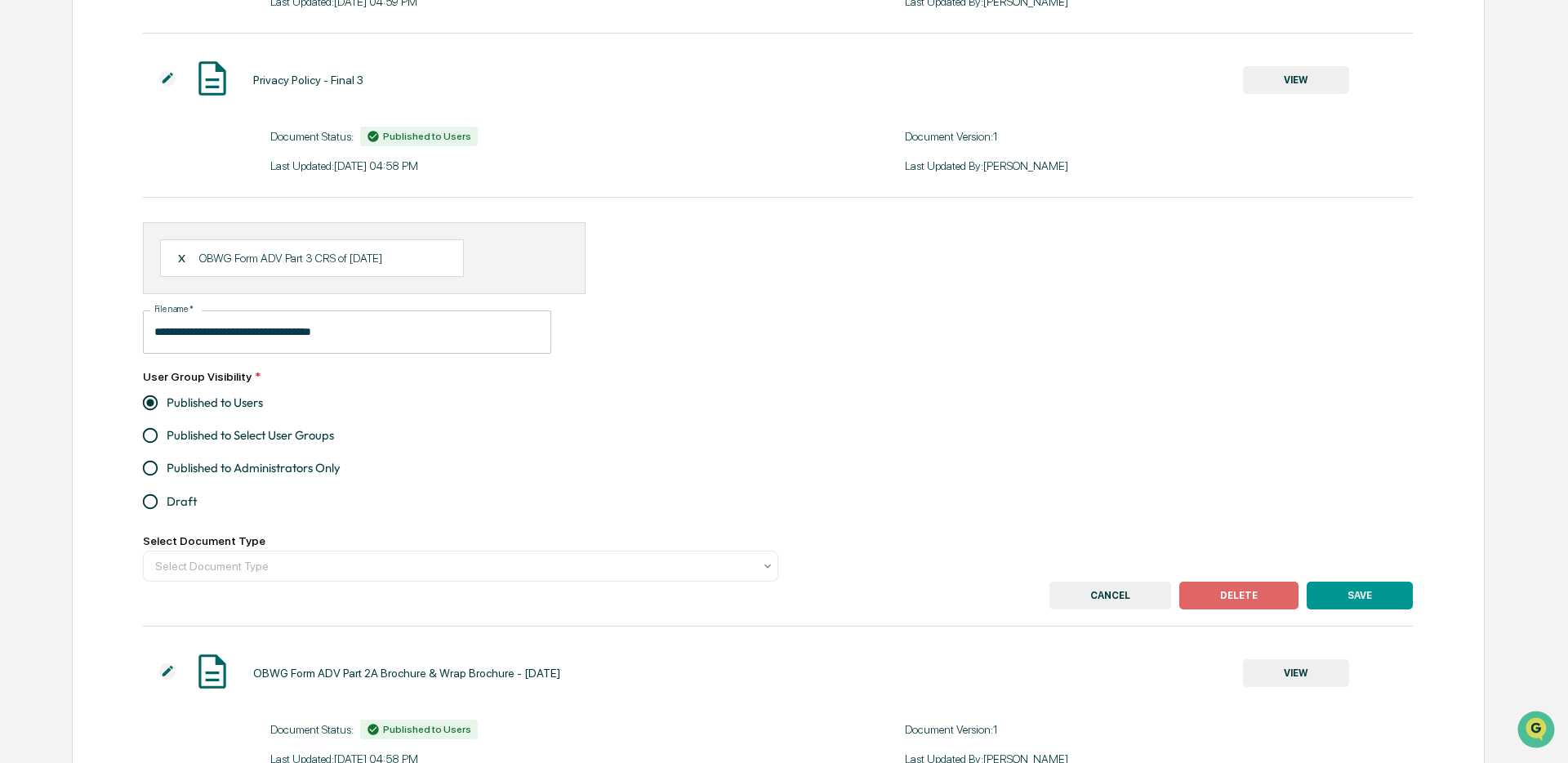
click at [183, 264] on div "X" at bounding box center [188, 258] width 22 height 15
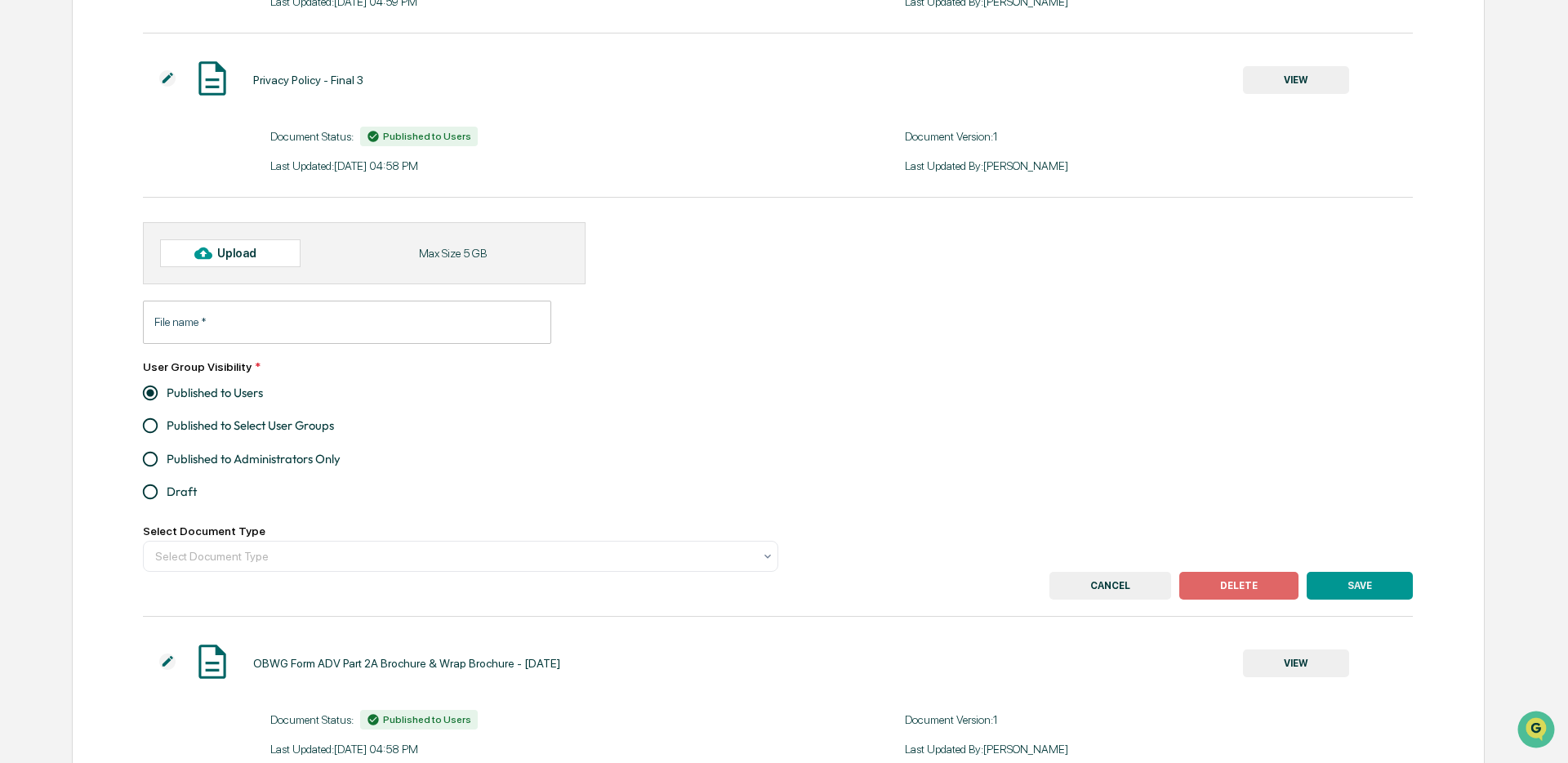
click at [1065, 588] on button "CANCEL" at bounding box center [1110, 586] width 122 height 28
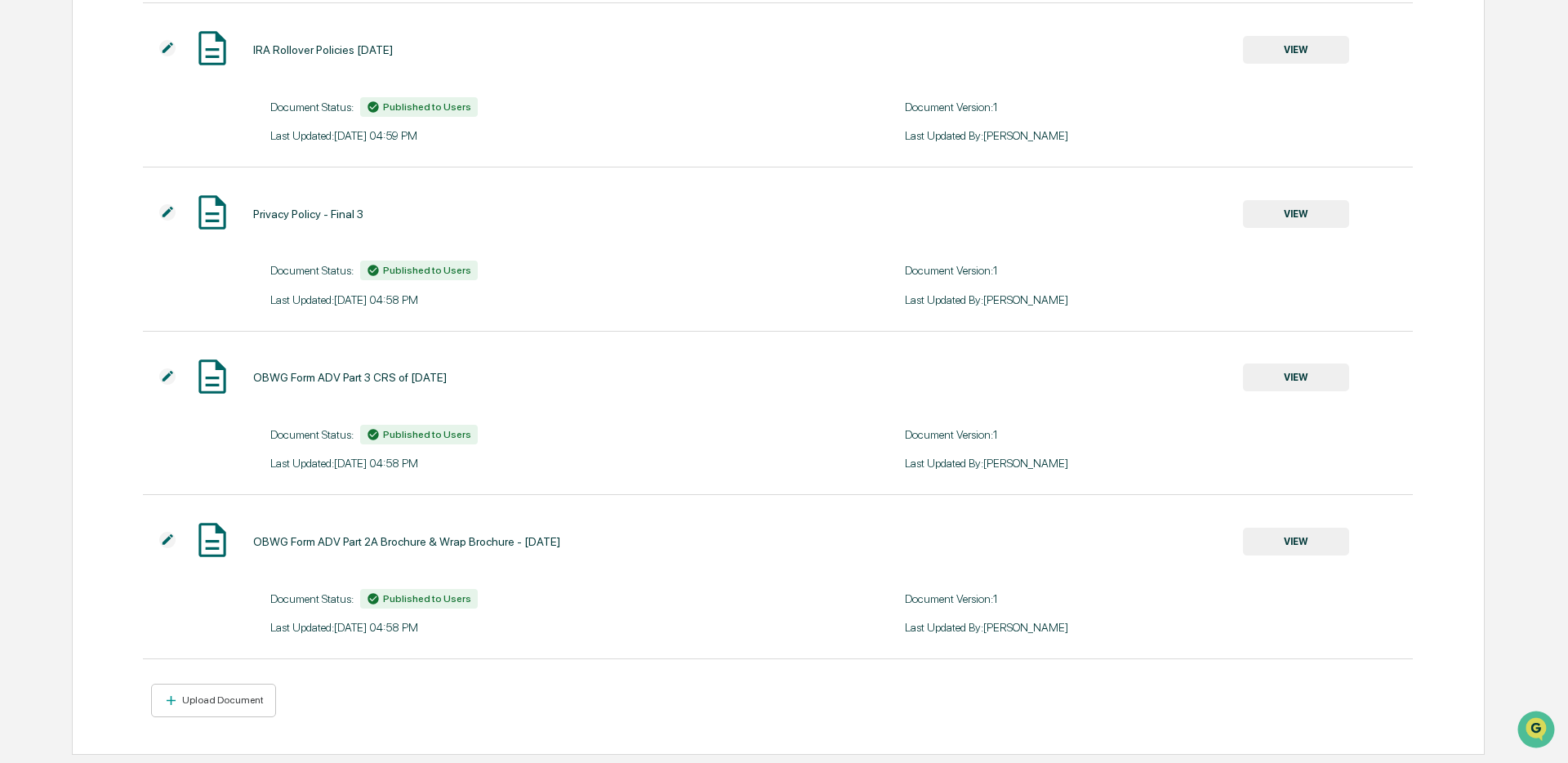
click at [1257, 546] on button "VIEW" at bounding box center [1296, 541] width 106 height 28
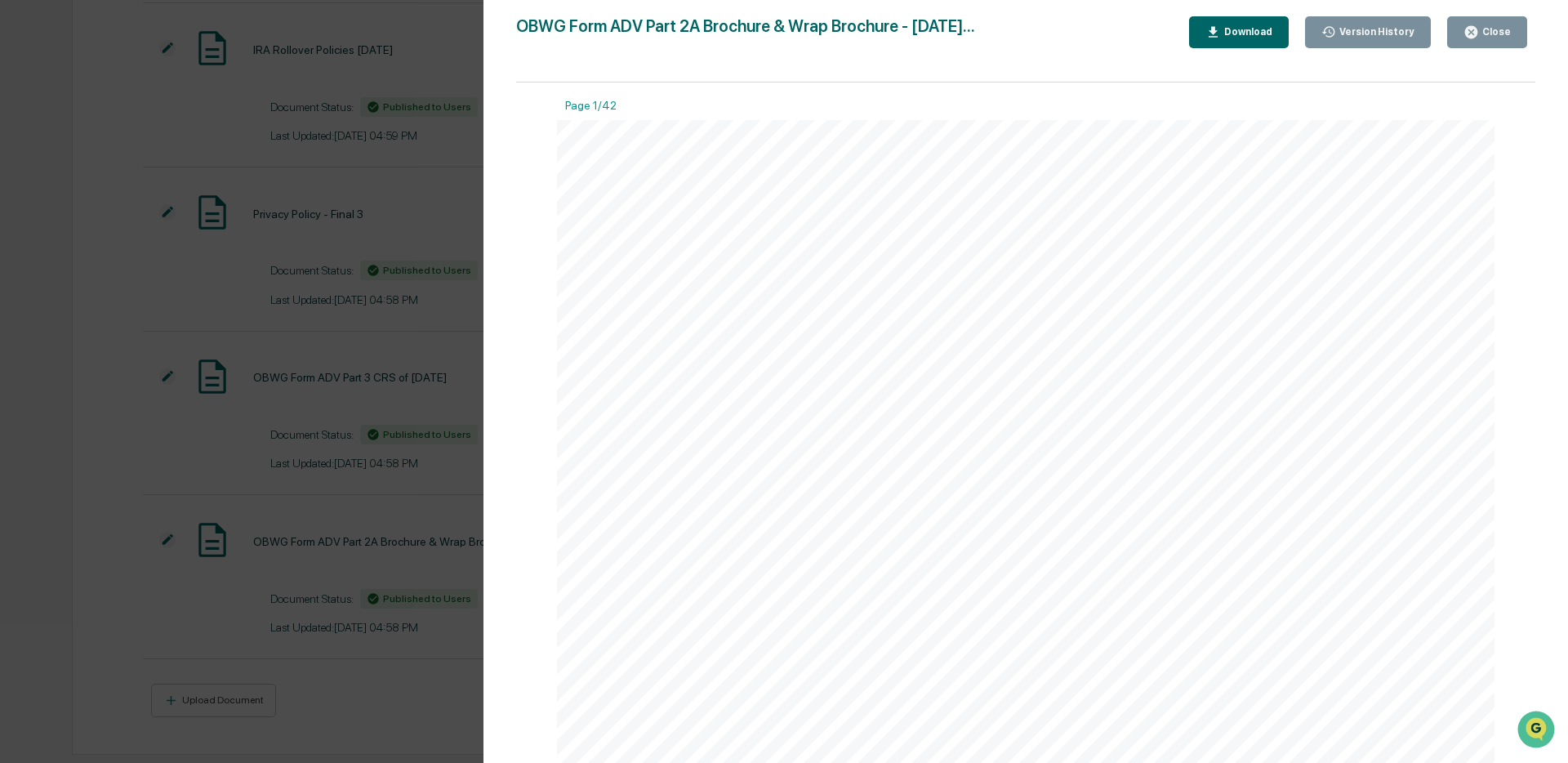
drag, startPoint x: 1501, startPoint y: 35, endPoint x: 1474, endPoint y: 66, distance: 41.1
click at [1500, 35] on div "Close" at bounding box center [1494, 32] width 32 height 12
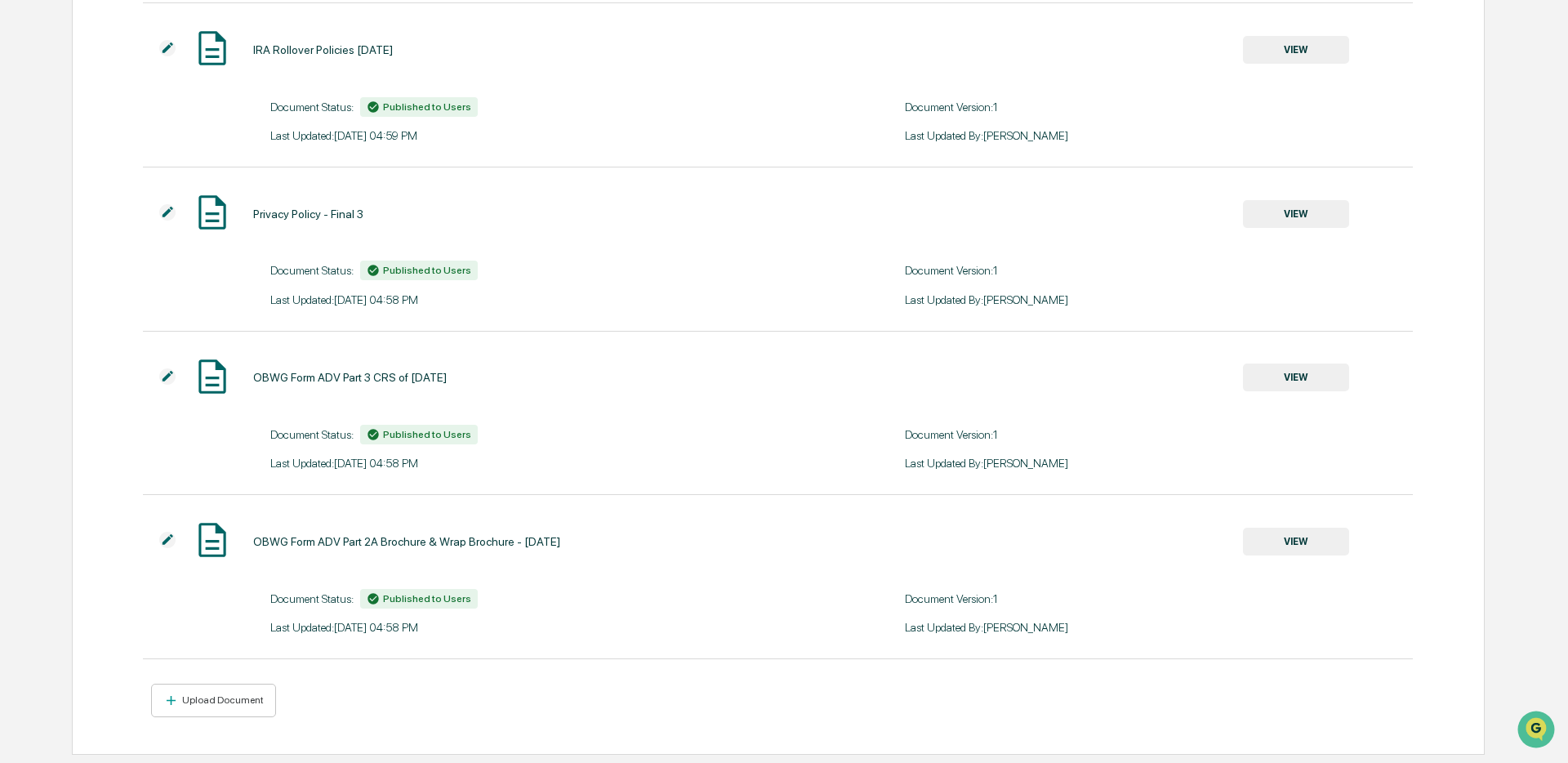
click at [169, 540] on img at bounding box center [167, 539] width 16 height 16
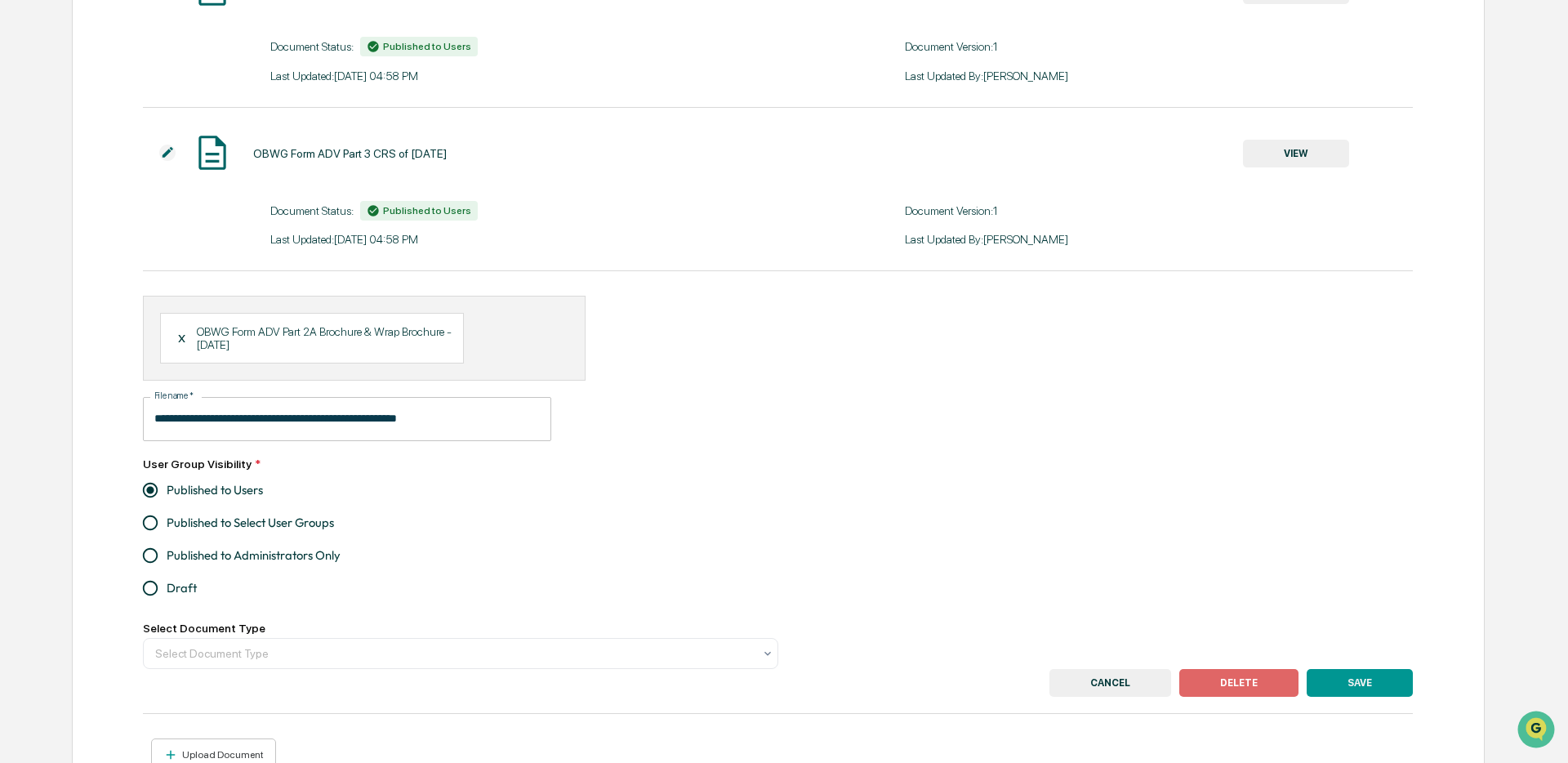
scroll to position [1613, 0]
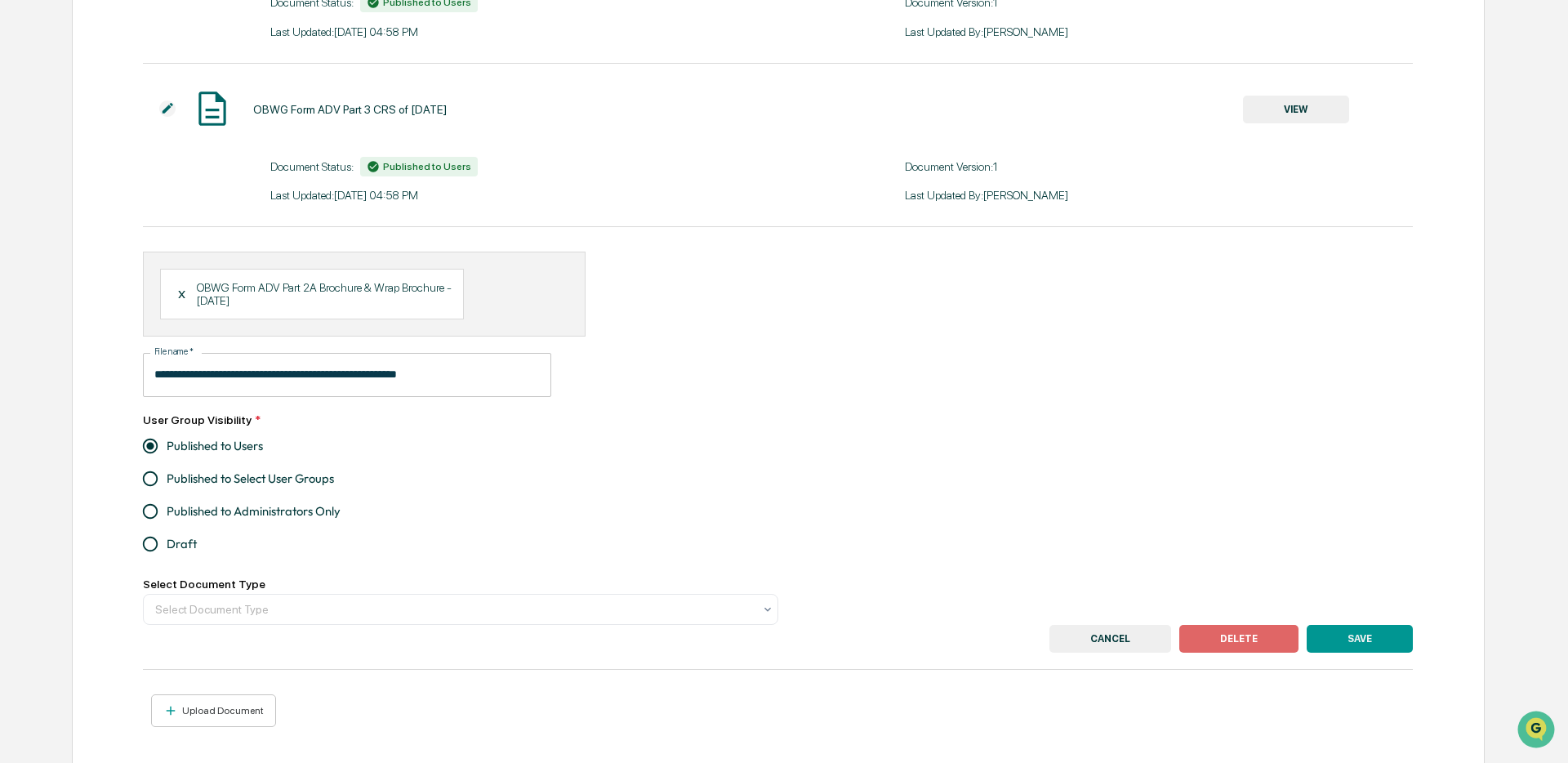
click at [272, 385] on input "**********" at bounding box center [346, 374] width 408 height 44
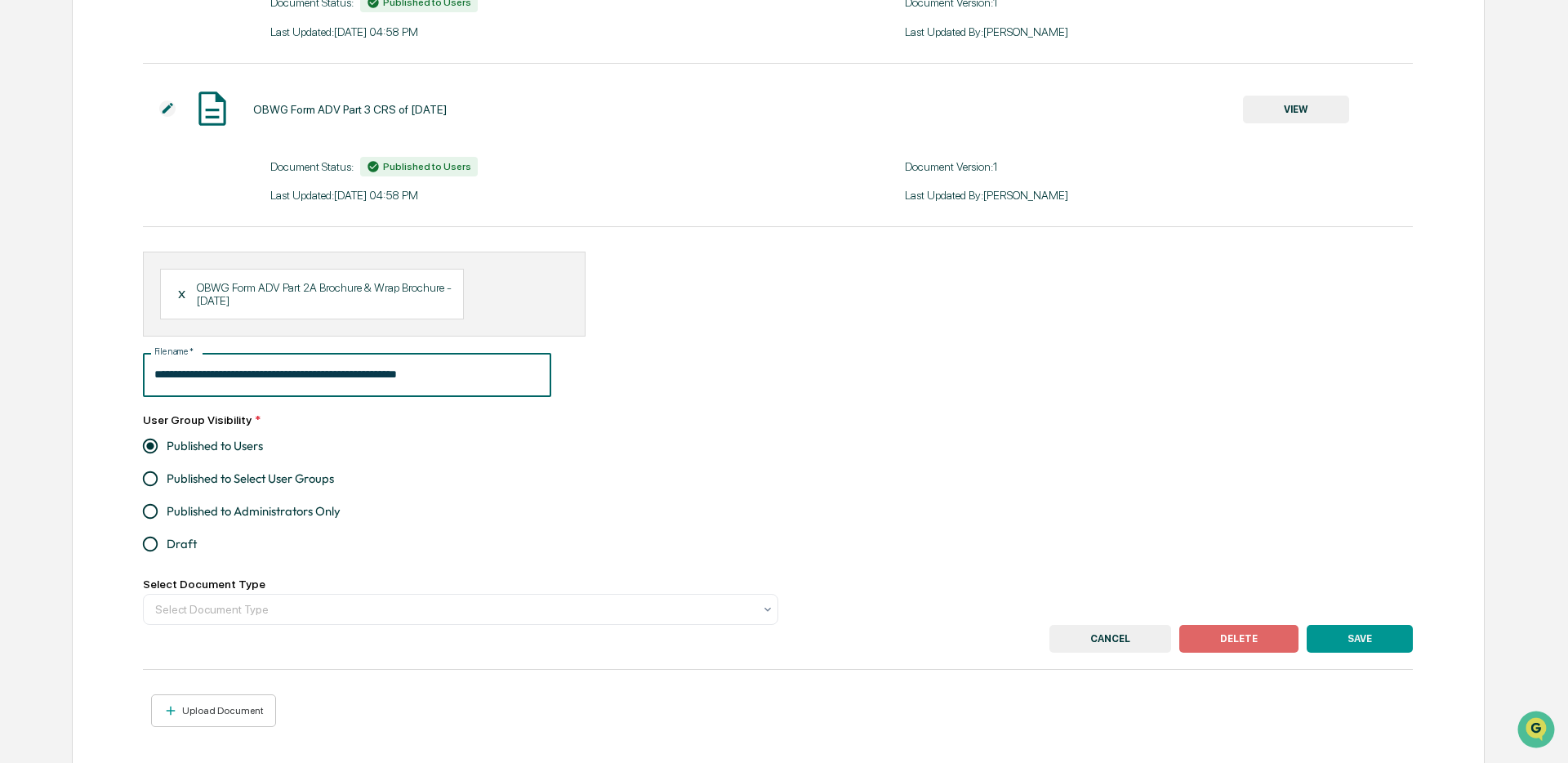
click at [178, 302] on div "X" at bounding box center [187, 294] width 19 height 15
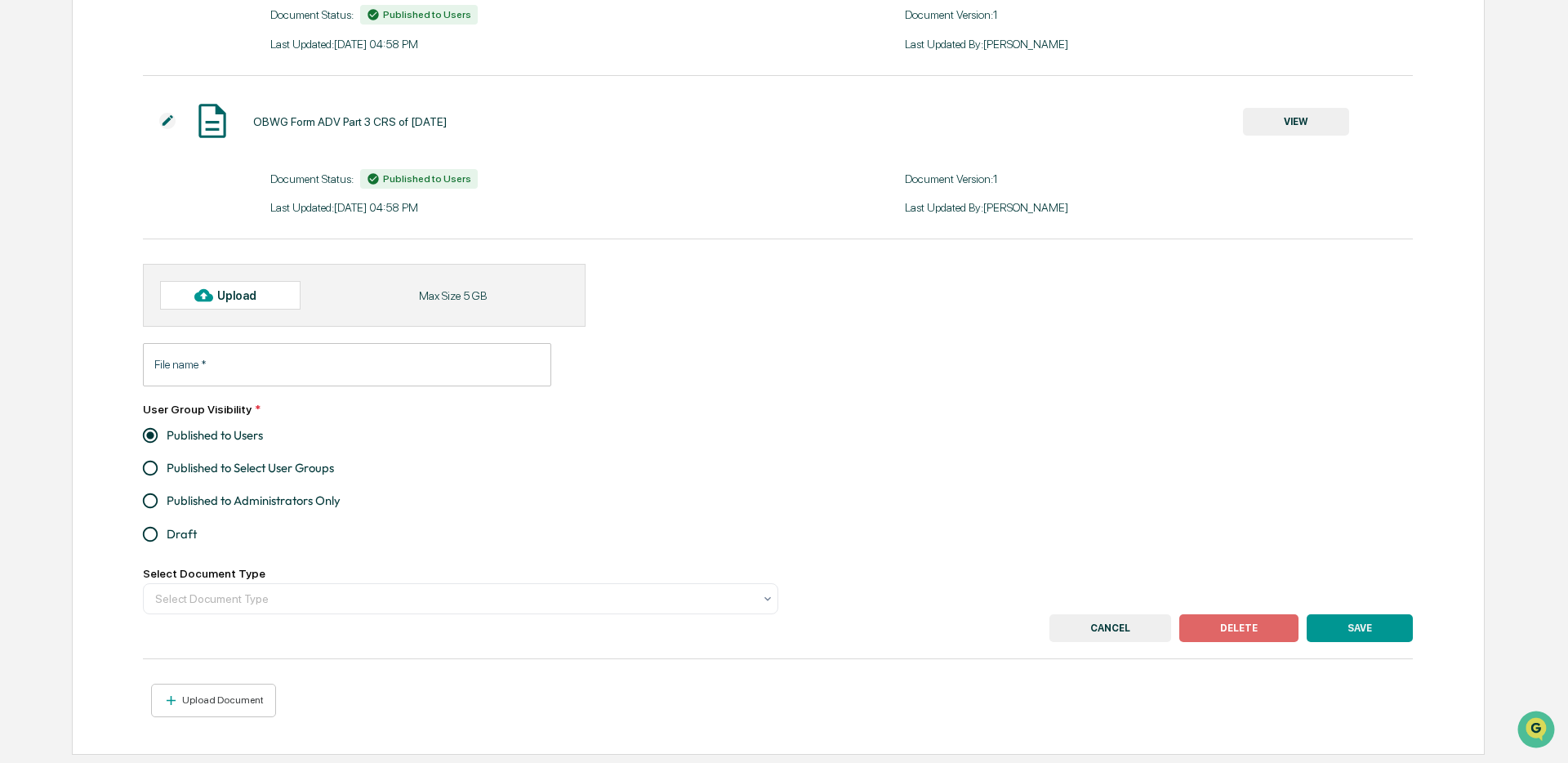
click at [219, 301] on div "Upload" at bounding box center [230, 295] width 141 height 28
type input "**********"
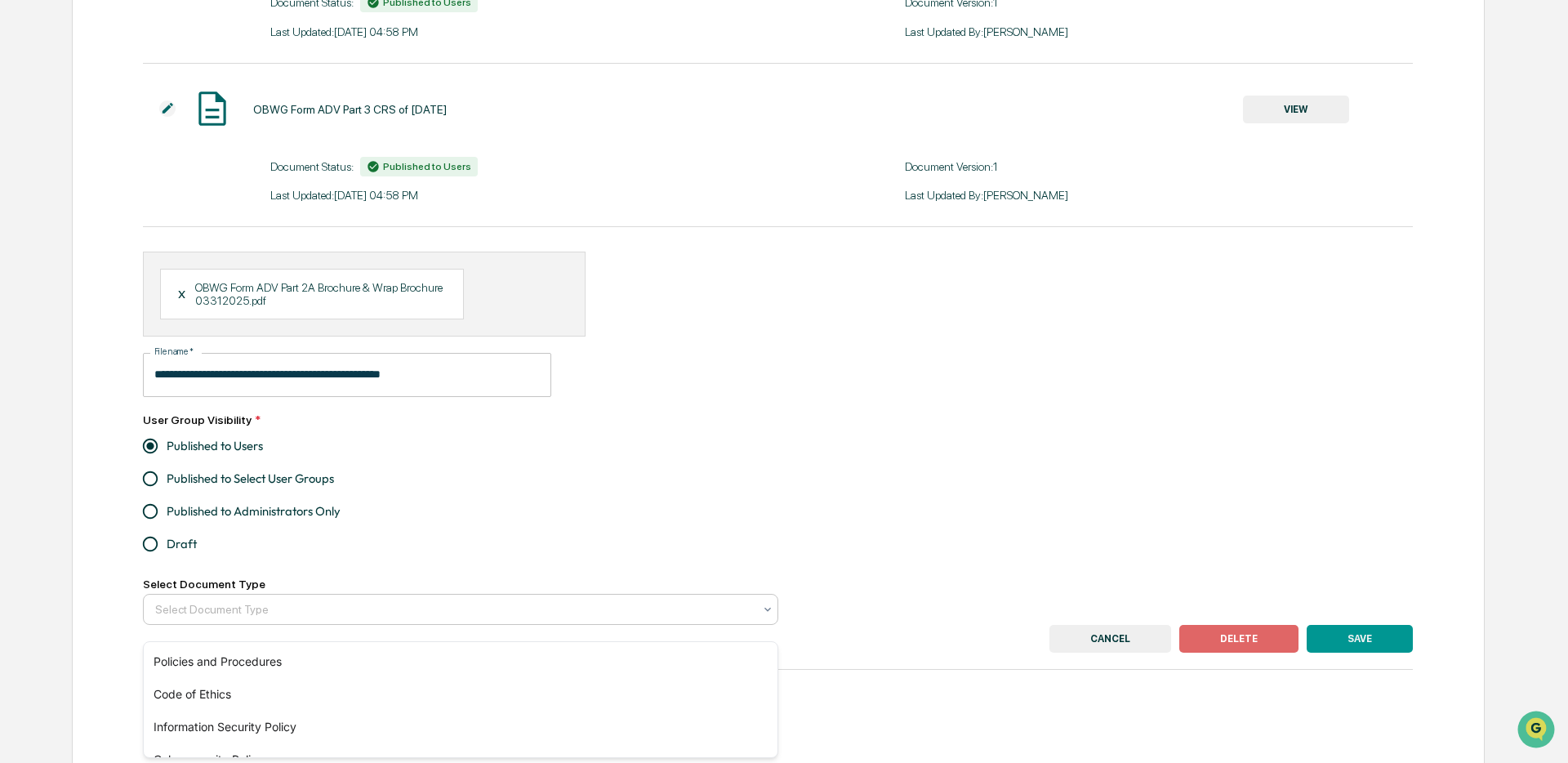
click at [439, 616] on div at bounding box center [454, 609] width 598 height 16
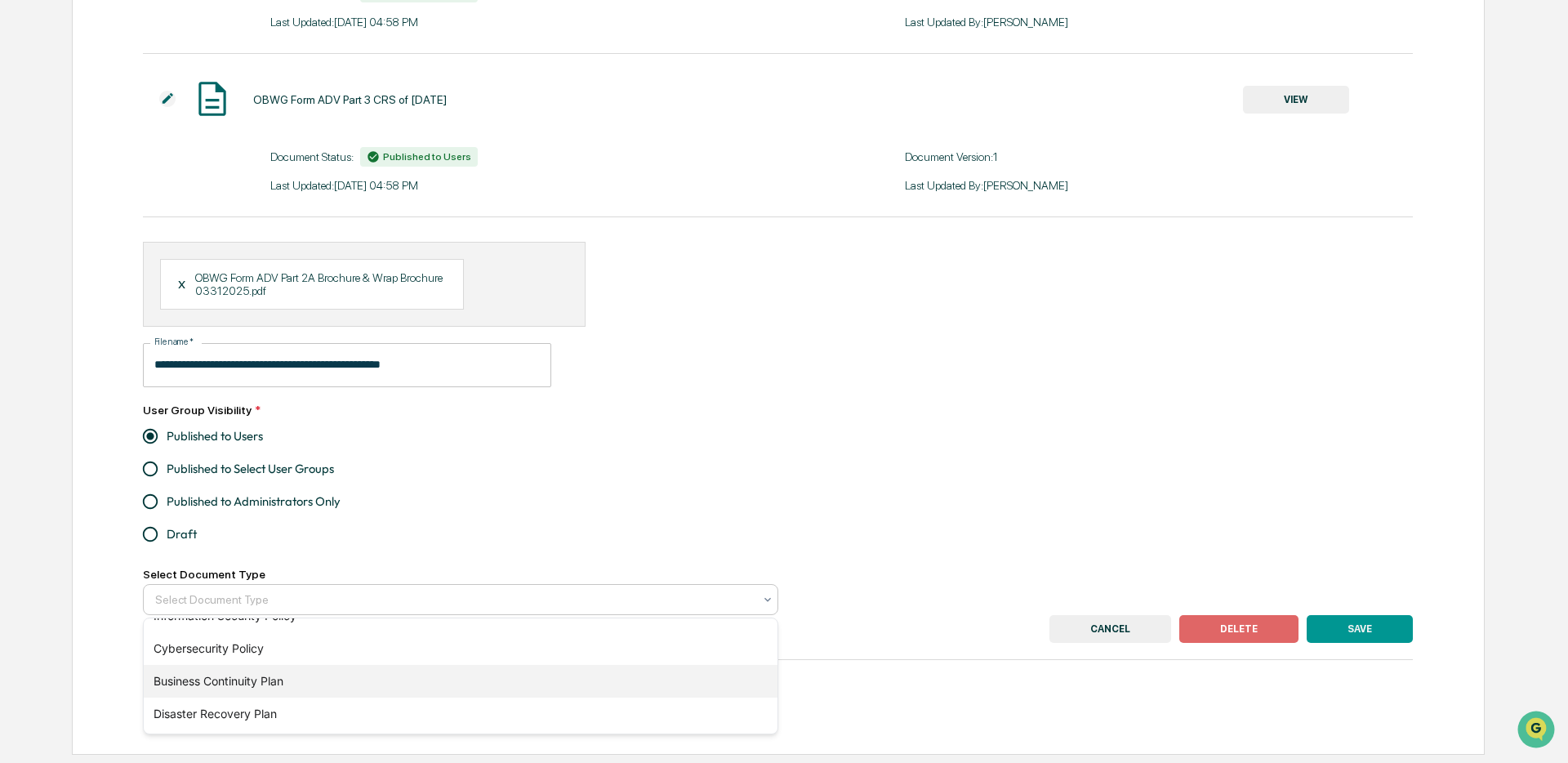
scroll to position [0, 0]
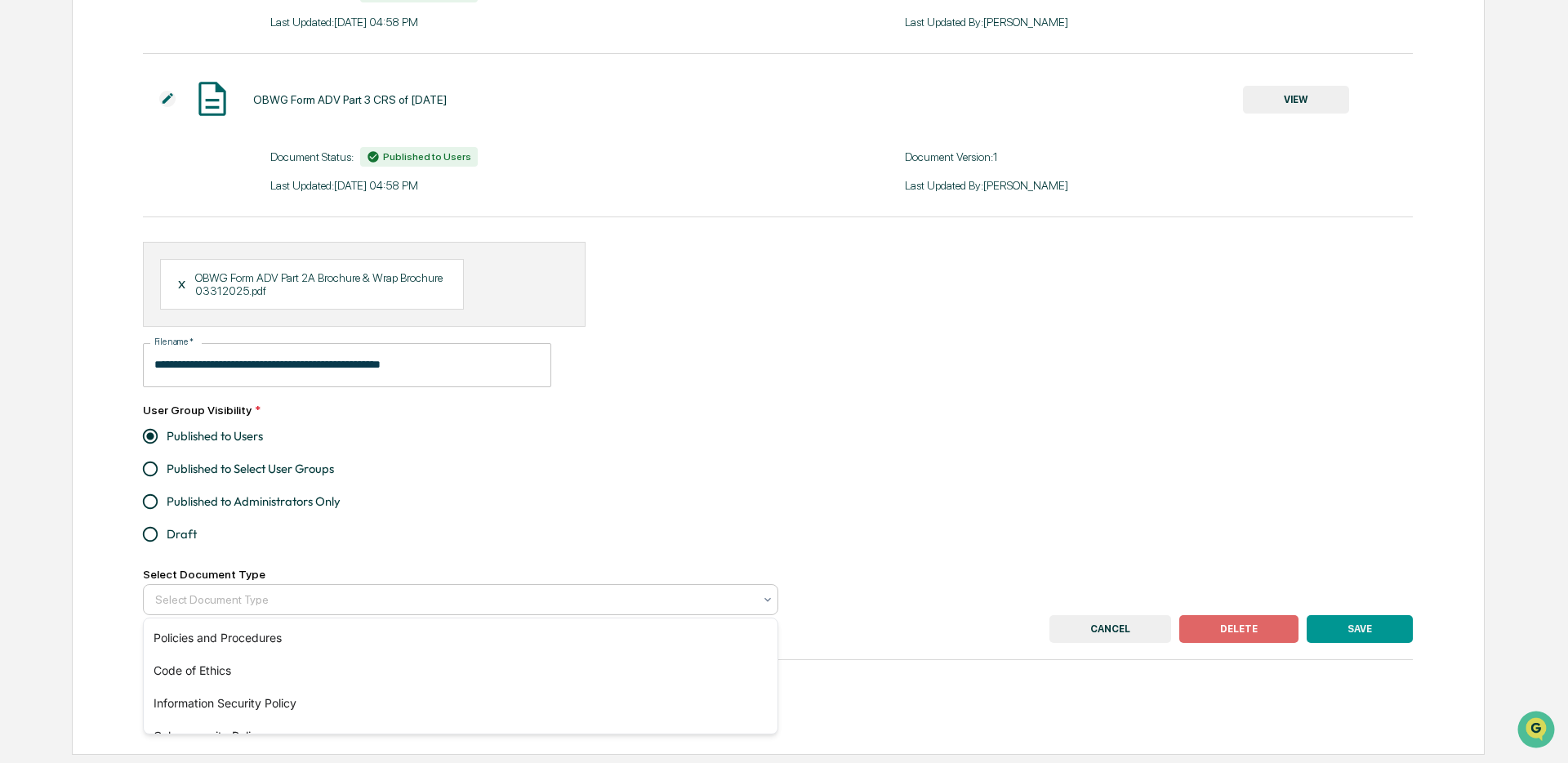
click at [627, 558] on div "**********" at bounding box center [778, 428] width 1270 height 372
click at [1360, 631] on button "SAVE" at bounding box center [1360, 628] width 106 height 28
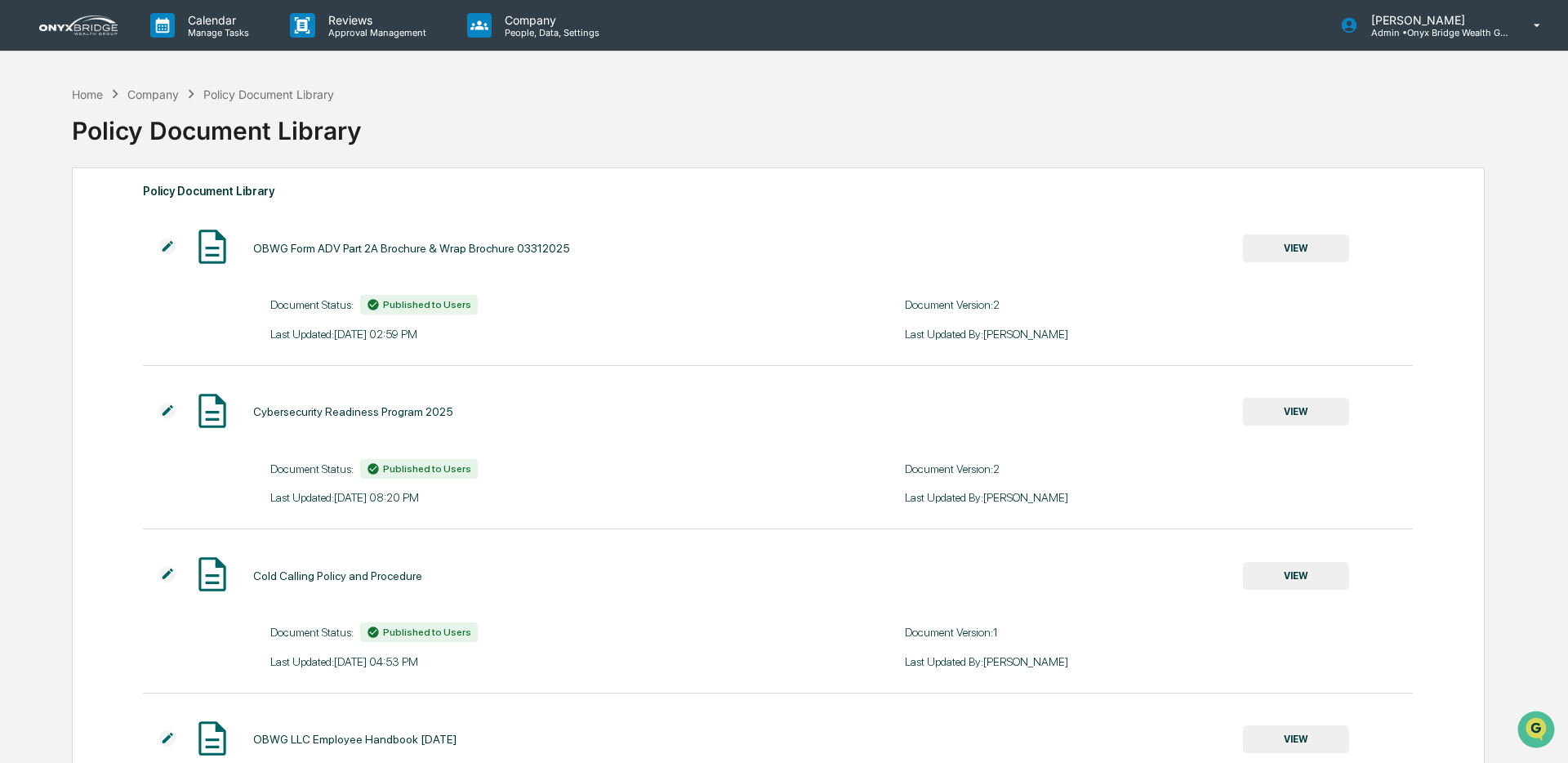
click at [80, 27] on img at bounding box center [78, 25] width 79 height 19
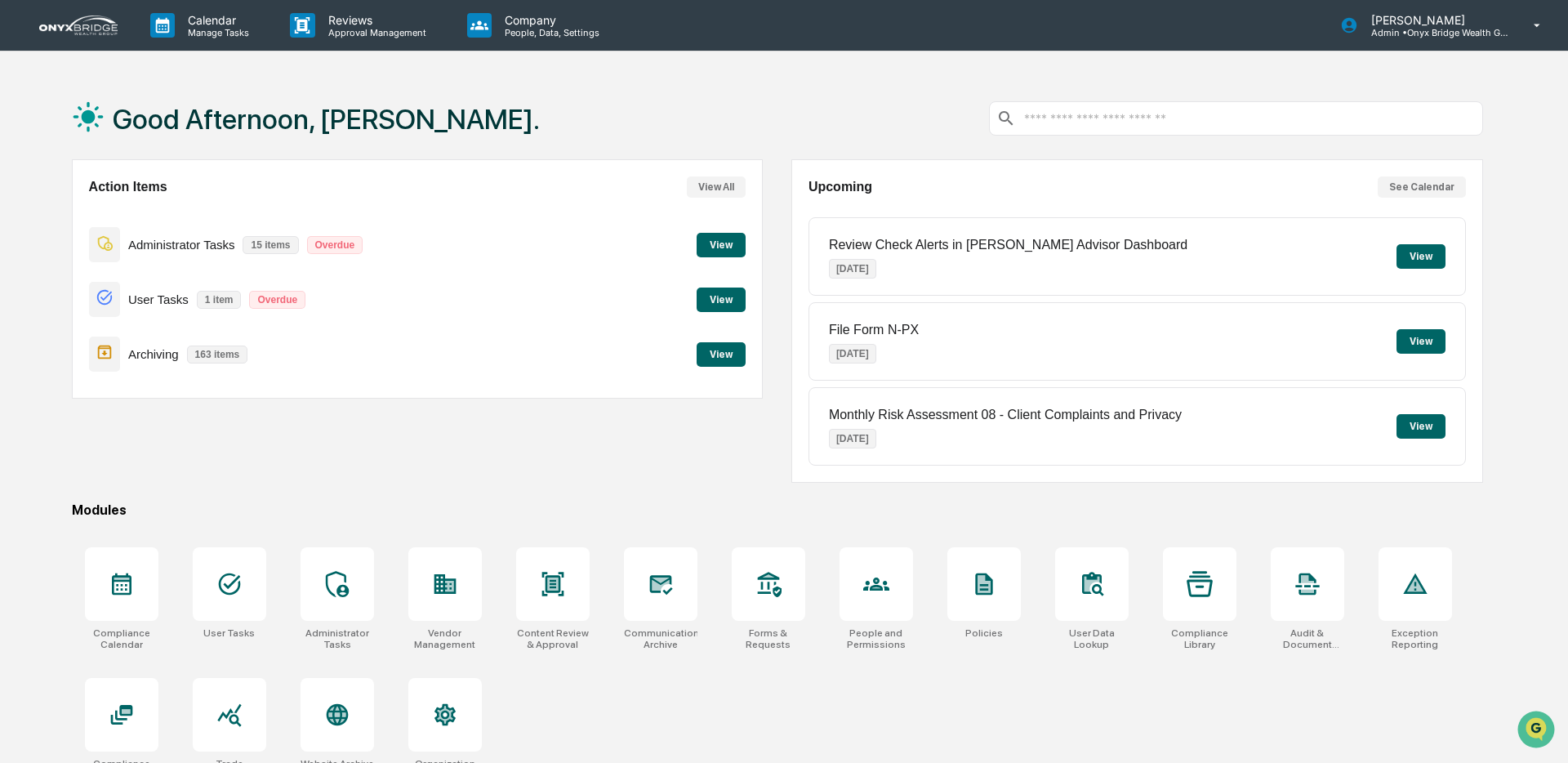
scroll to position [1, 0]
click at [724, 306] on button "View" at bounding box center [720, 299] width 49 height 24
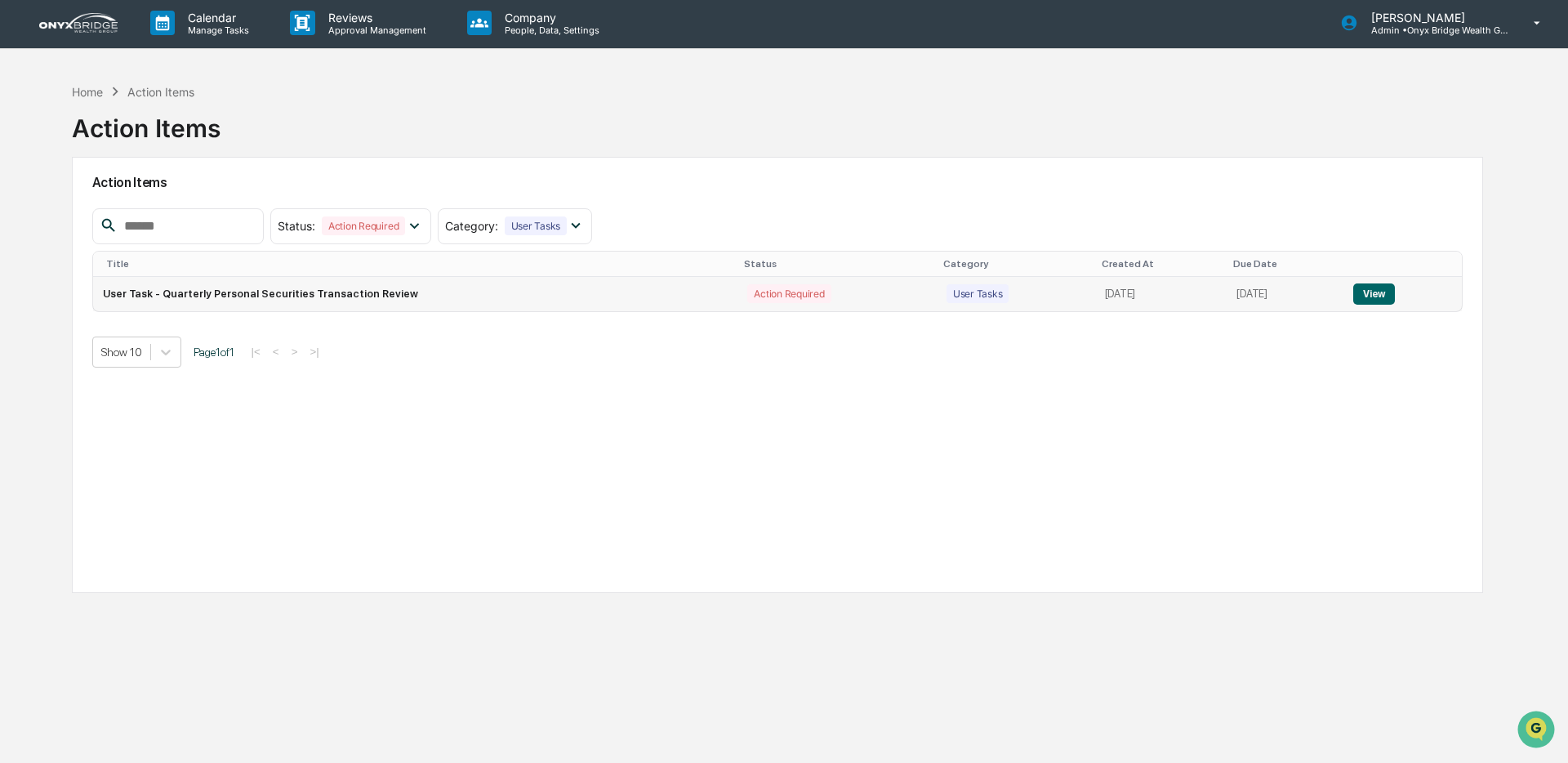
click at [1363, 302] on button "View" at bounding box center [1374, 294] width 42 height 21
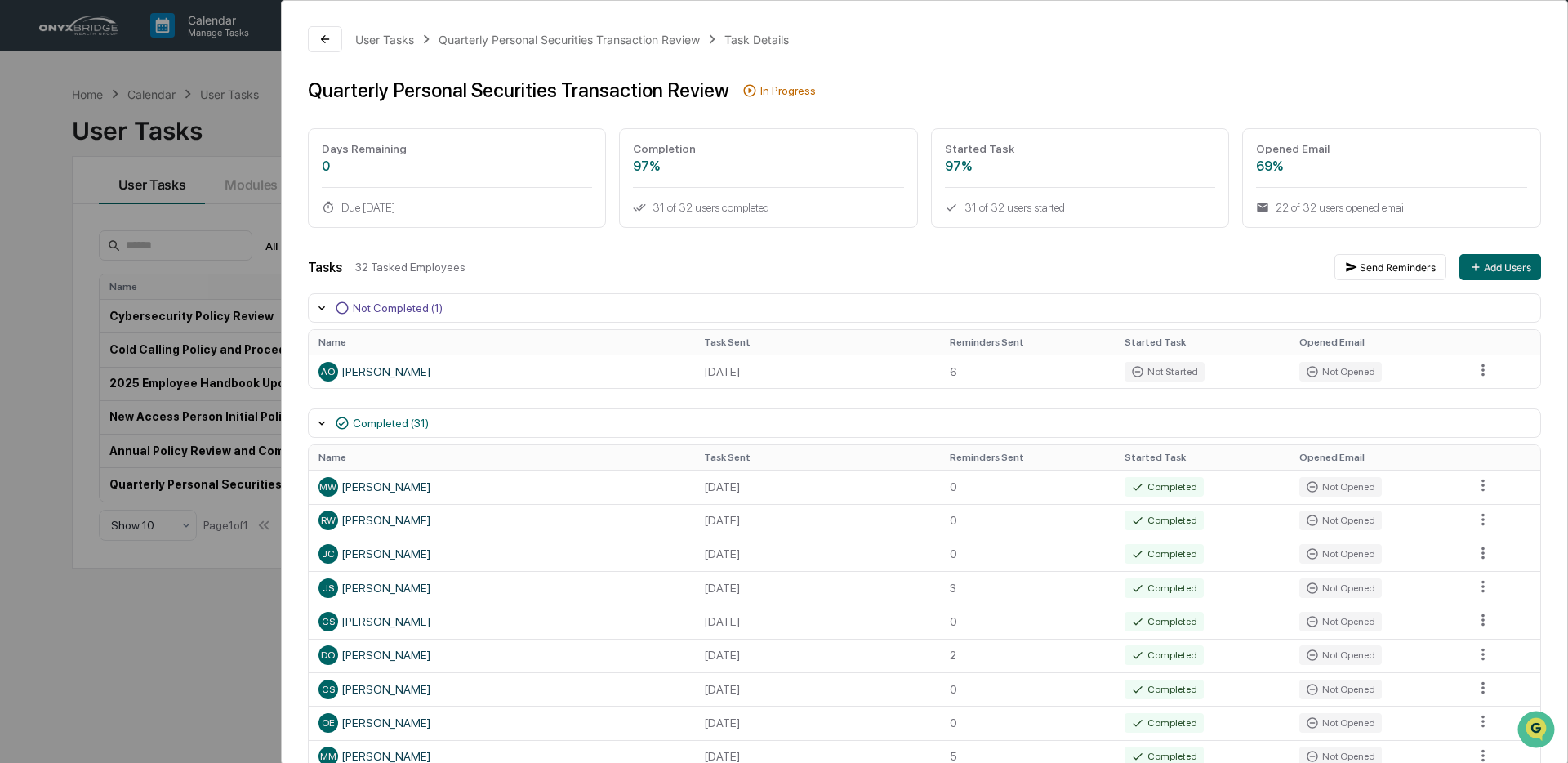
scroll to position [1, 0]
click at [1479, 370] on html "Calendar Manage Tasks Reviews Approval Management Company People, Data, Setting…" at bounding box center [784, 381] width 1568 height 763
click at [1481, 398] on div "Close Task" at bounding box center [1482, 399] width 123 height 26
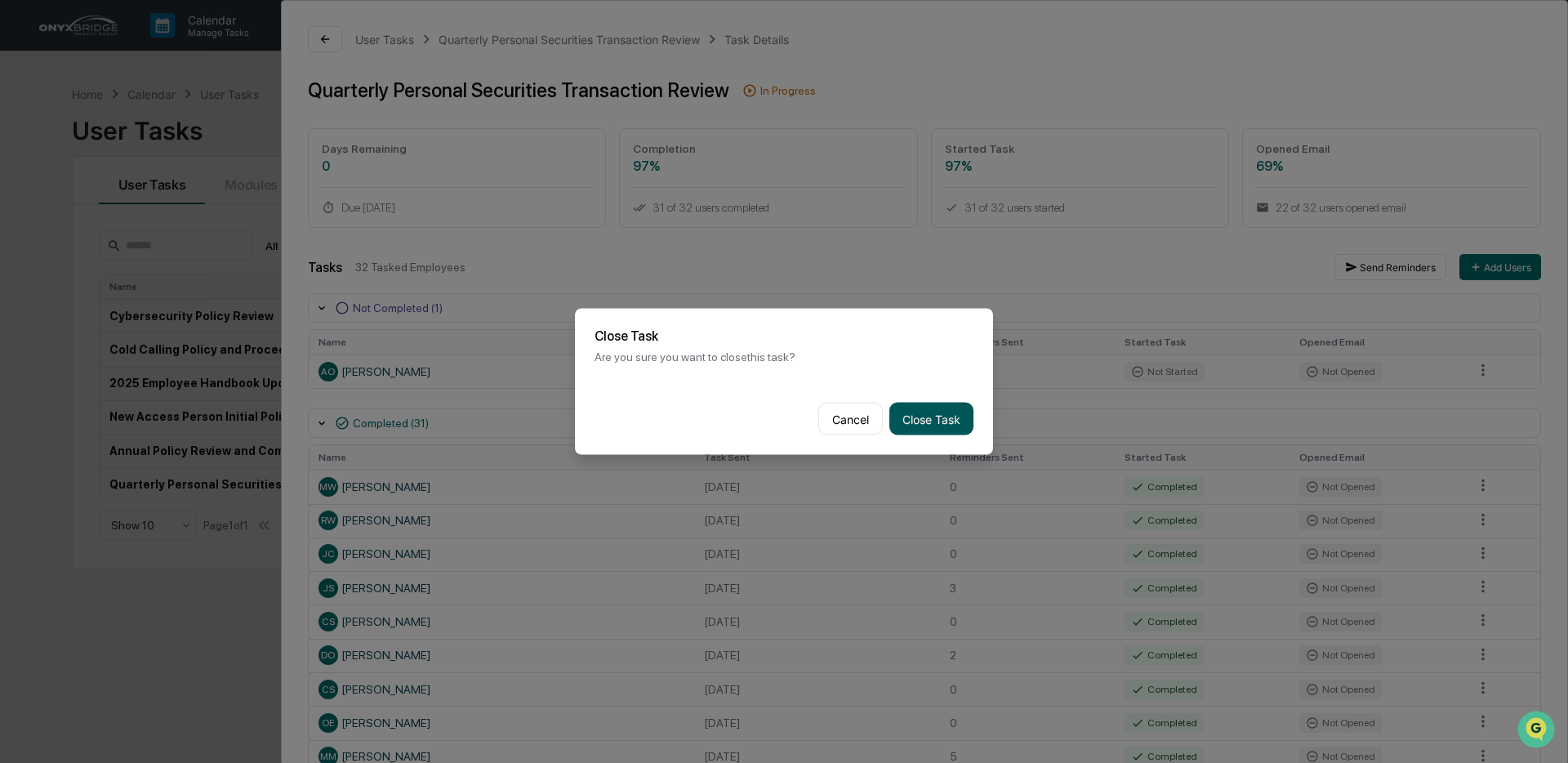
click at [935, 422] on button "Close Task" at bounding box center [931, 419] width 84 height 33
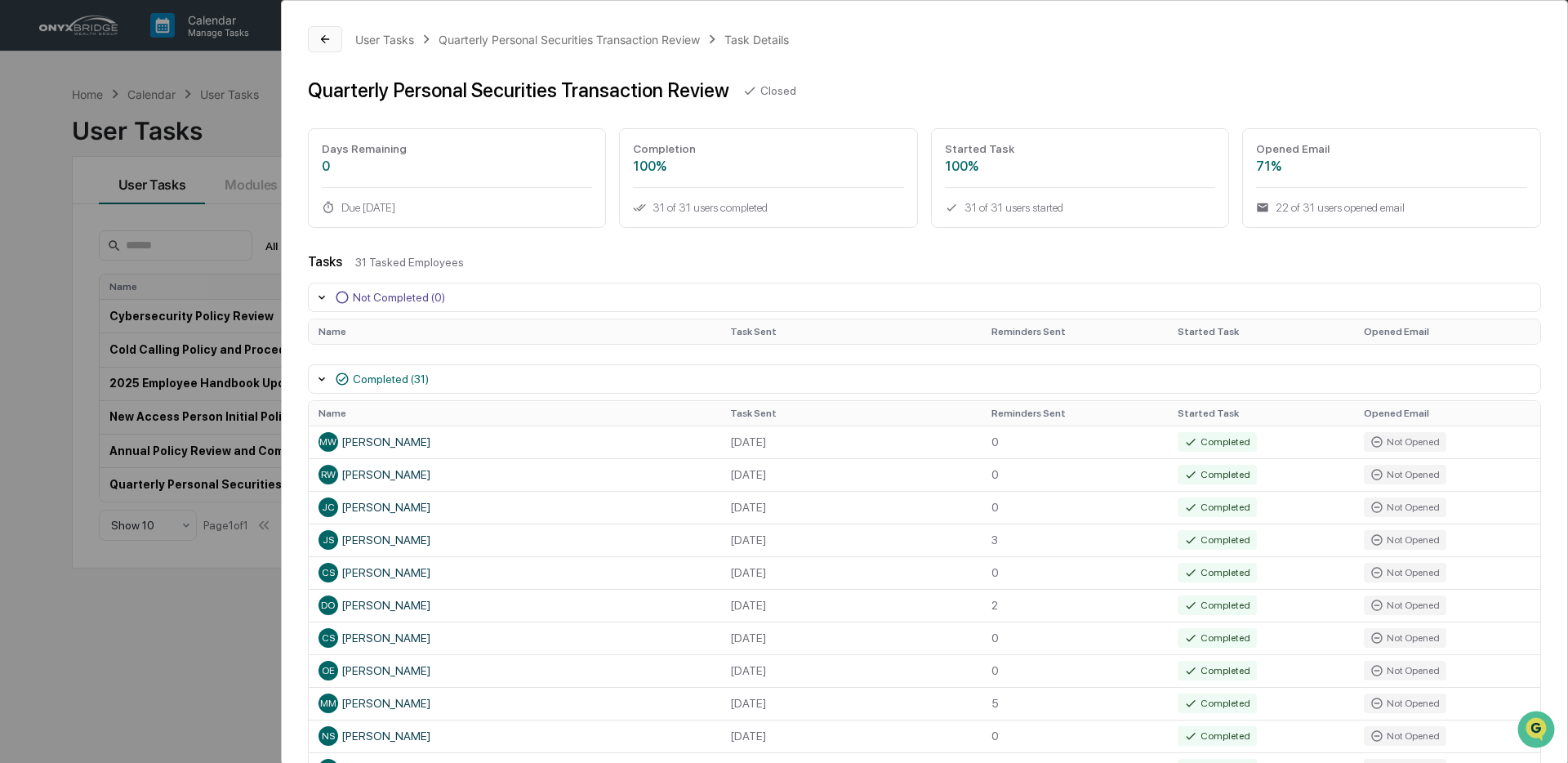
click at [336, 39] on button at bounding box center [325, 39] width 34 height 26
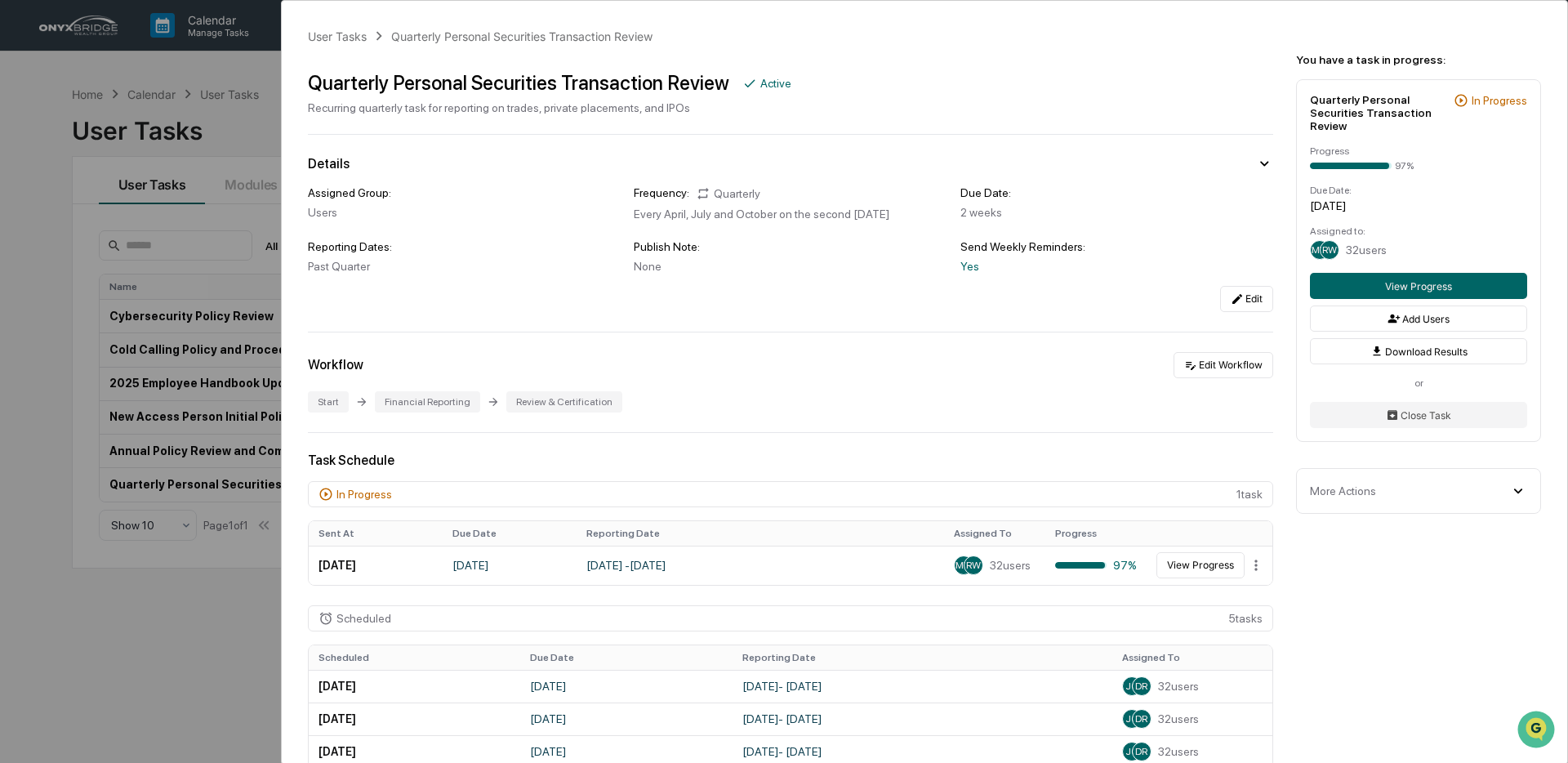
click at [13, 225] on div "User Tasks Quarterly Personal Securities Transaction Review Quarterly Personal …" at bounding box center [784, 381] width 1568 height 763
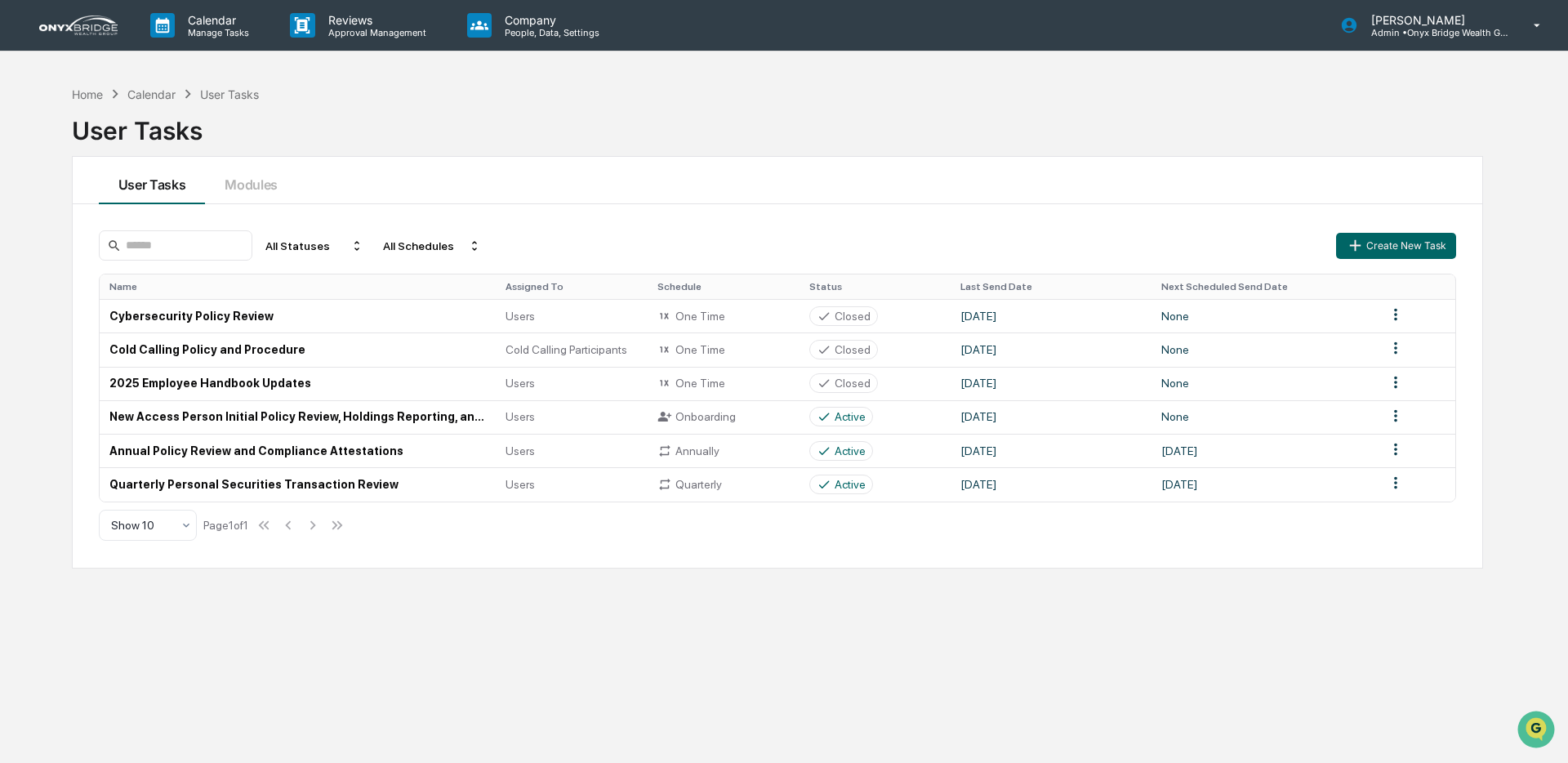
click at [88, 38] on link at bounding box center [87, 25] width 98 height 50
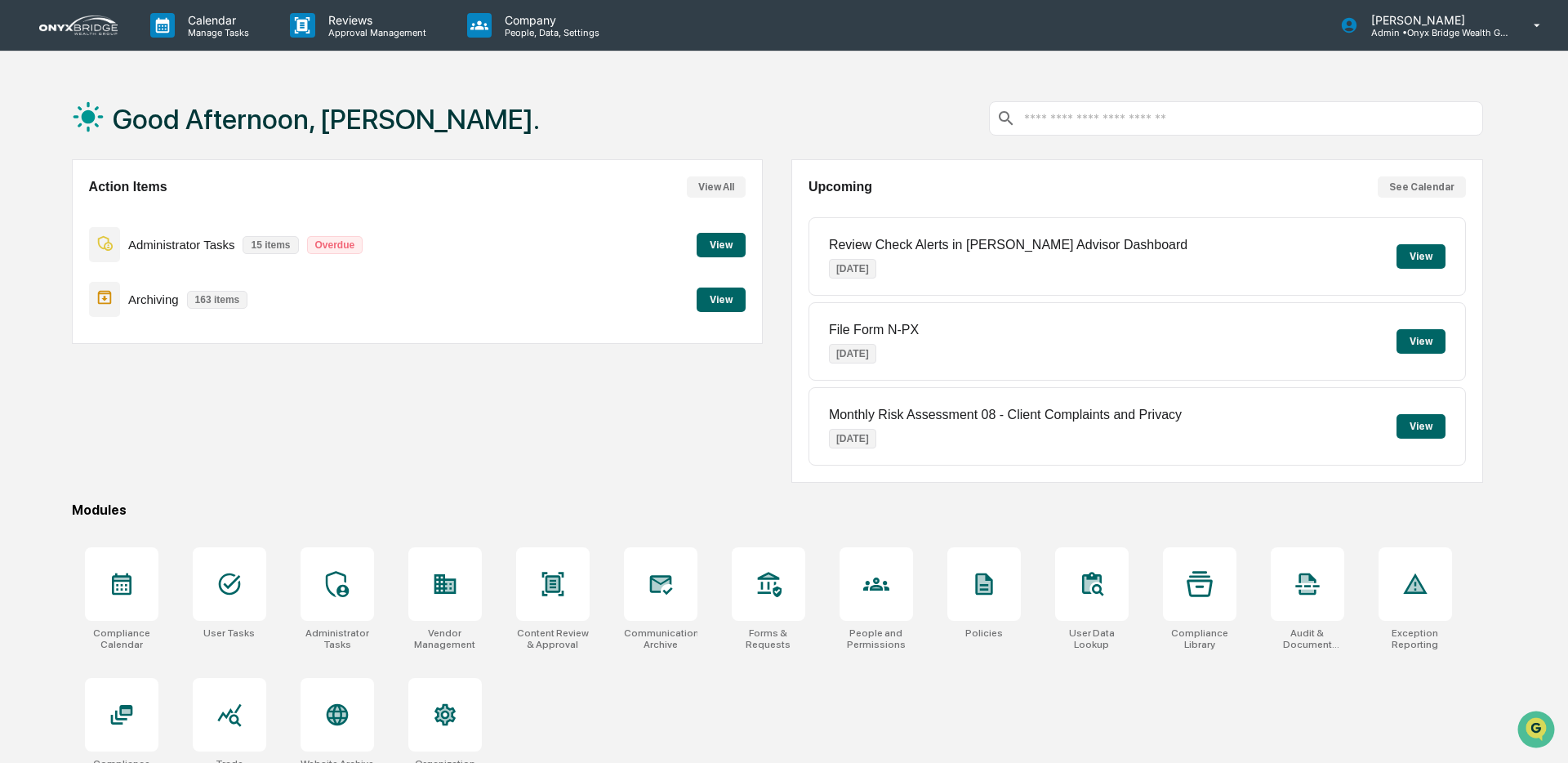
click at [705, 246] on button "View" at bounding box center [720, 244] width 49 height 24
